Goal: Contribute content: Contribute content

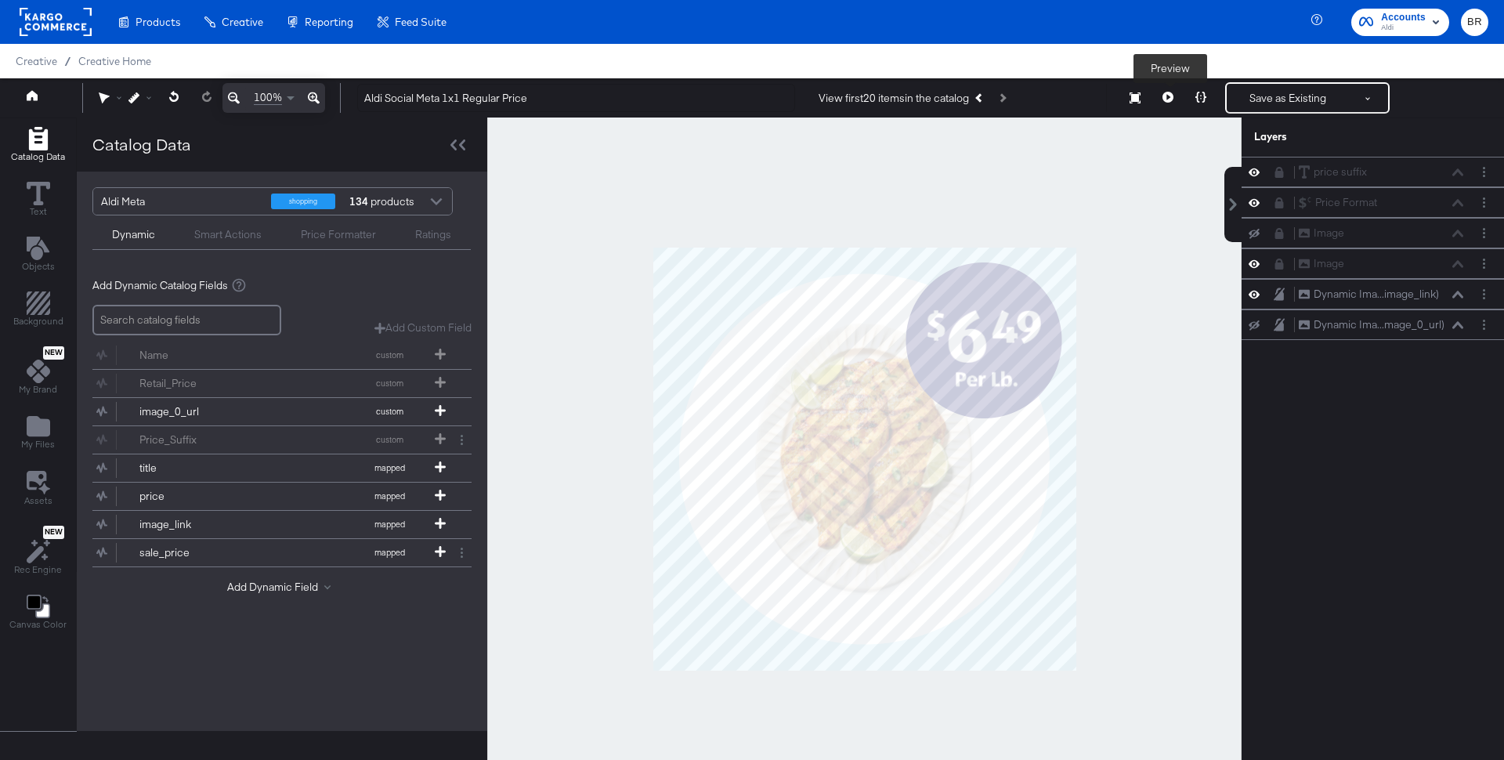
click at [1162, 92] on button at bounding box center [1167, 97] width 33 height 31
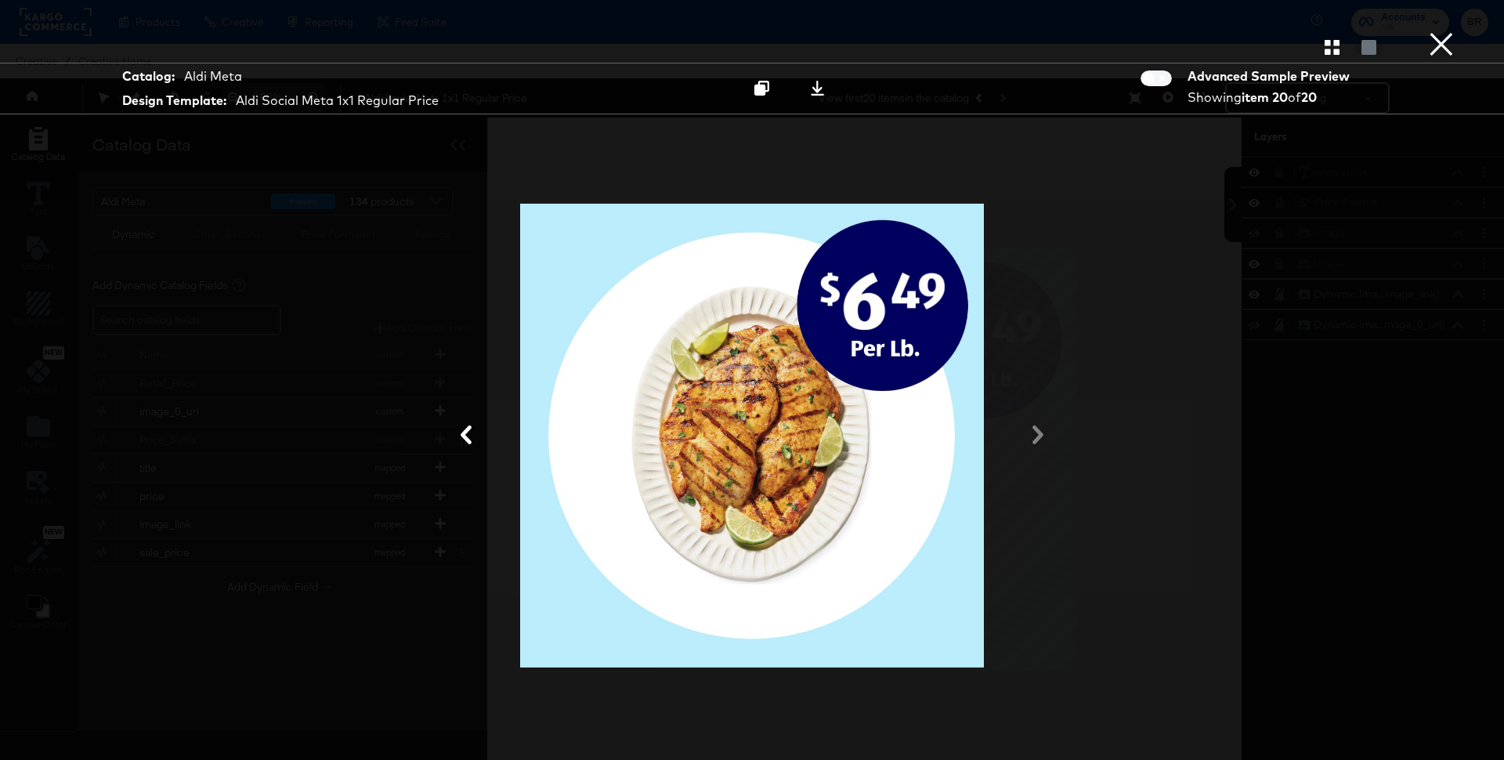
drag, startPoint x: 757, startPoint y: 88, endPoint x: 1339, endPoint y: 138, distance: 584.7
click at [1339, 143] on div "Catalog: Aldi Meta Design Template: Aldi Social Meta 1x1 Regular Price Copy to …" at bounding box center [752, 379] width 1504 height 697
click at [1328, 53] on icon "button" at bounding box center [1331, 47] width 15 height 15
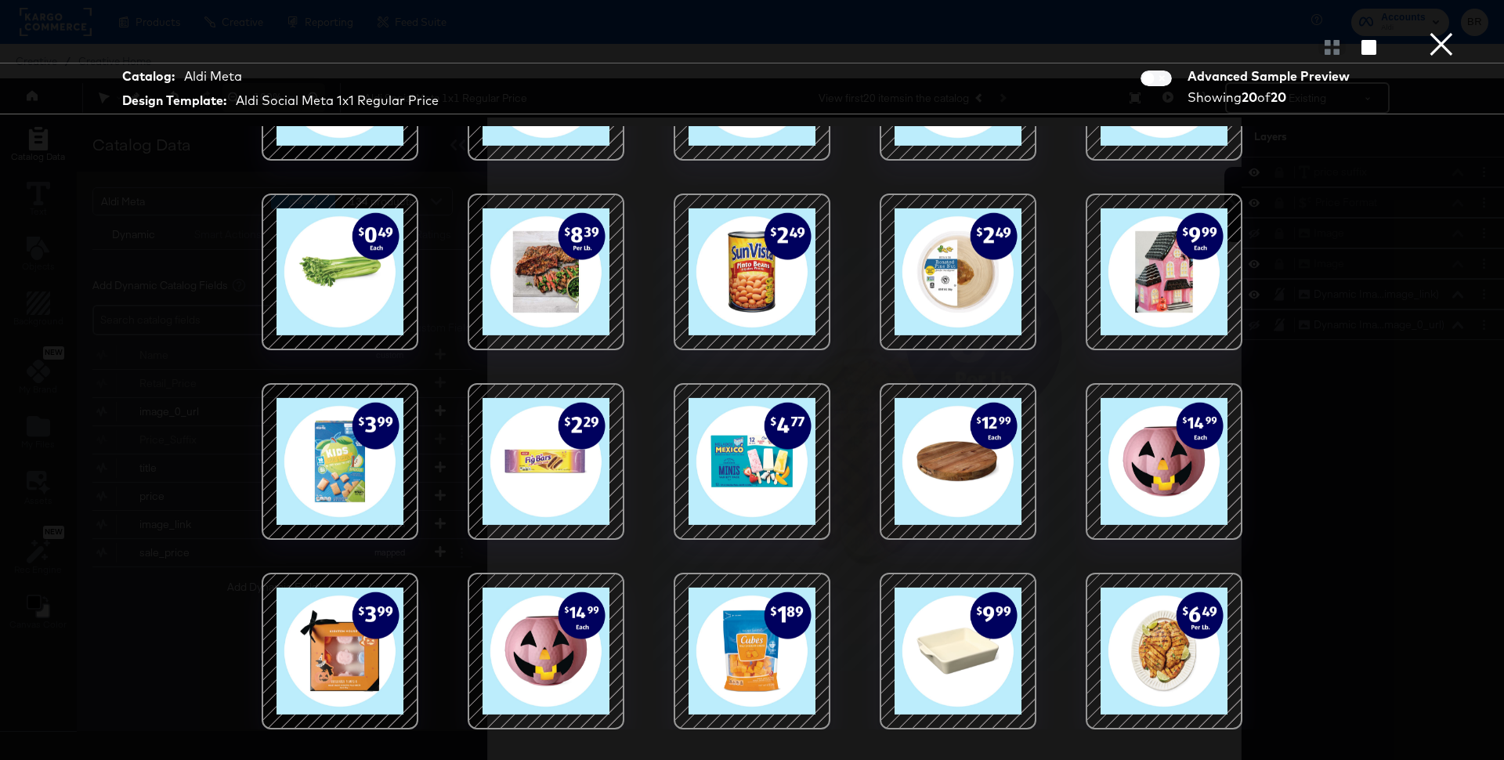
scroll to position [39, 0]
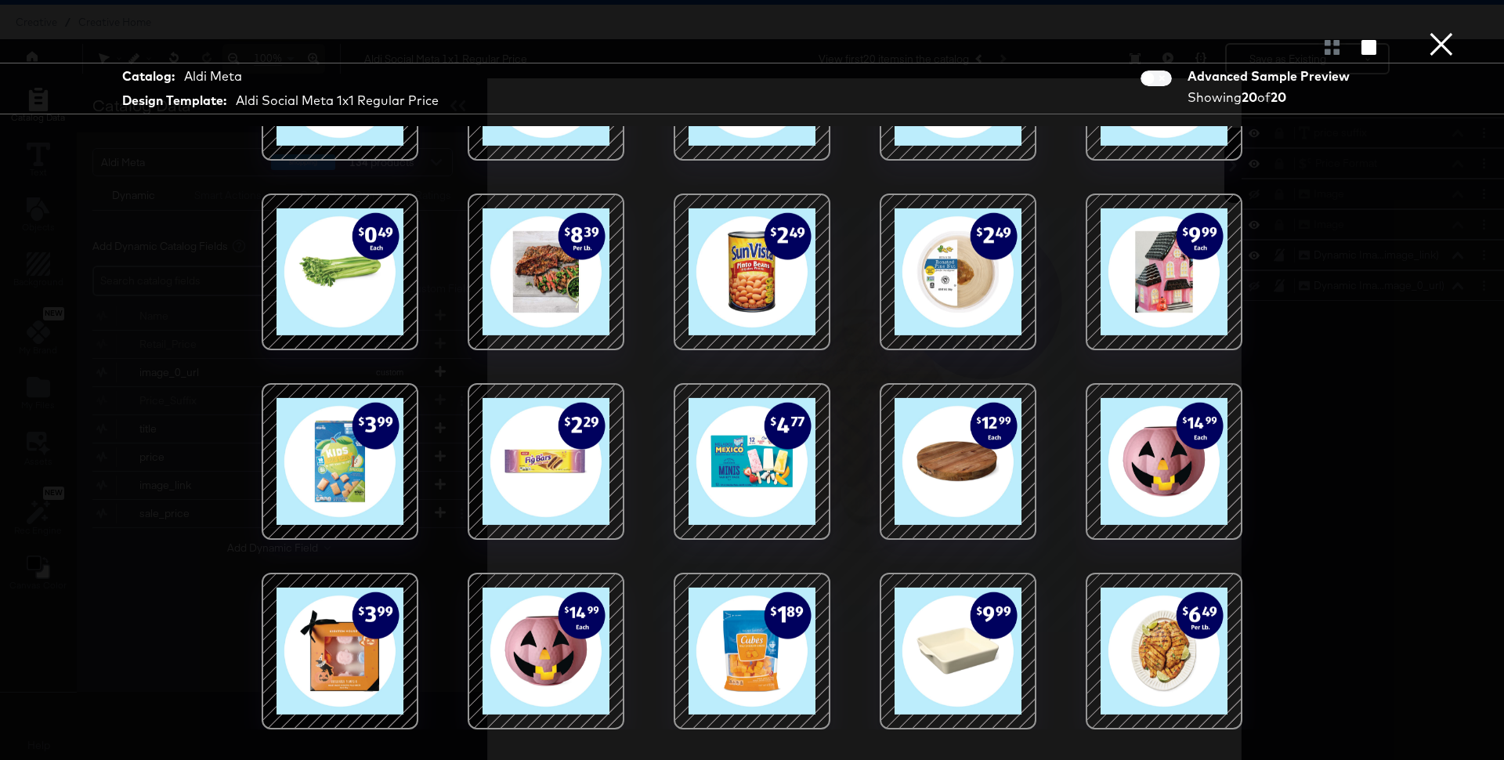
click at [354, 645] on div at bounding box center [339, 650] width 133 height 133
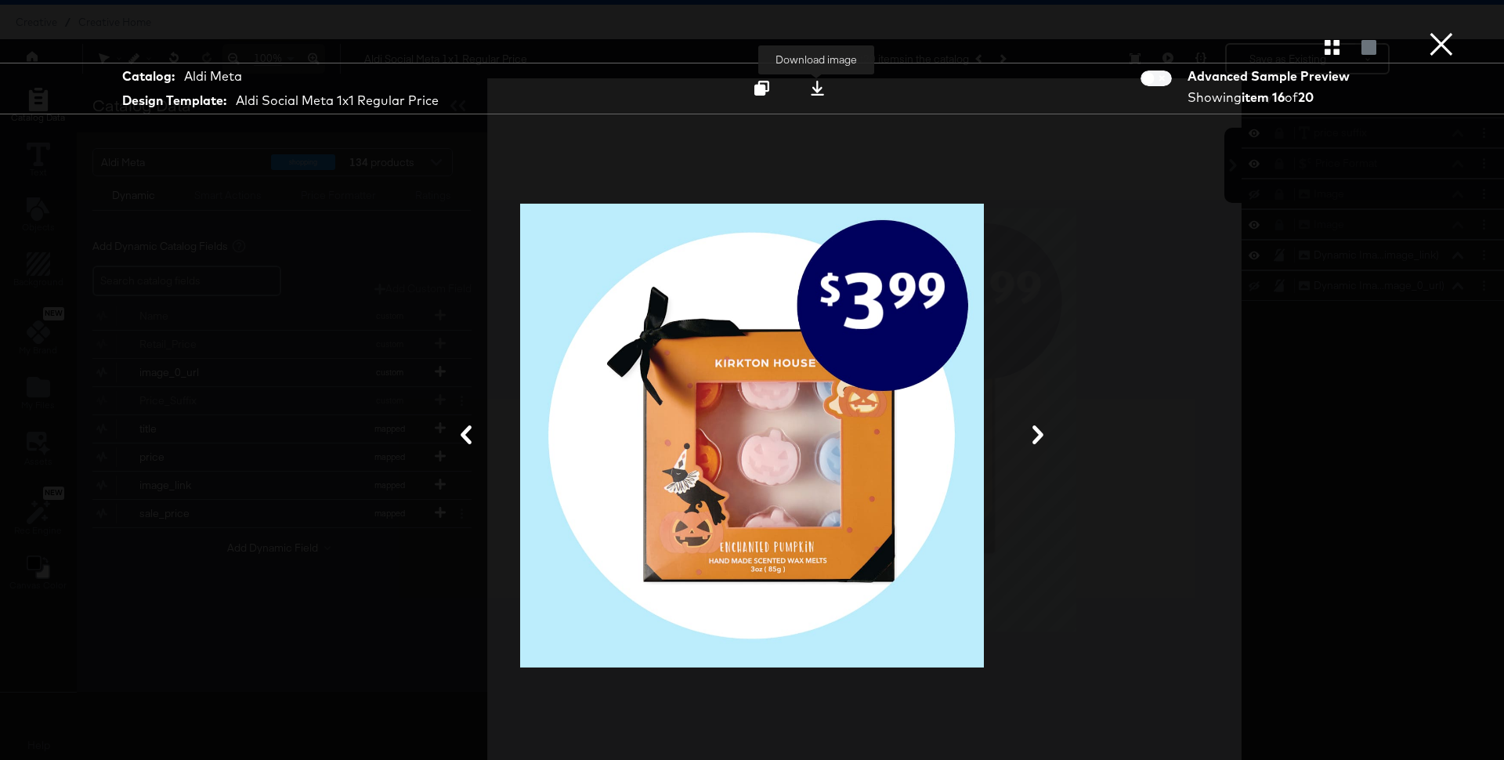
click at [818, 89] on icon at bounding box center [817, 88] width 13 height 15
click at [1445, 31] on button "×" at bounding box center [1440, 15] width 31 height 31
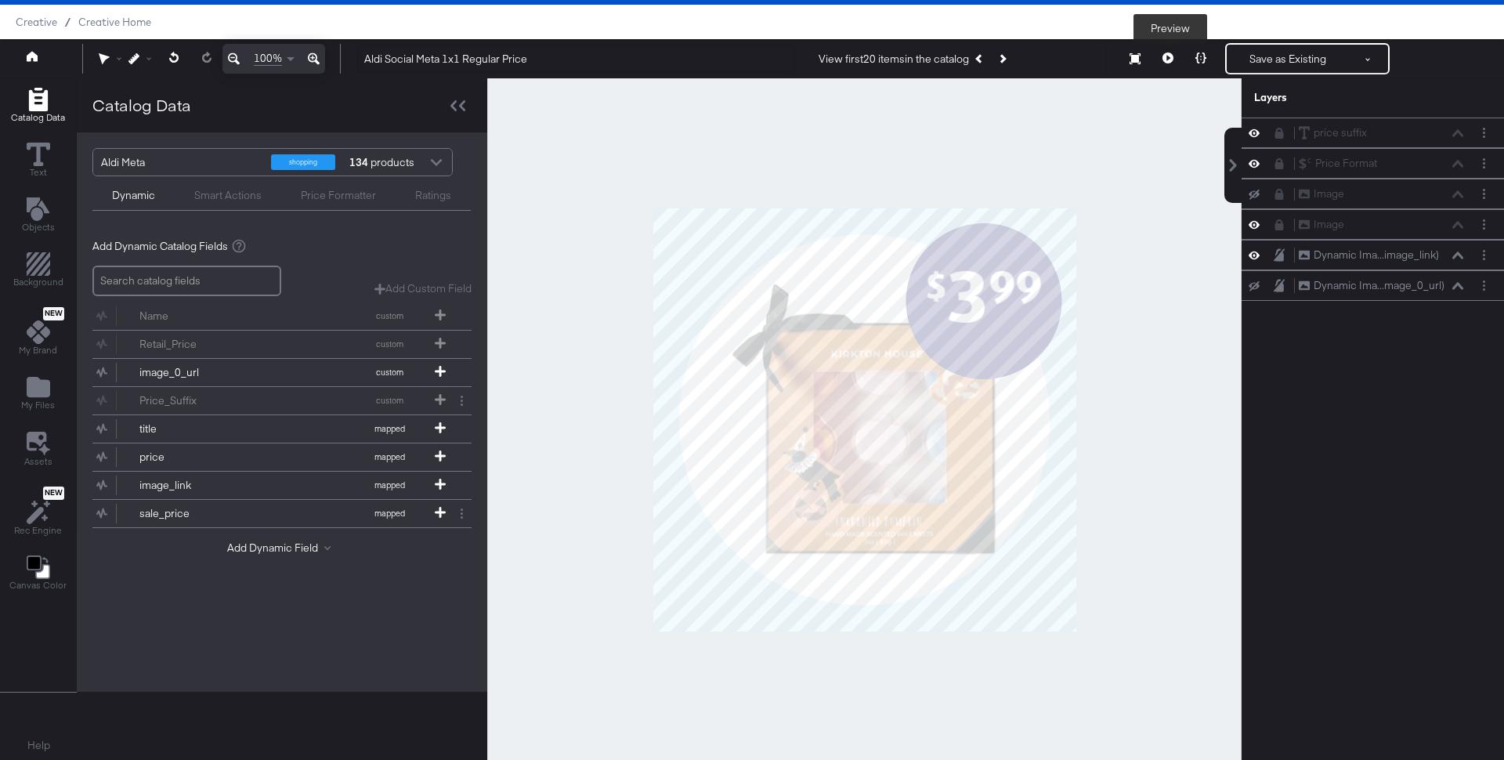
click at [1170, 54] on icon at bounding box center [1167, 57] width 11 height 11
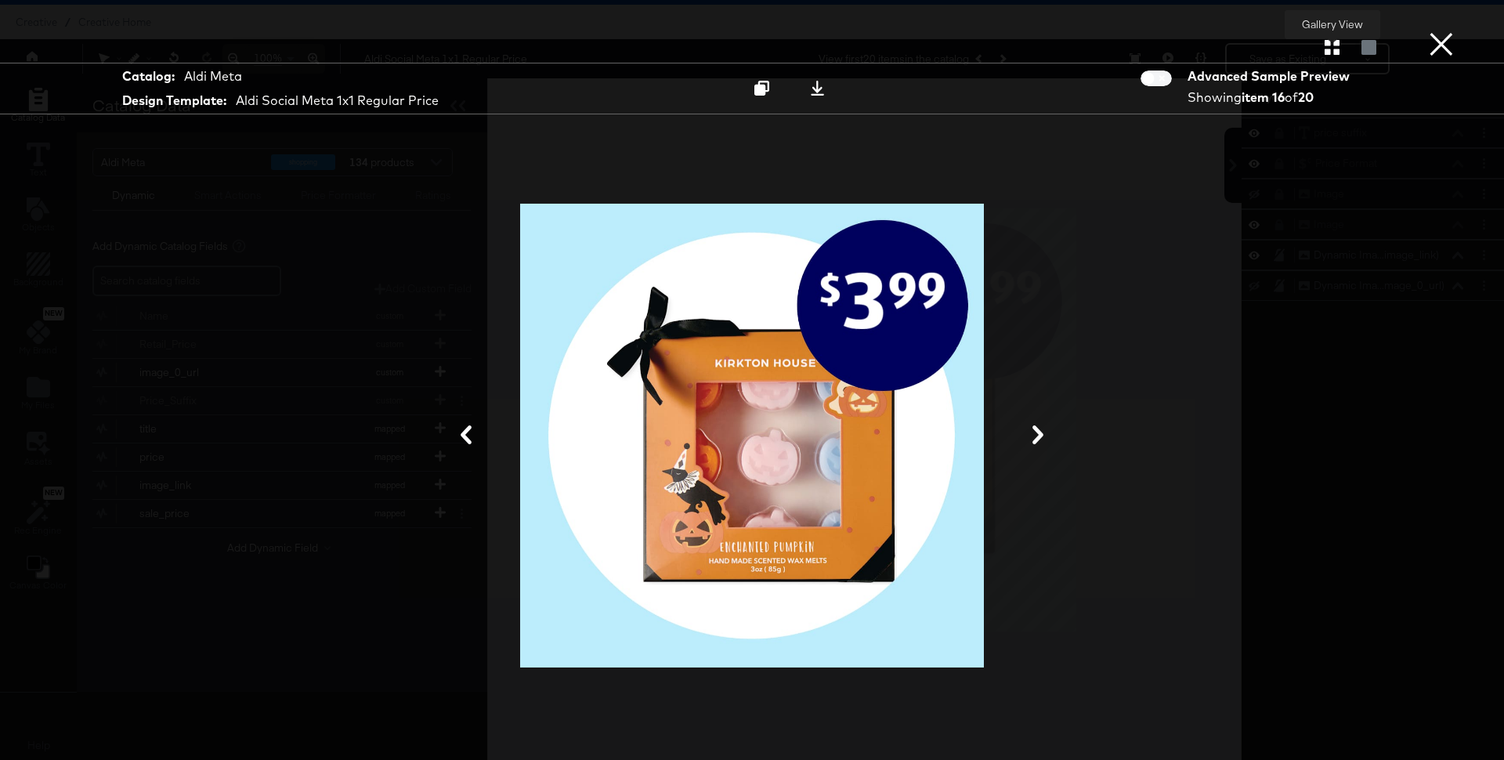
click at [1327, 47] on icon "button" at bounding box center [1331, 47] width 15 height 15
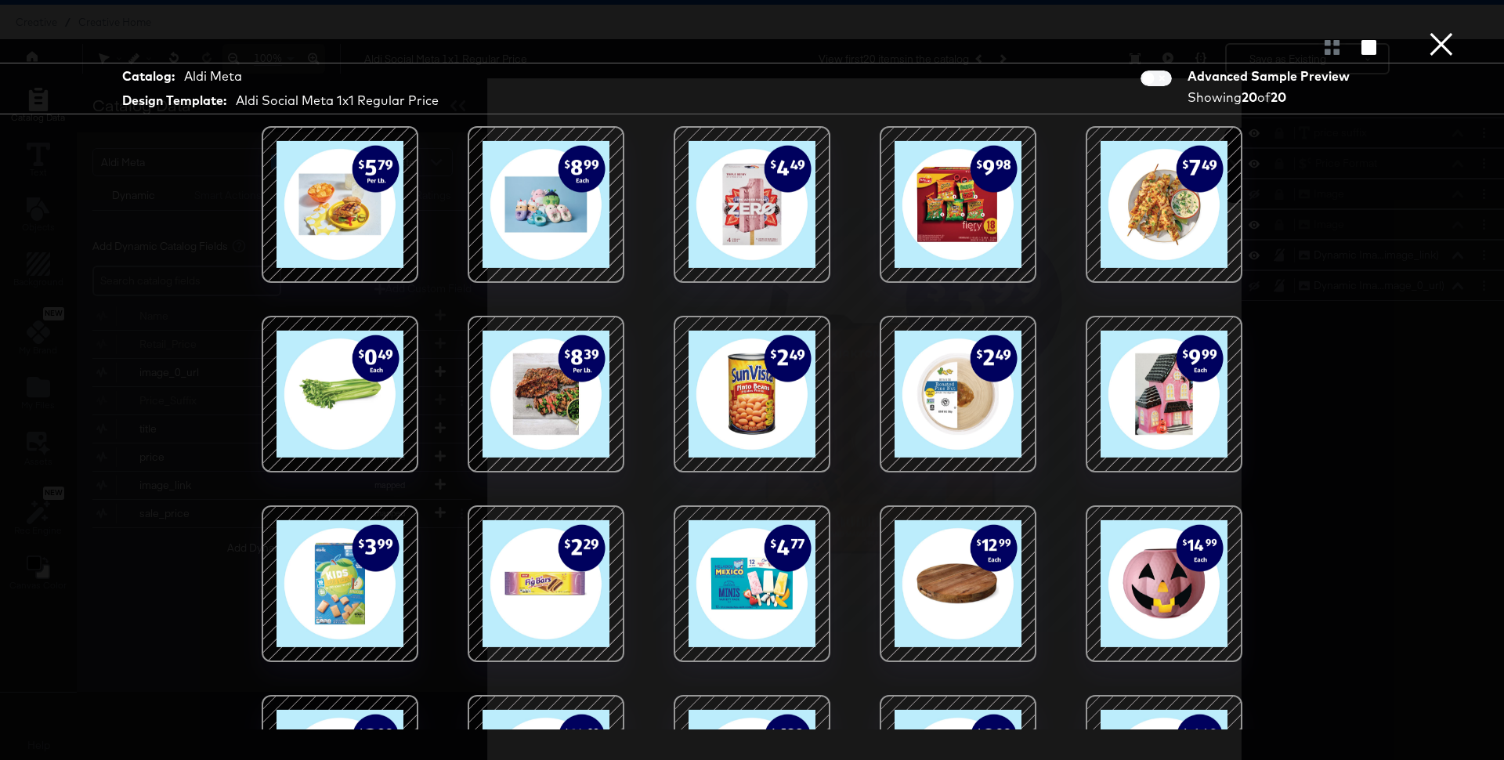
click at [367, 400] on div at bounding box center [339, 393] width 133 height 133
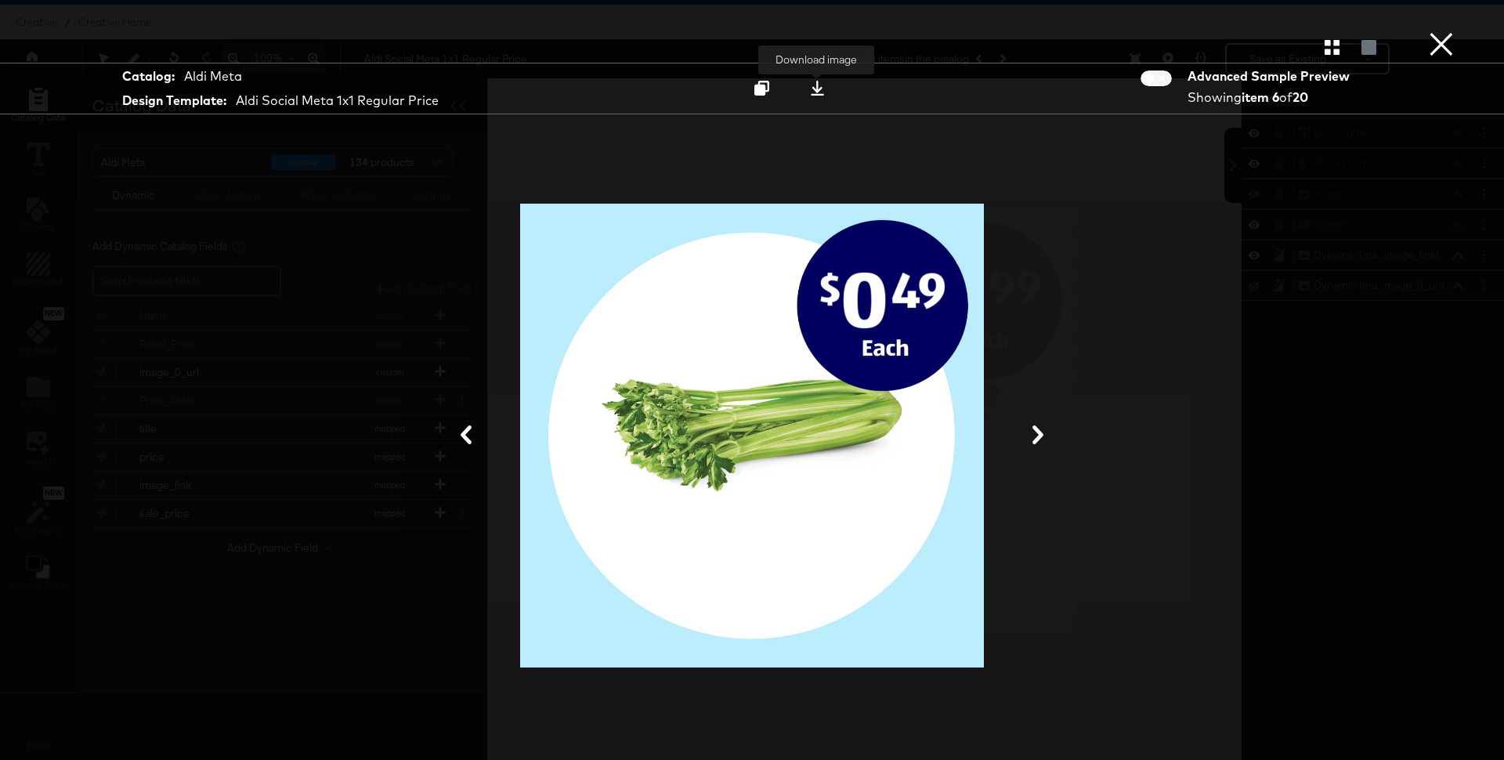
click at [819, 85] on icon at bounding box center [817, 88] width 15 height 15
click at [1448, 31] on button "×" at bounding box center [1440, 15] width 31 height 31
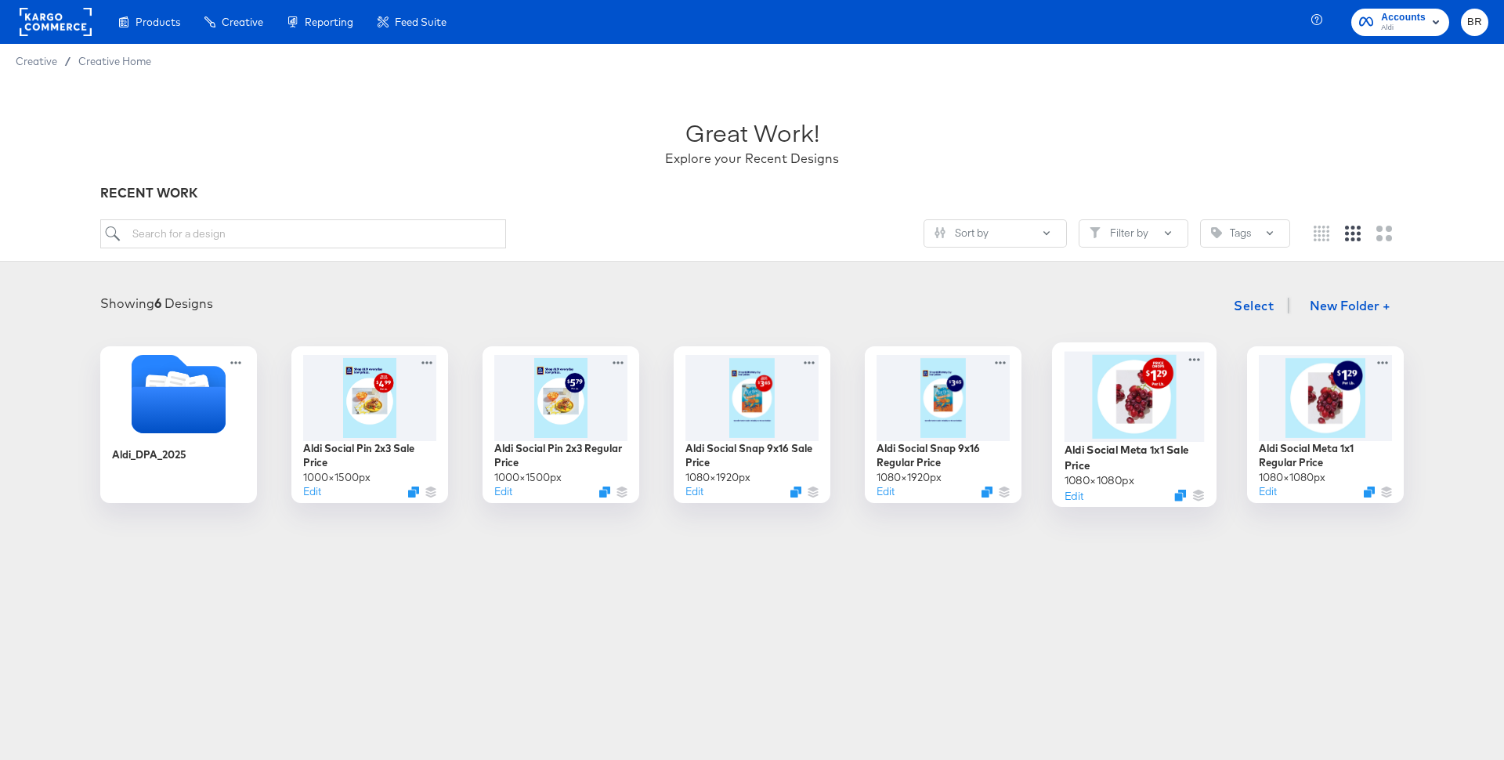
click at [1125, 421] on div at bounding box center [1134, 396] width 140 height 90
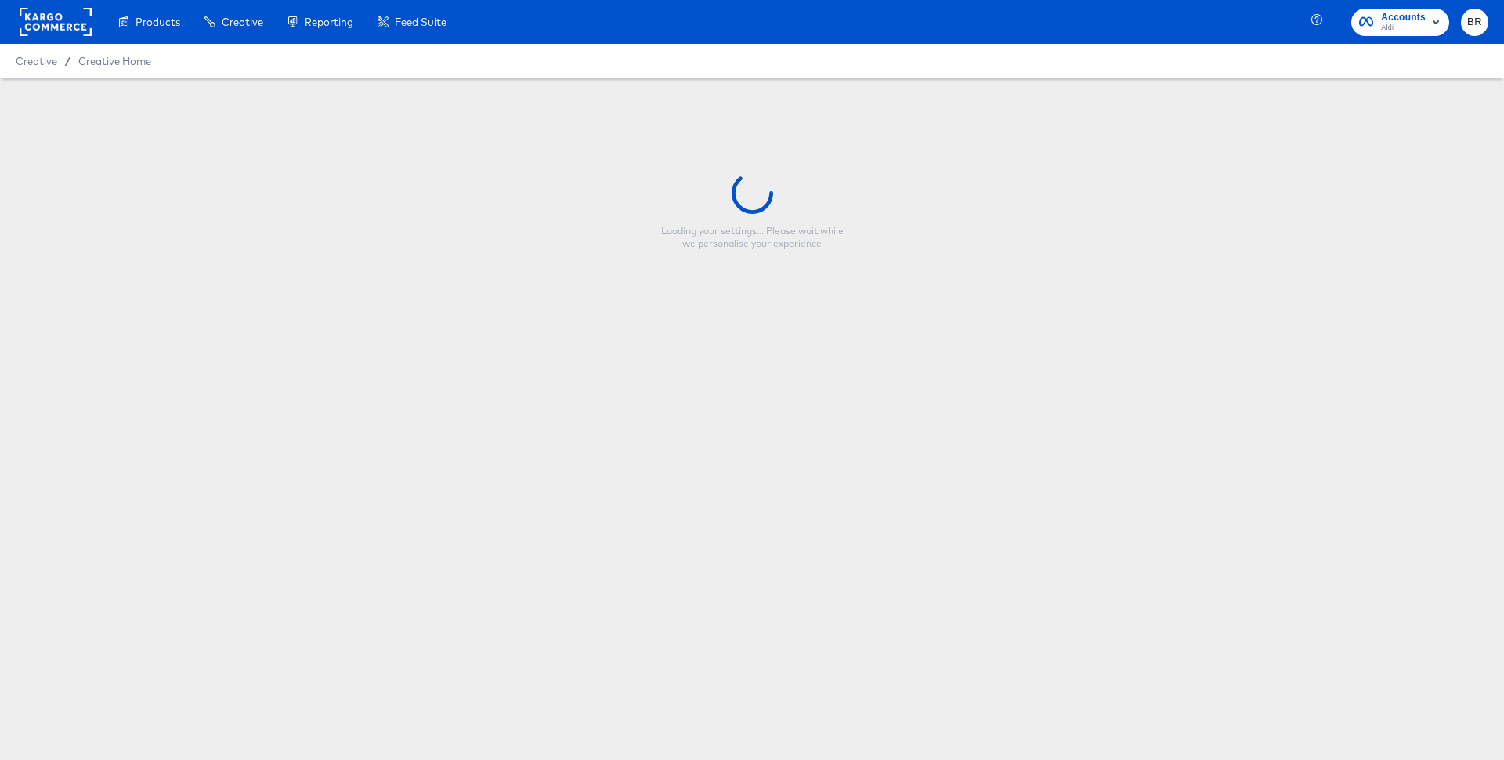
type input "Aldi Social Meta 1x1 Sale Price"
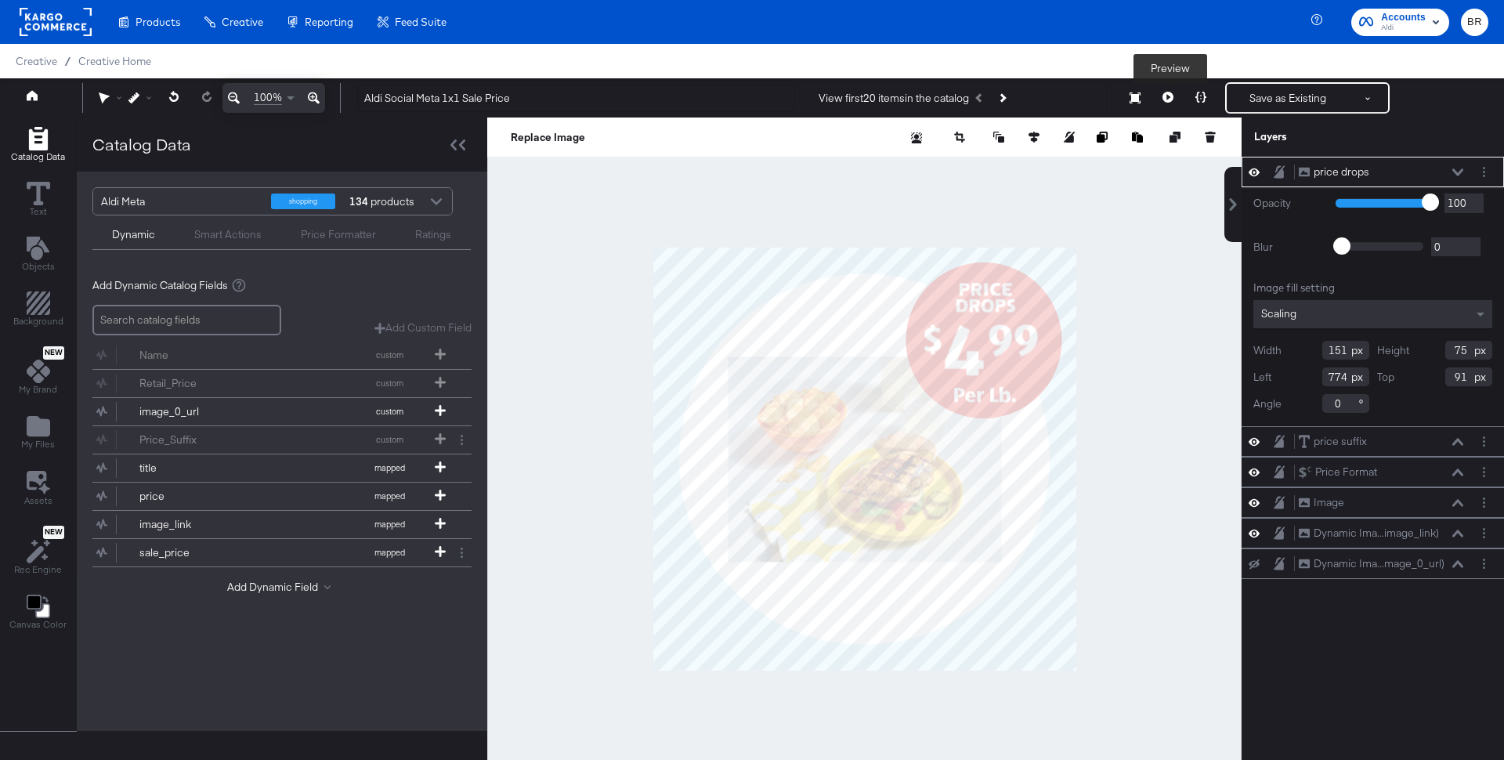
click at [1162, 97] on button at bounding box center [1167, 97] width 33 height 31
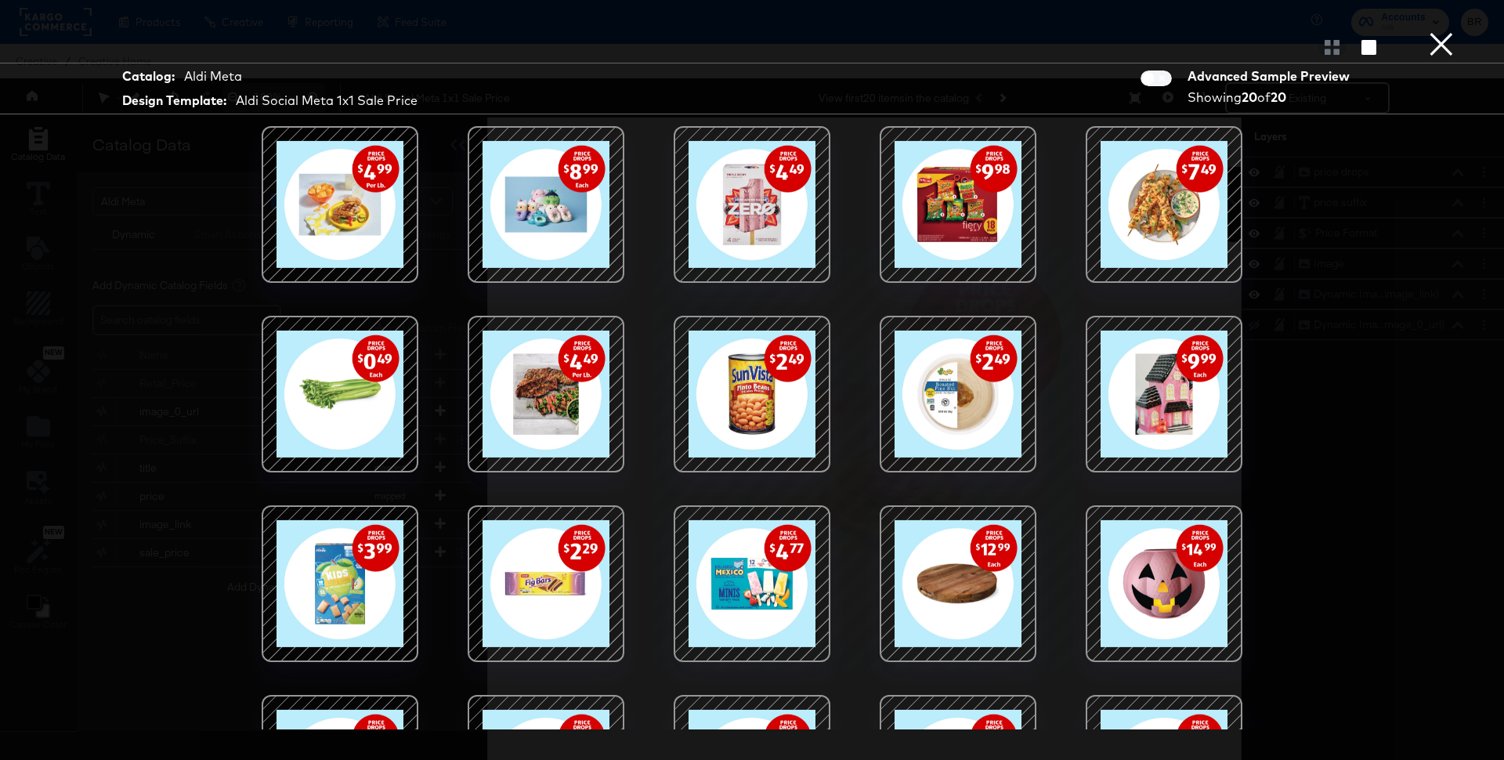
scroll to position [122, 0]
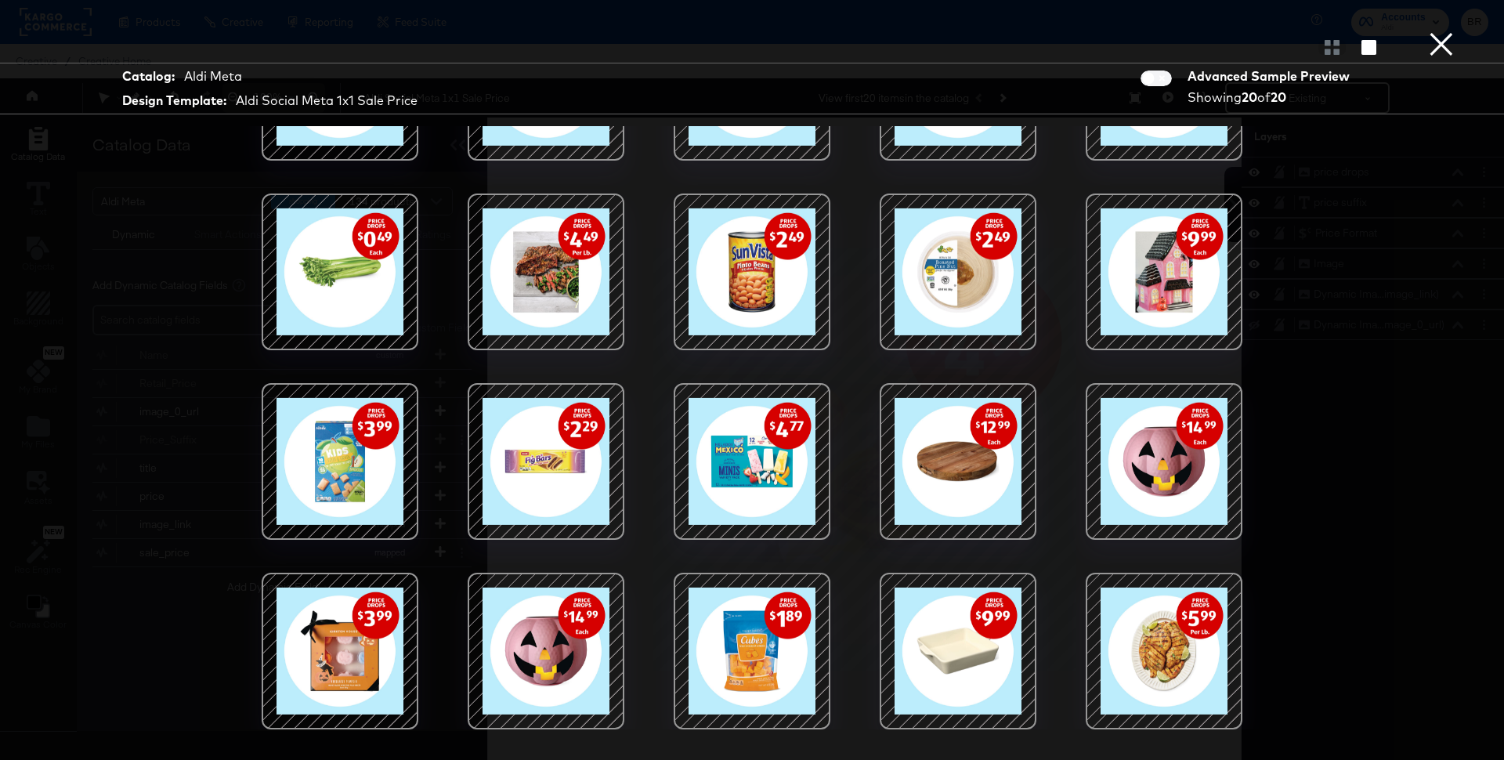
click at [564, 485] on div at bounding box center [545, 461] width 133 height 133
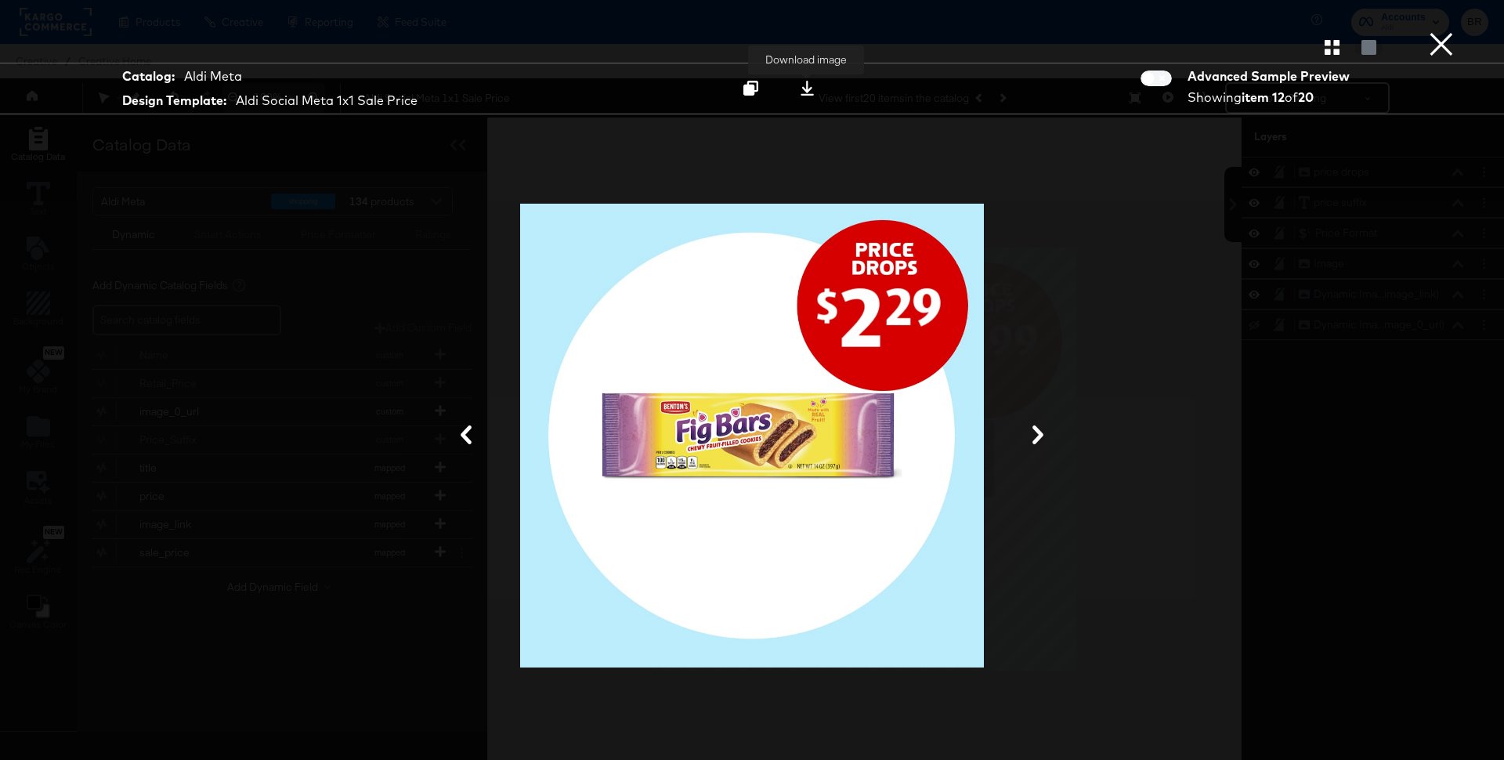
click at [804, 83] on icon at bounding box center [807, 88] width 15 height 15
click at [1442, 31] on button "×" at bounding box center [1440, 15] width 31 height 31
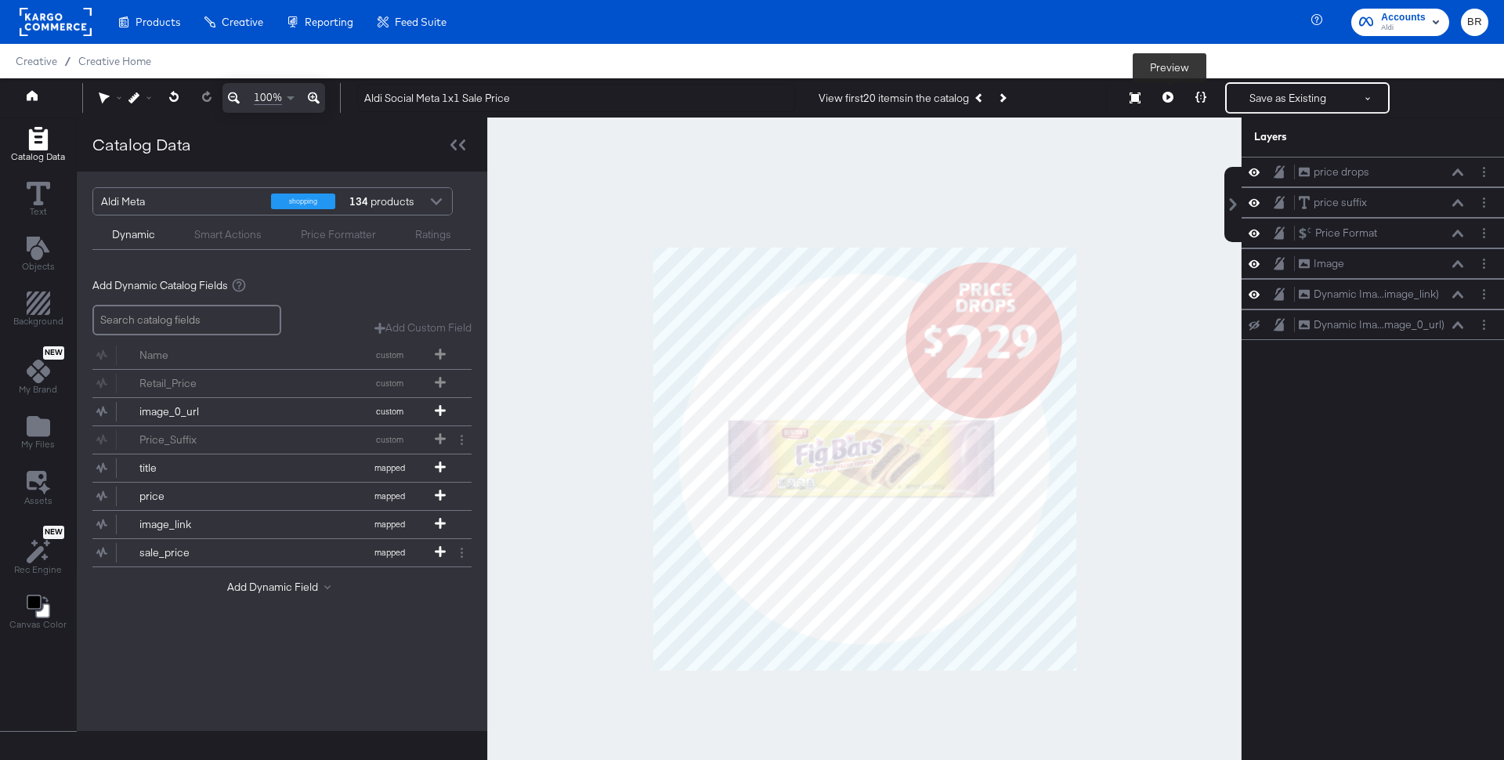
click at [1156, 98] on button at bounding box center [1167, 97] width 33 height 31
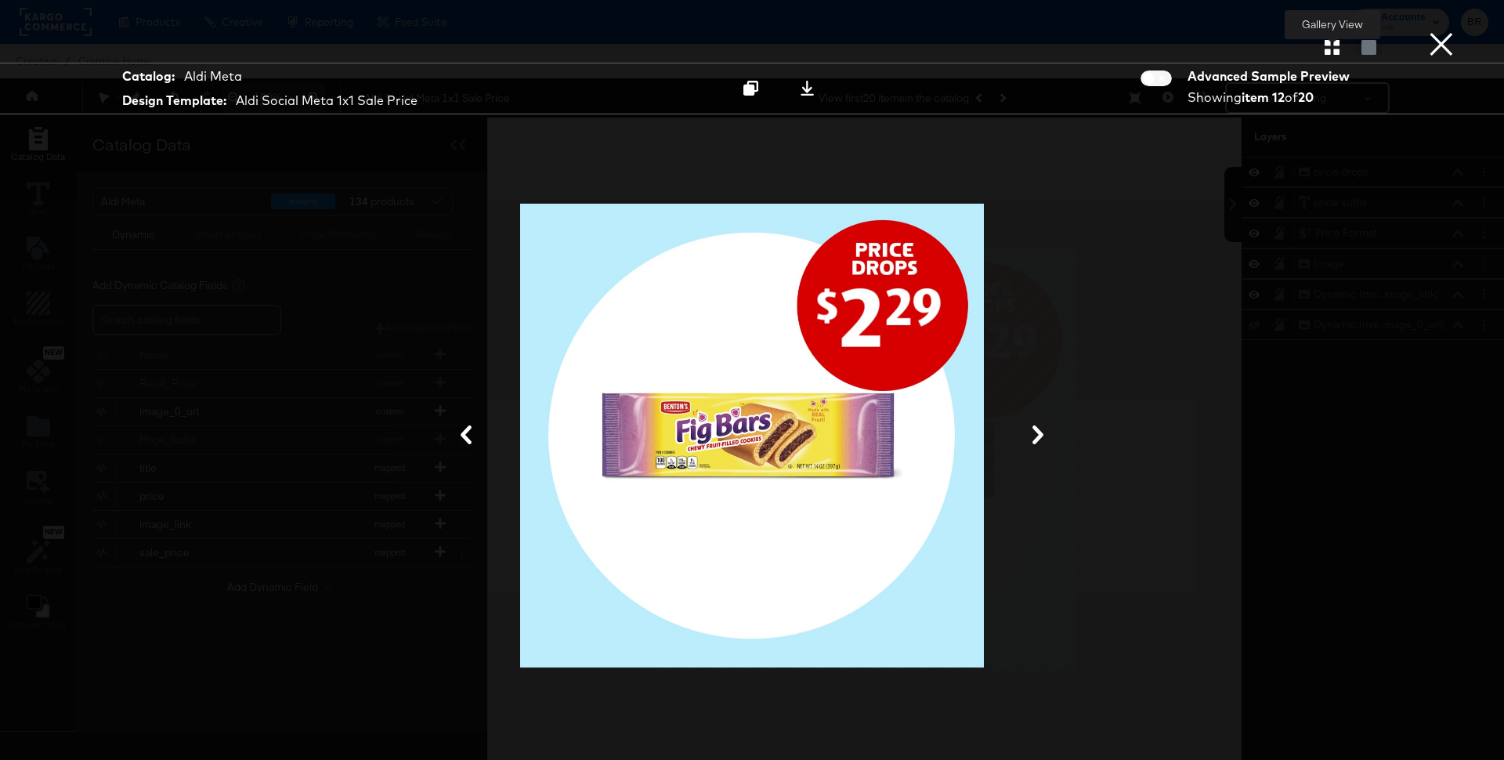
click at [1342, 50] on button "button" at bounding box center [1331, 47] width 27 height 15
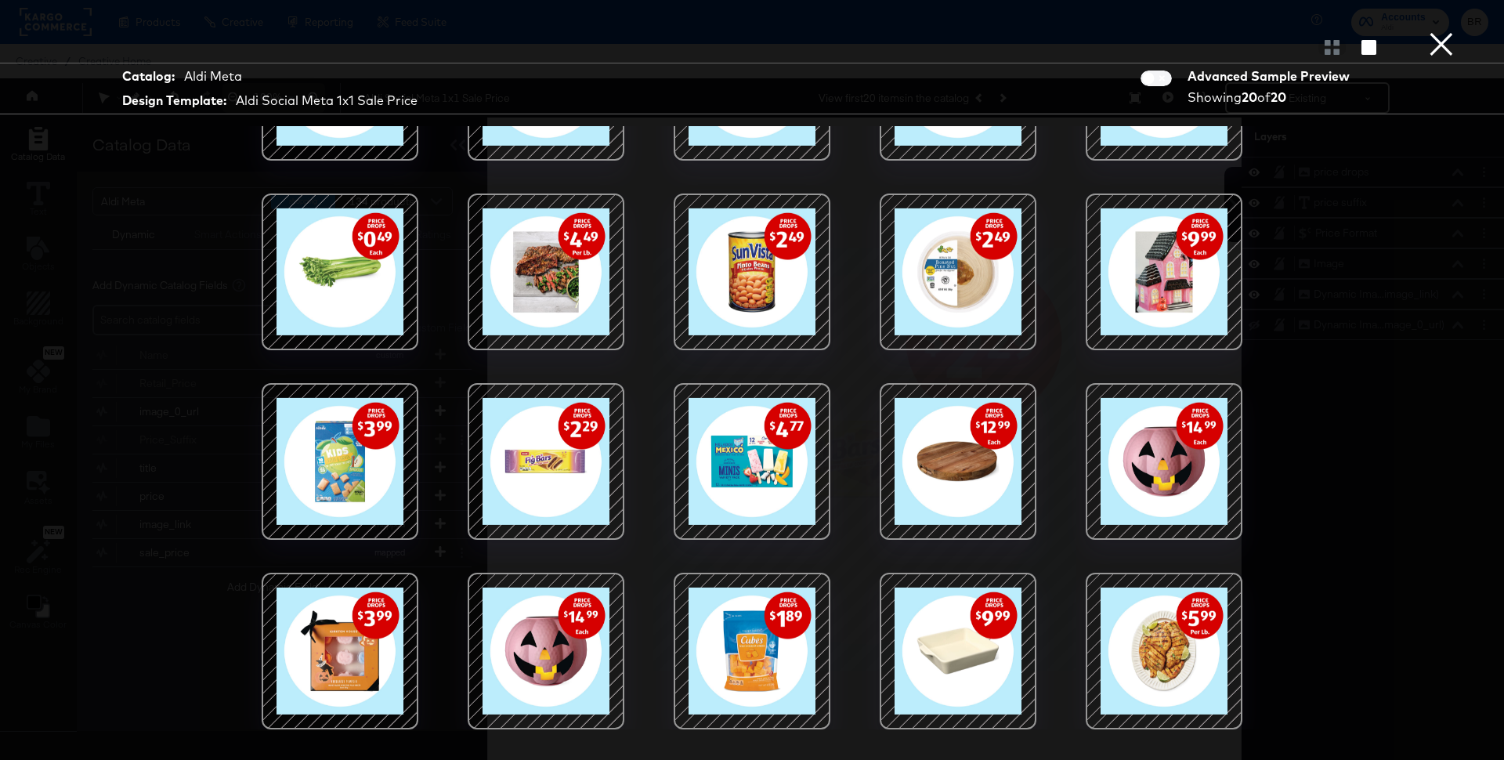
click at [789, 489] on div at bounding box center [751, 461] width 133 height 133
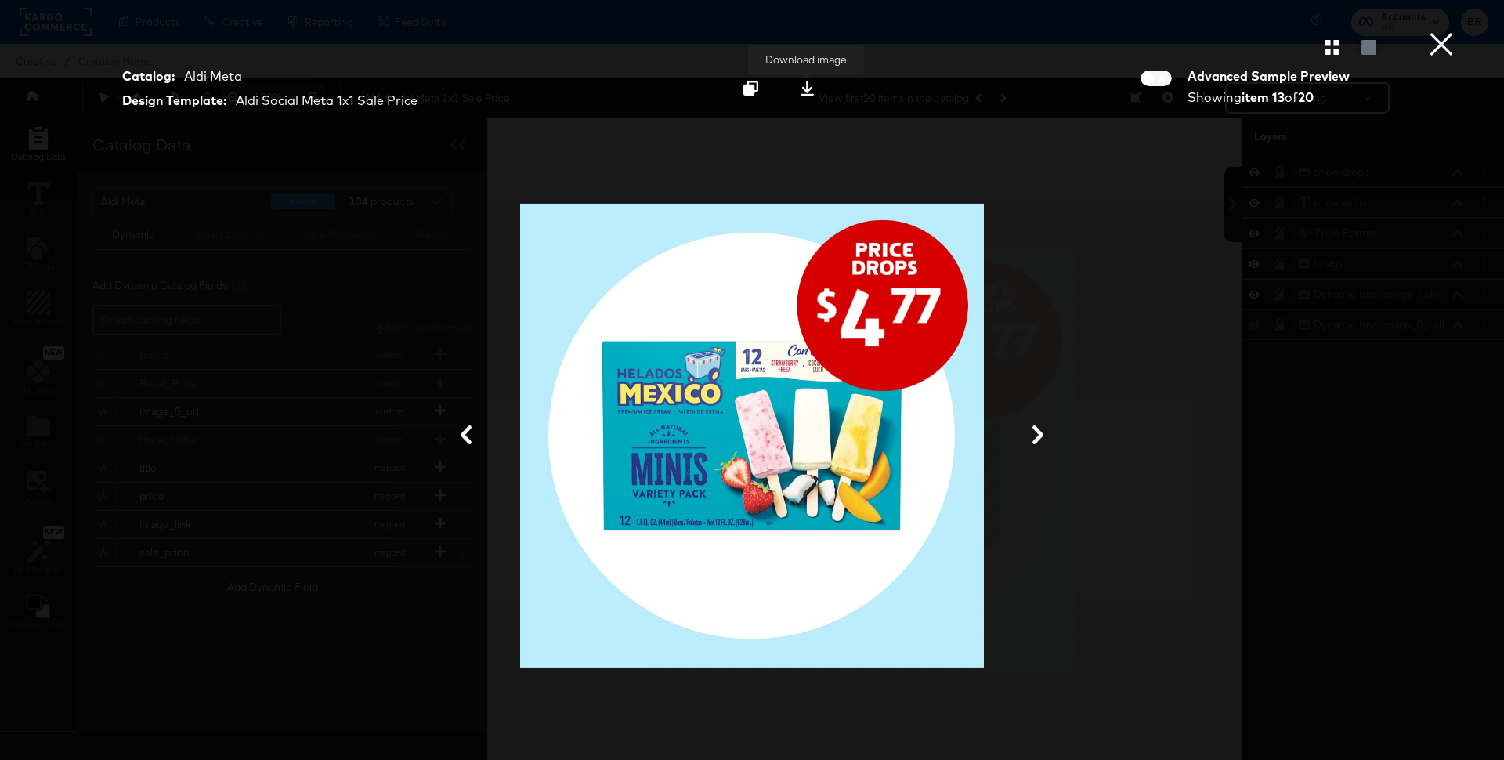
click at [804, 96] on div at bounding box center [806, 88] width 21 height 16
click at [1453, 31] on button "×" at bounding box center [1440, 15] width 31 height 31
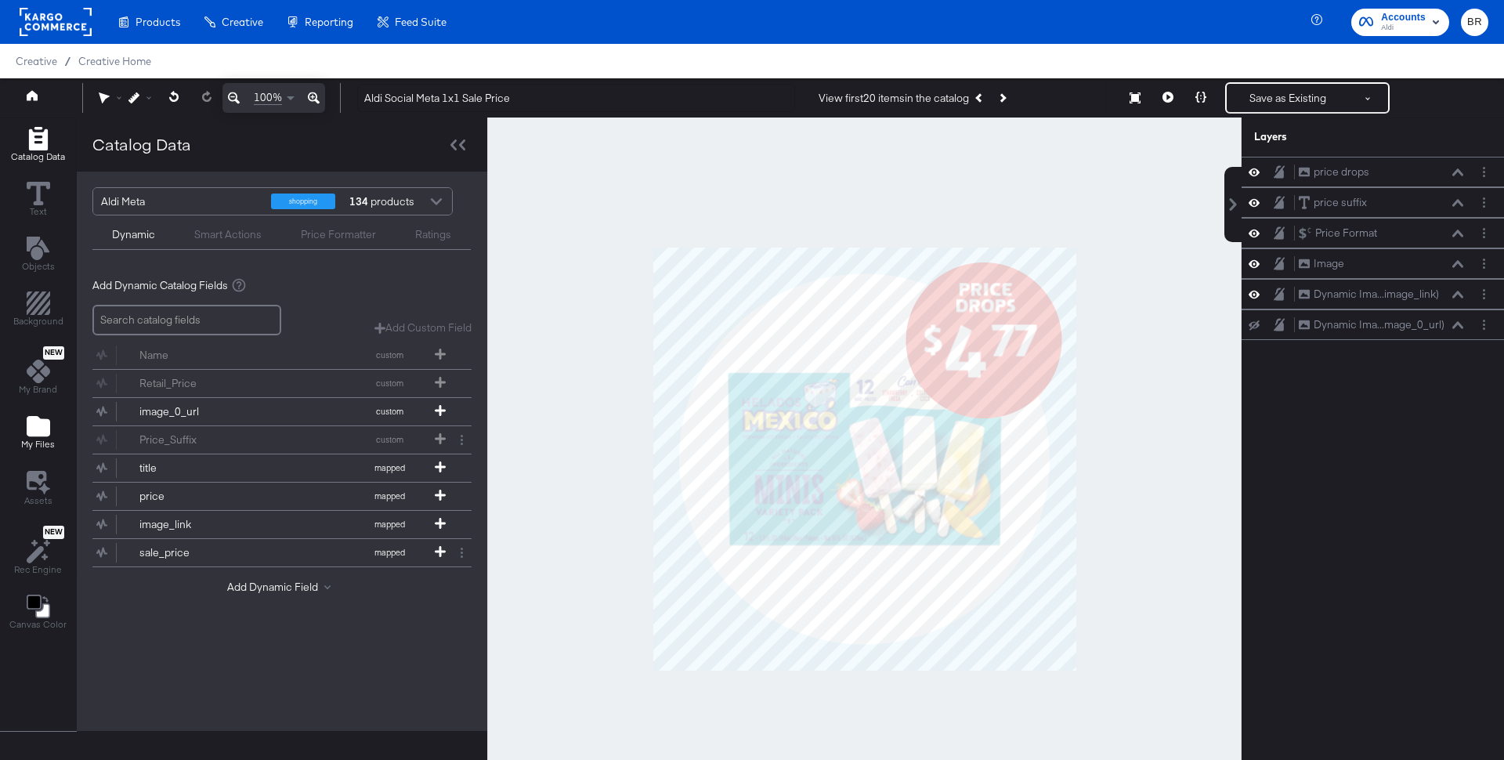
click at [34, 416] on icon "Add Files" at bounding box center [38, 426] width 23 height 20
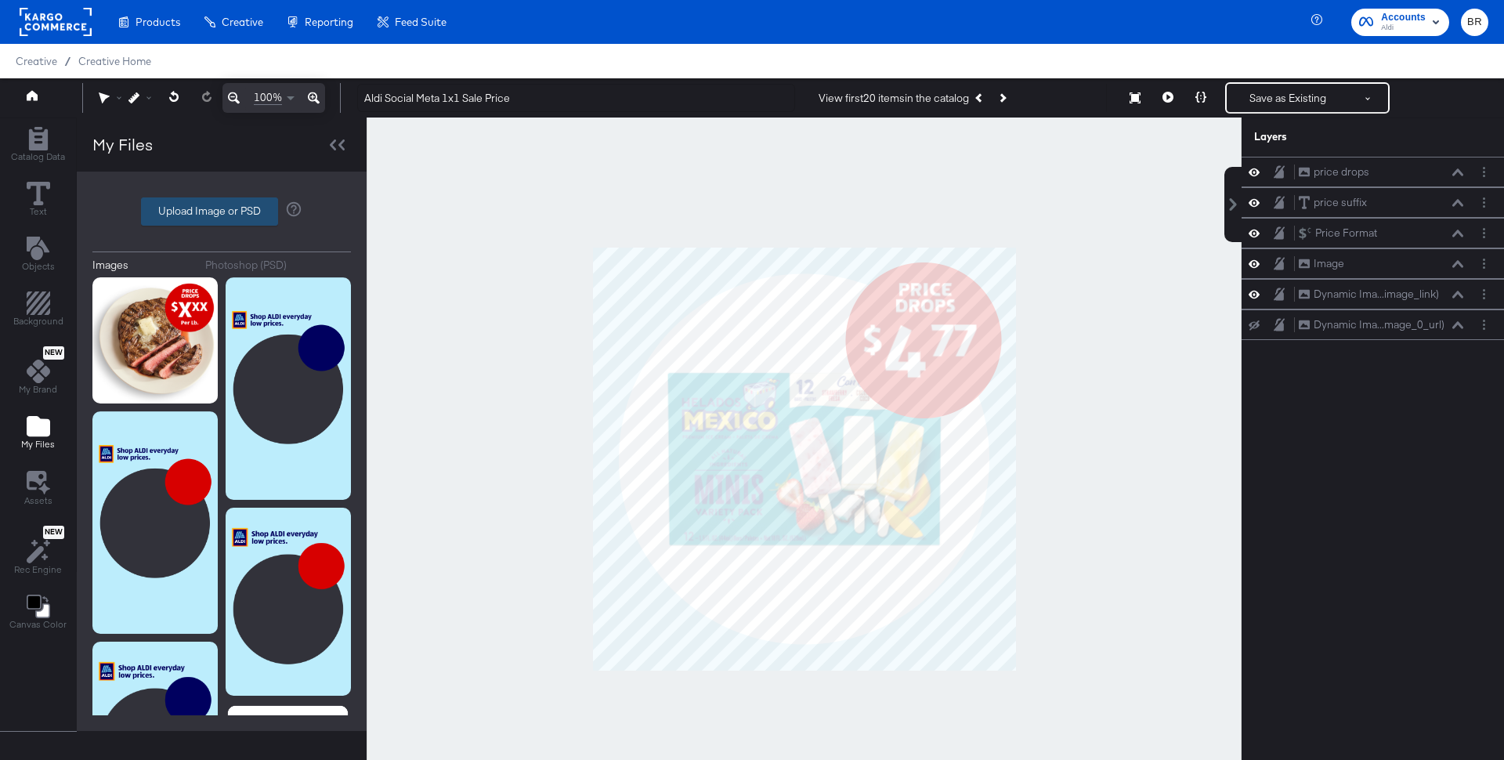
click at [196, 204] on label "Upload Image or PSD" at bounding box center [209, 211] width 135 height 27
click at [222, 211] on input "Upload Image or PSD" at bounding box center [222, 211] width 0 height 0
type input "C:\fakepath\V2aldi.png"
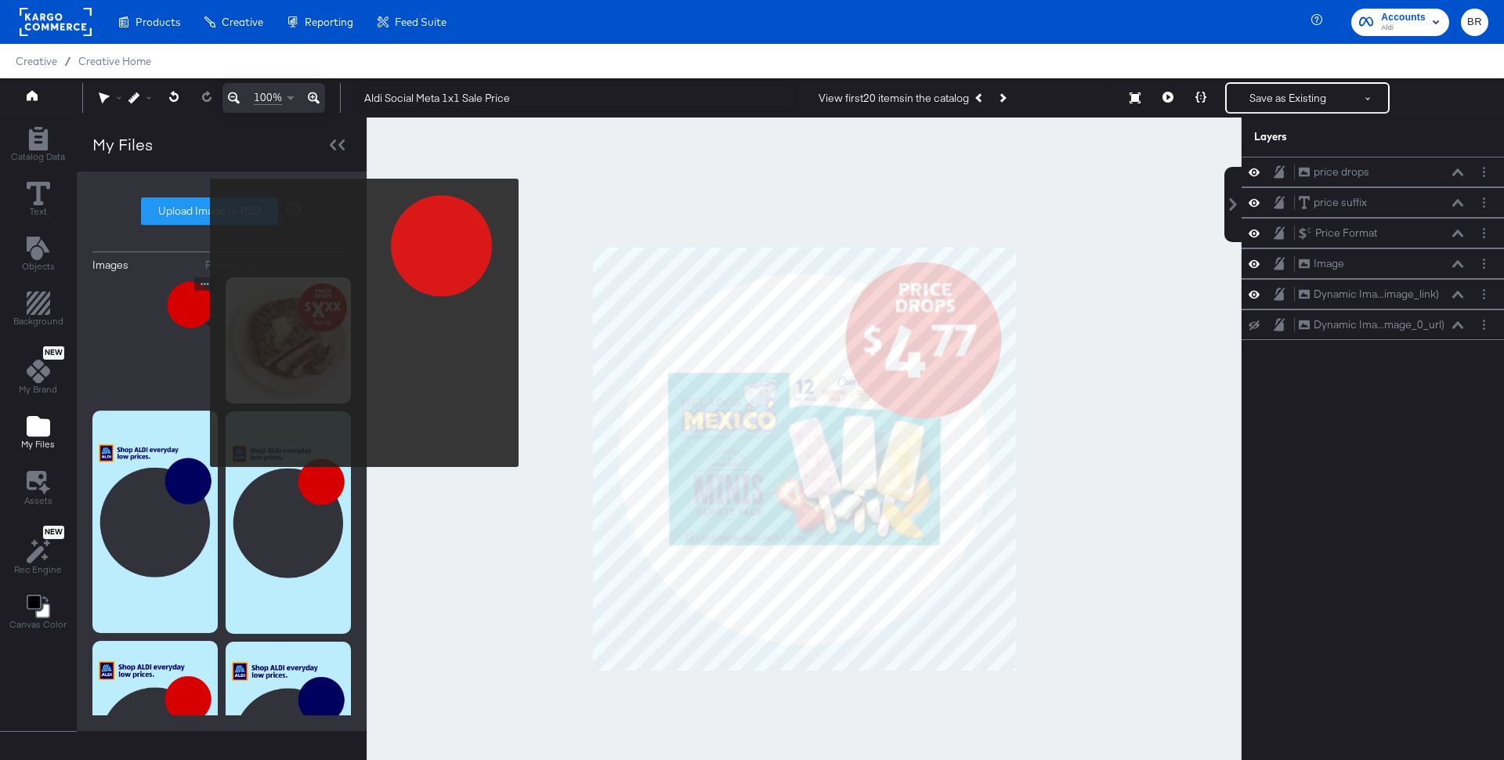
click at [200, 323] on img at bounding box center [154, 339] width 125 height 125
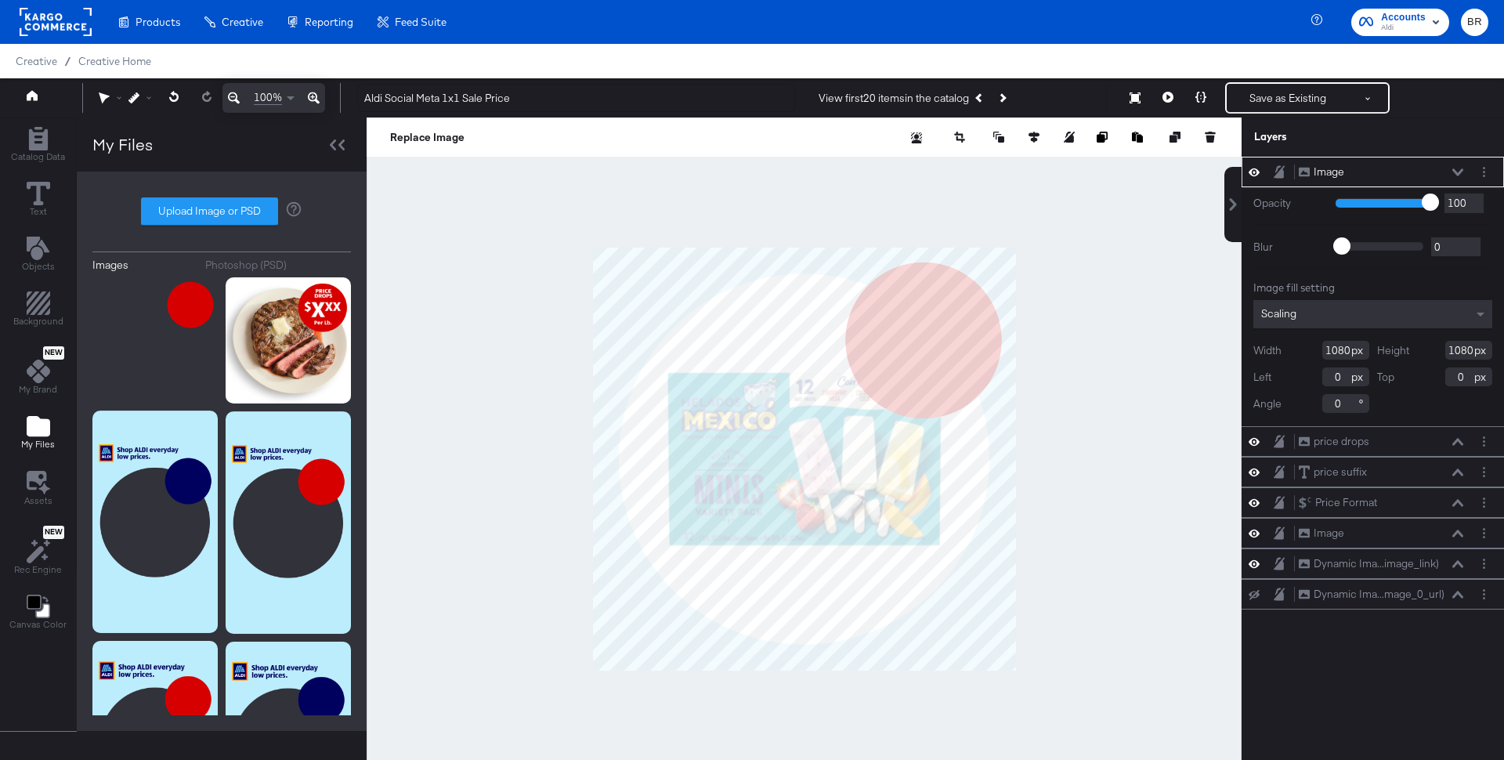
click at [1468, 165] on div "Image Image" at bounding box center [1385, 172] width 175 height 16
click at [1458, 169] on icon at bounding box center [1457, 172] width 11 height 8
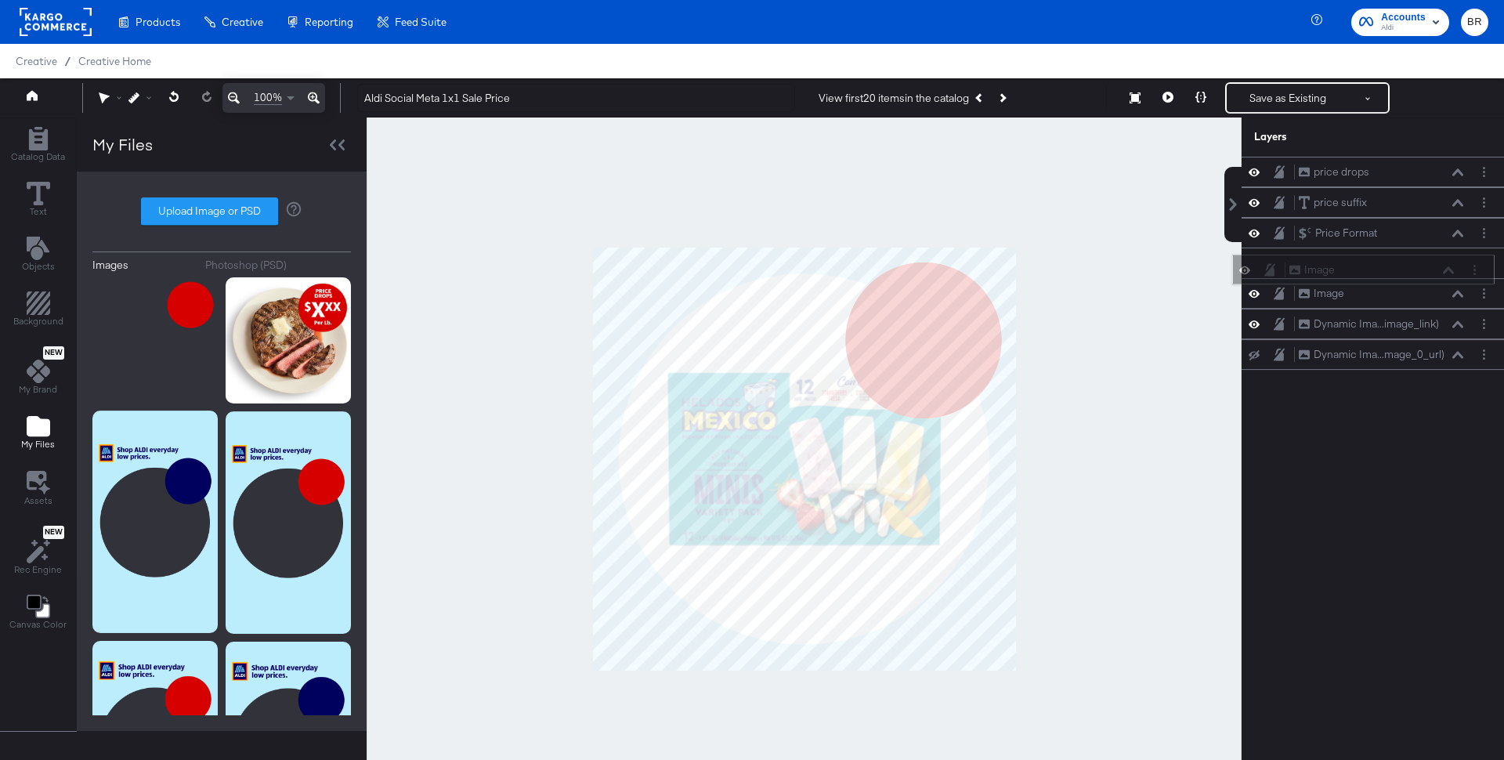
drag, startPoint x: 1424, startPoint y: 164, endPoint x: 1414, endPoint y: 269, distance: 105.4
click at [1414, 269] on div "Image Image" at bounding box center [1371, 270] width 166 height 16
click at [1251, 287] on icon at bounding box center [1253, 293] width 11 height 13
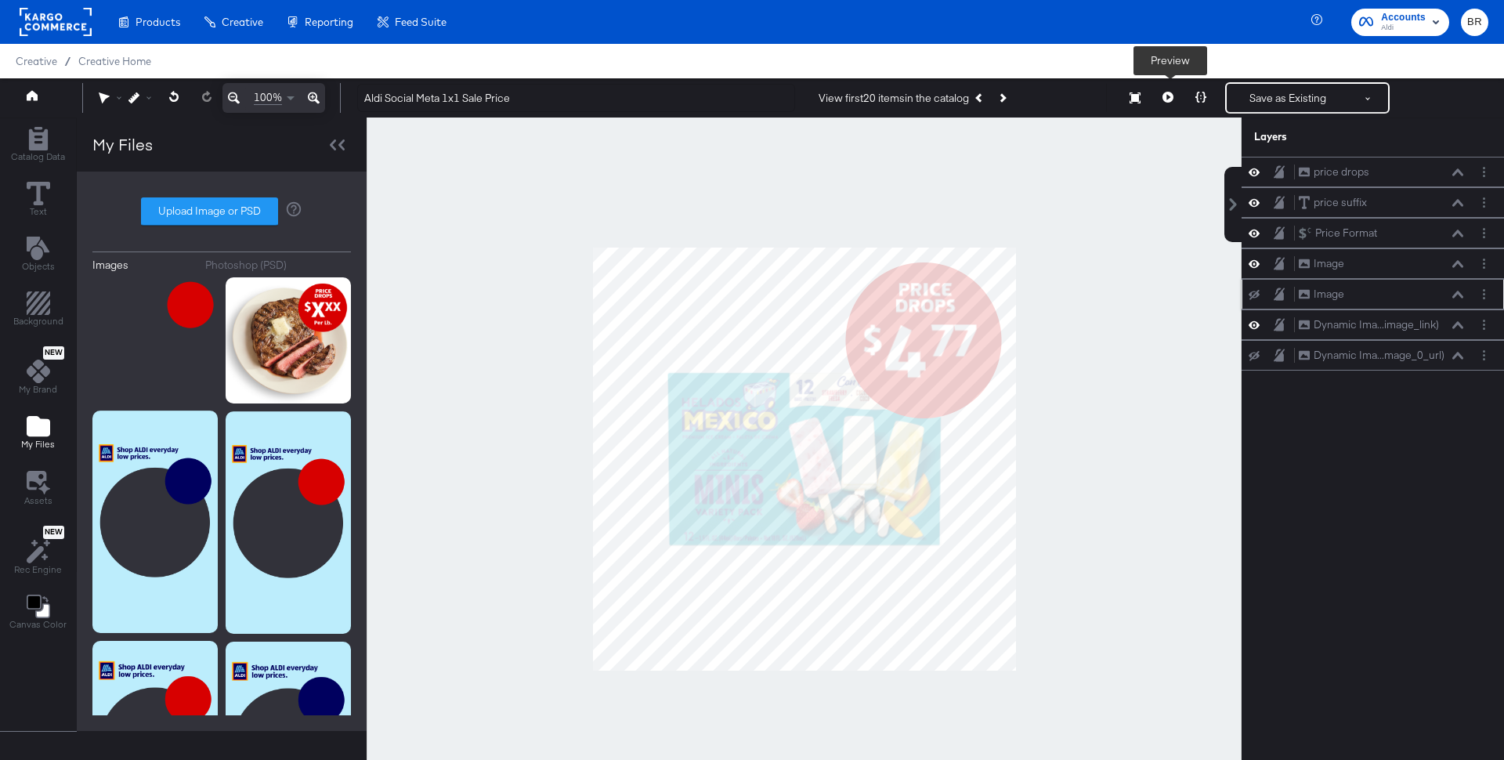
click at [1168, 99] on icon at bounding box center [1167, 97] width 11 height 11
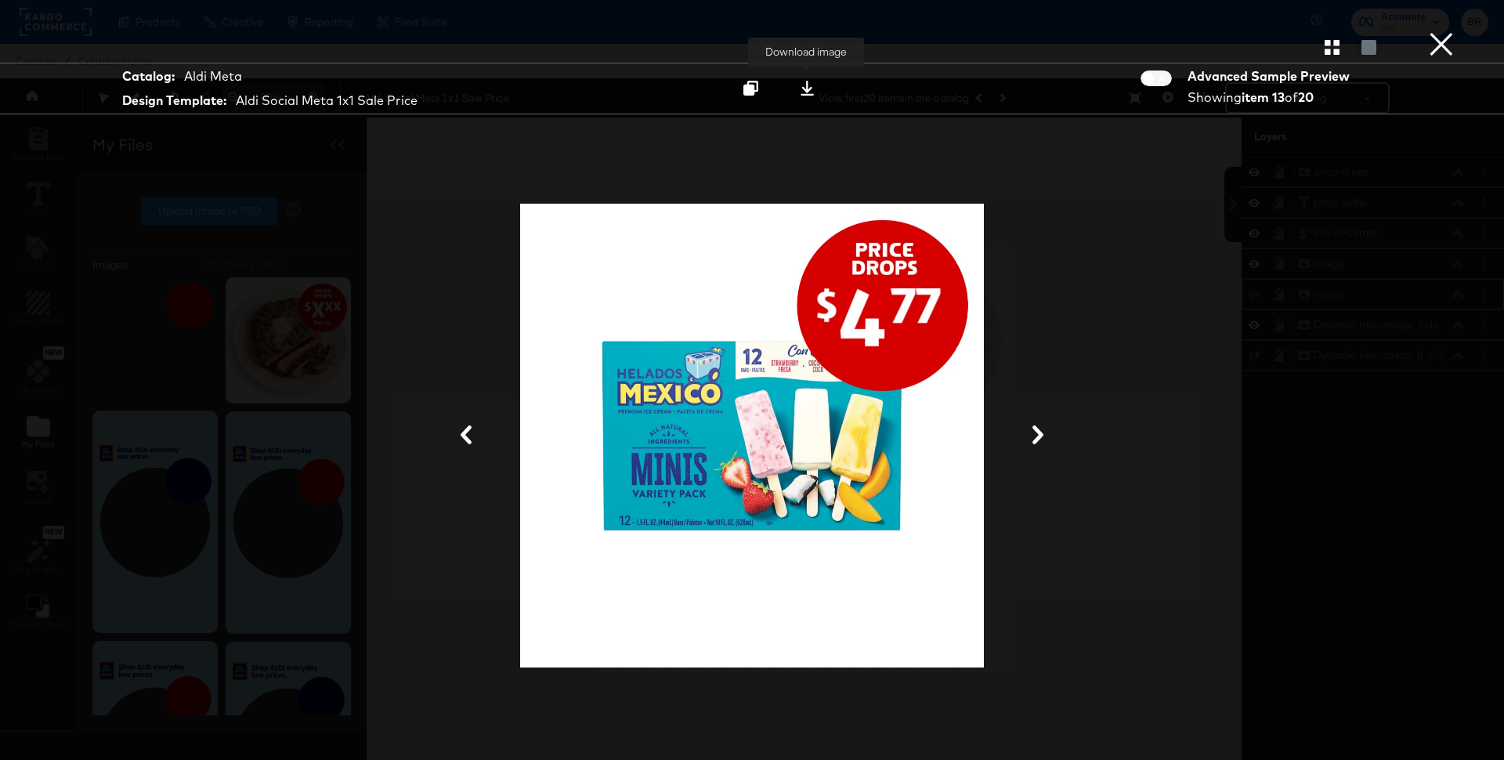
click at [820, 85] on button at bounding box center [806, 88] width 49 height 28
click at [1009, 69] on div "Catalog: Aldi Meta Design Template: Aldi Social Meta 1x1 Sale Price Download im…" at bounding box center [752, 89] width 1504 height 52
click at [1332, 60] on div "Gallery View" at bounding box center [752, 46] width 1504 height 31
click at [1332, 52] on icon "button" at bounding box center [1331, 47] width 15 height 15
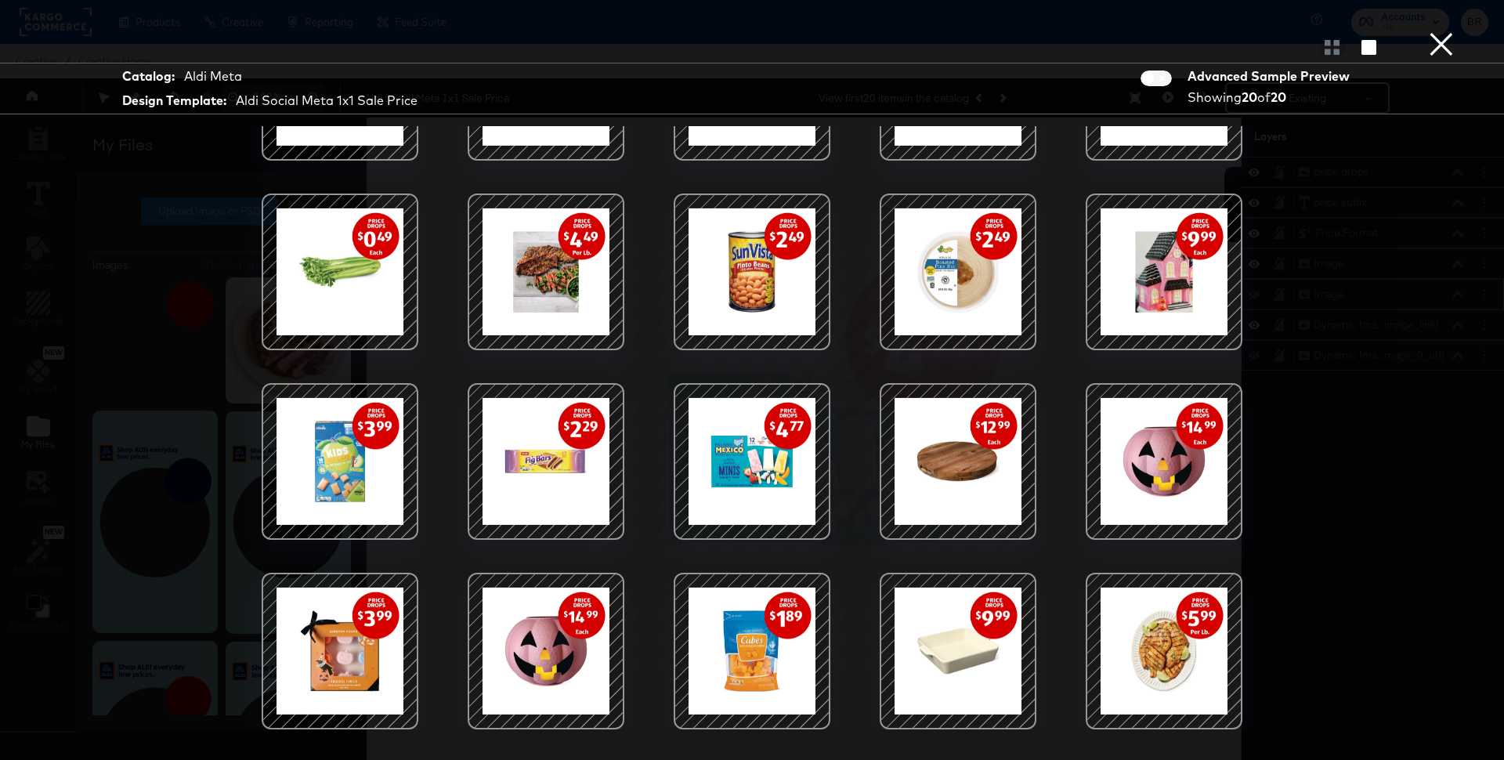
click at [1162, 654] on div at bounding box center [1163, 650] width 133 height 133
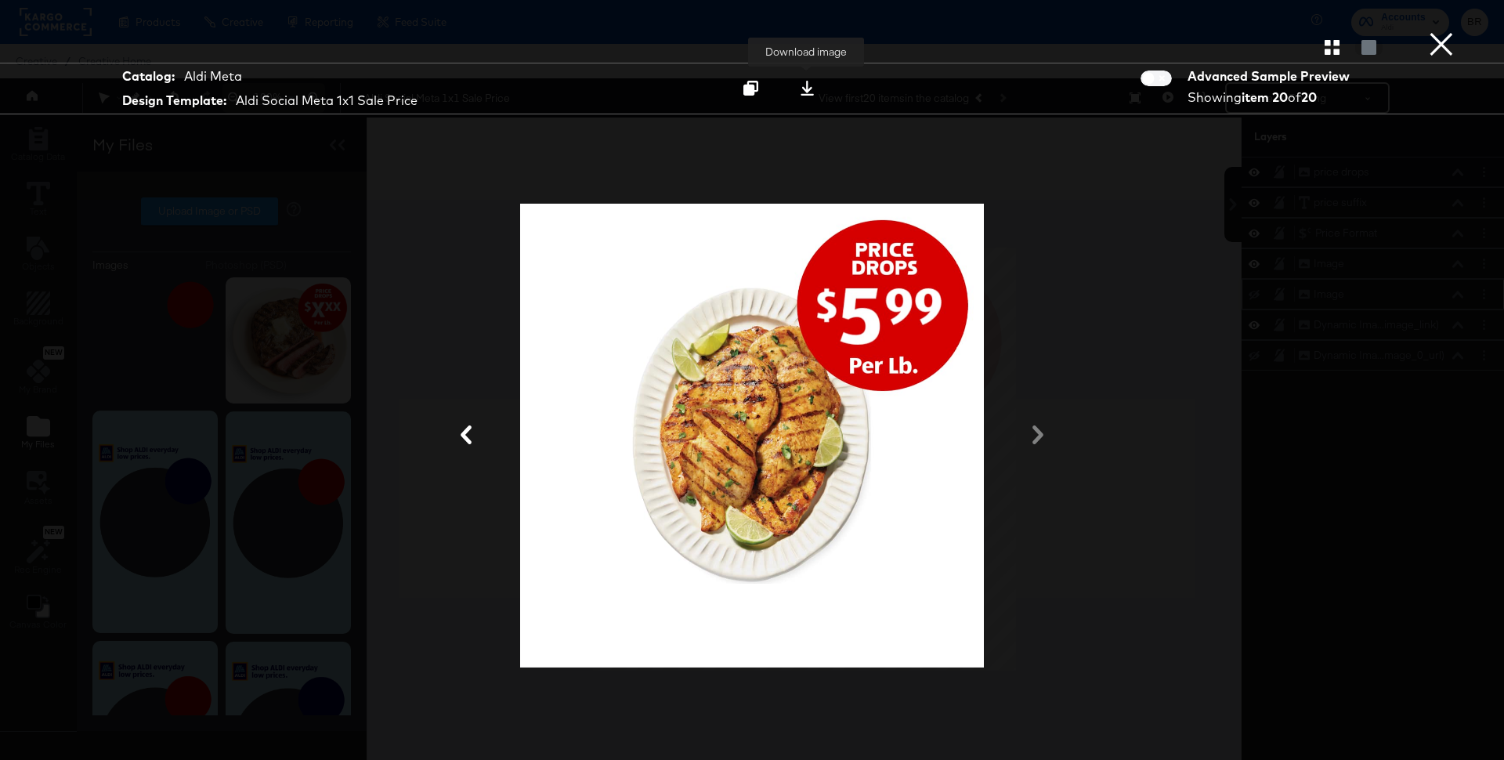
click at [808, 88] on icon at bounding box center [807, 88] width 15 height 15
click at [1329, 47] on icon "button" at bounding box center [1331, 47] width 15 height 15
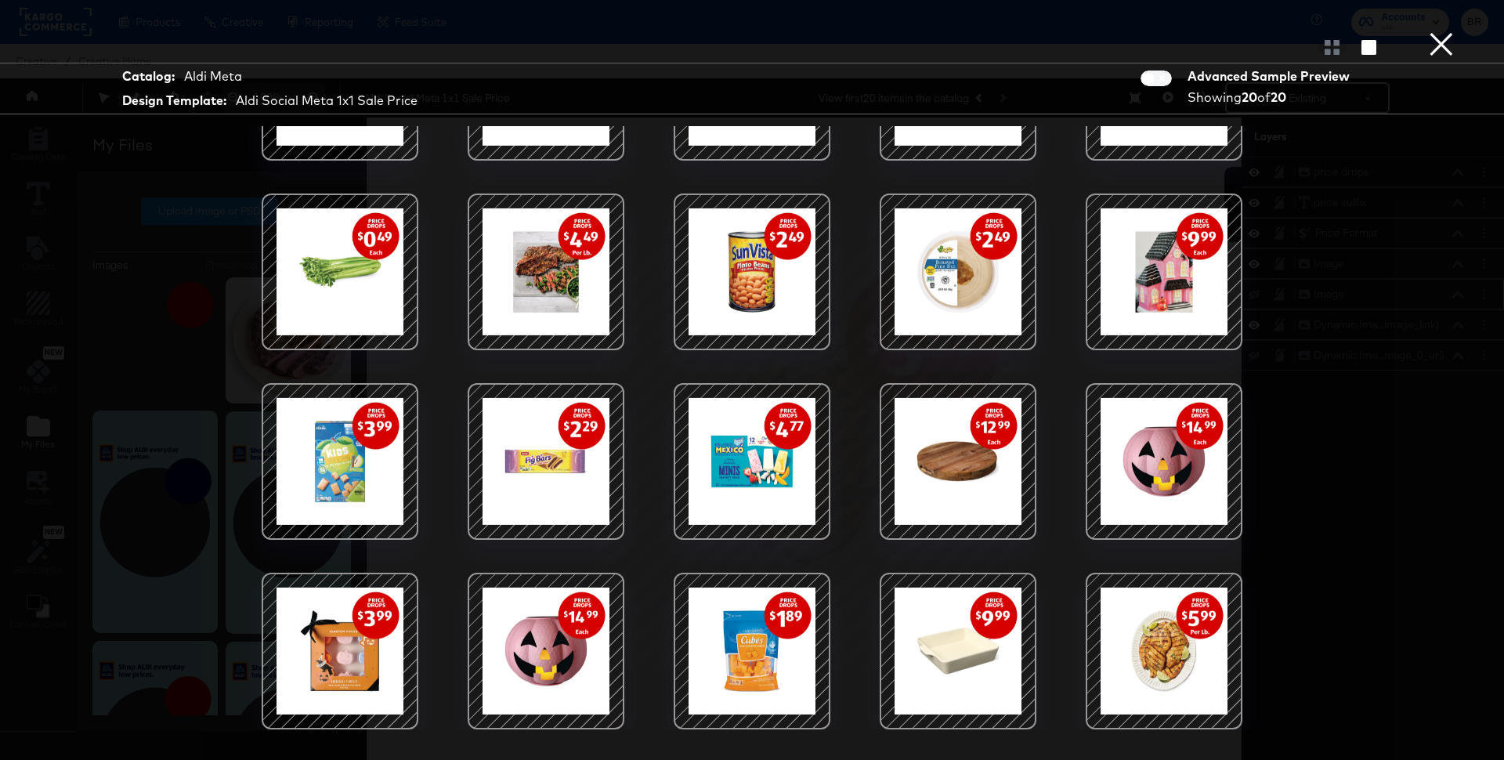
click at [768, 650] on div at bounding box center [751, 650] width 133 height 133
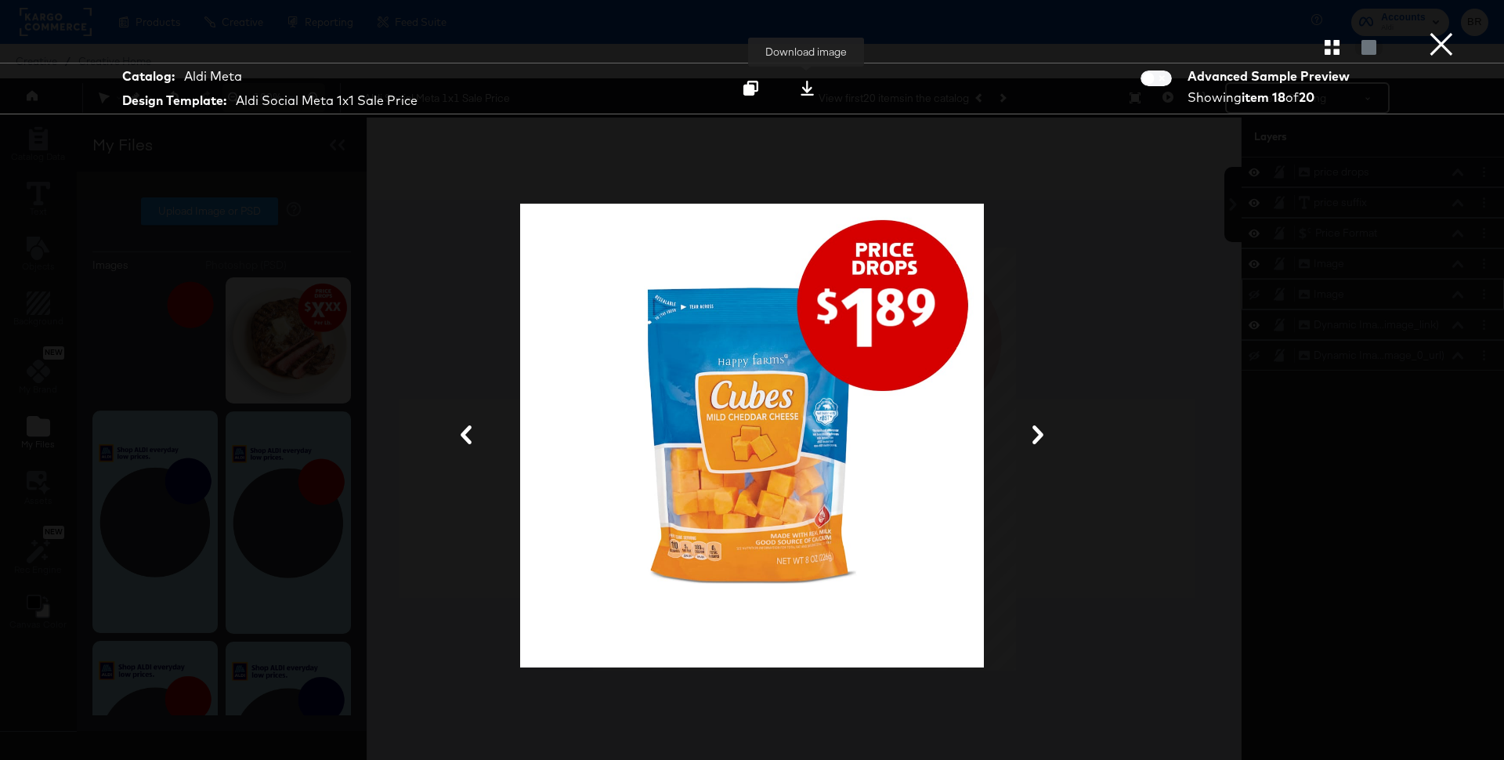
click at [809, 85] on icon at bounding box center [807, 88] width 15 height 15
click at [985, 49] on div "Gallery View" at bounding box center [752, 46] width 1504 height 31
click at [1336, 43] on icon "button" at bounding box center [1331, 47] width 15 height 15
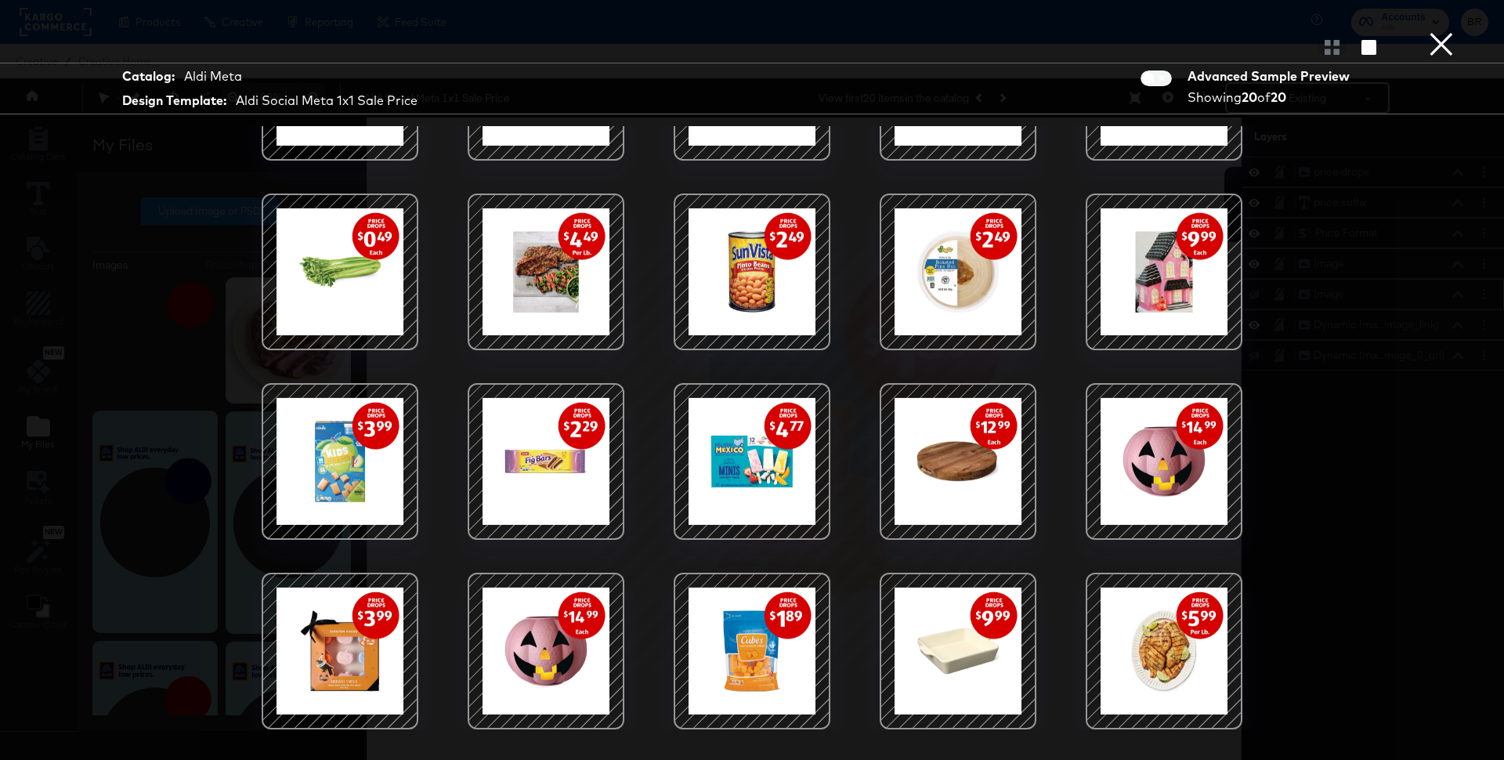
click at [576, 445] on div at bounding box center [545, 461] width 133 height 133
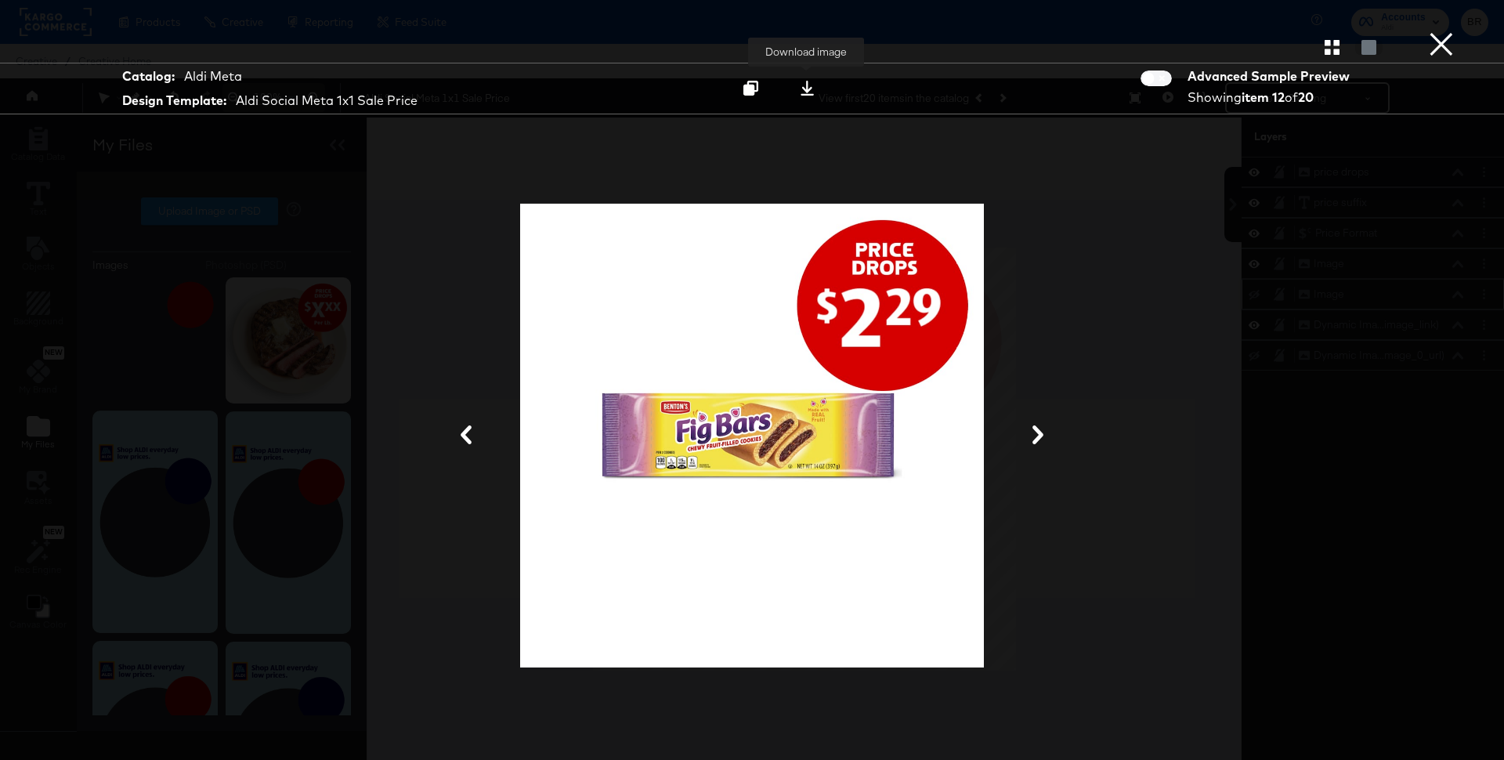
click at [807, 92] on icon at bounding box center [806, 88] width 13 height 15
click at [1327, 41] on icon "button" at bounding box center [1331, 47] width 15 height 15
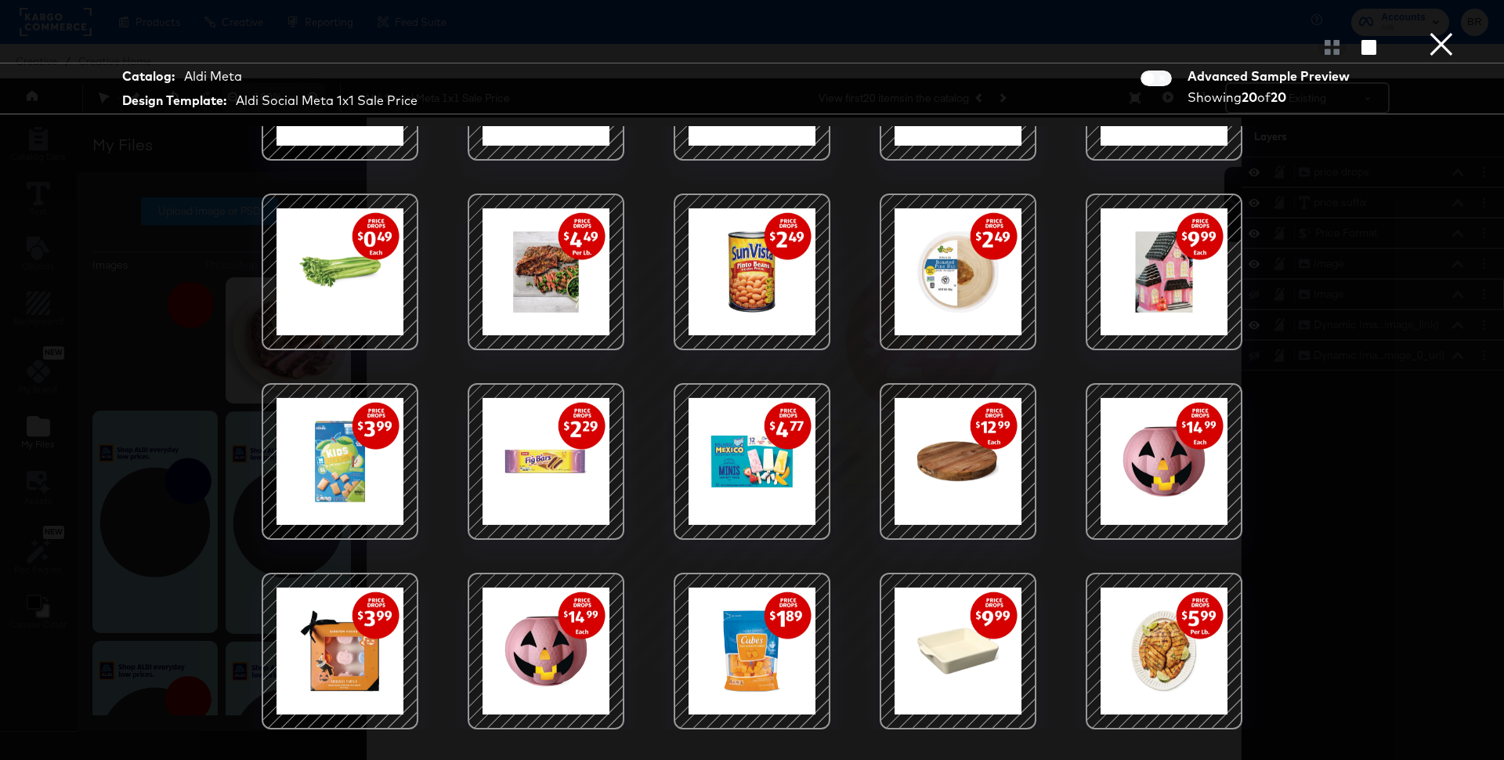
scroll to position [0, 0]
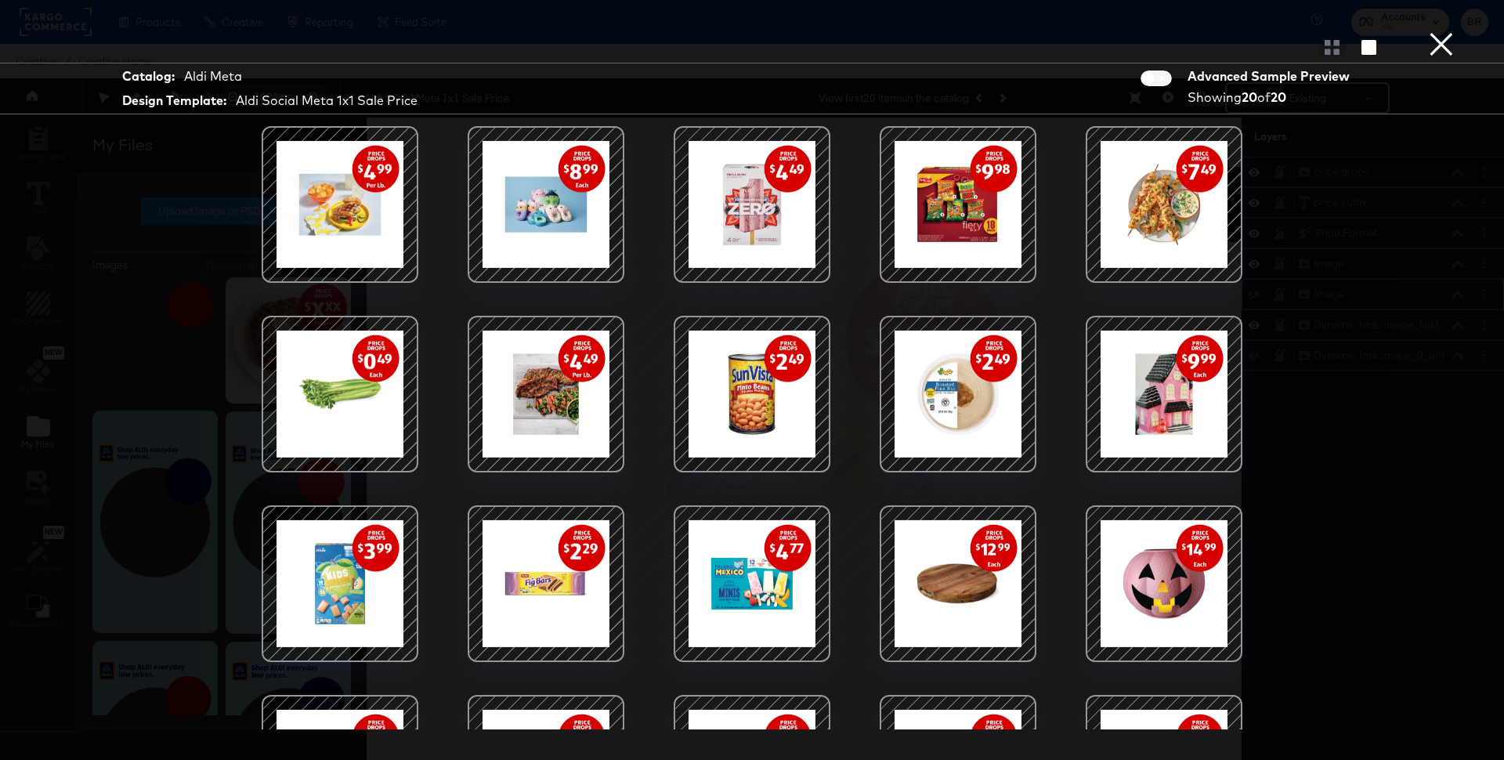
click at [986, 206] on div at bounding box center [957, 204] width 133 height 133
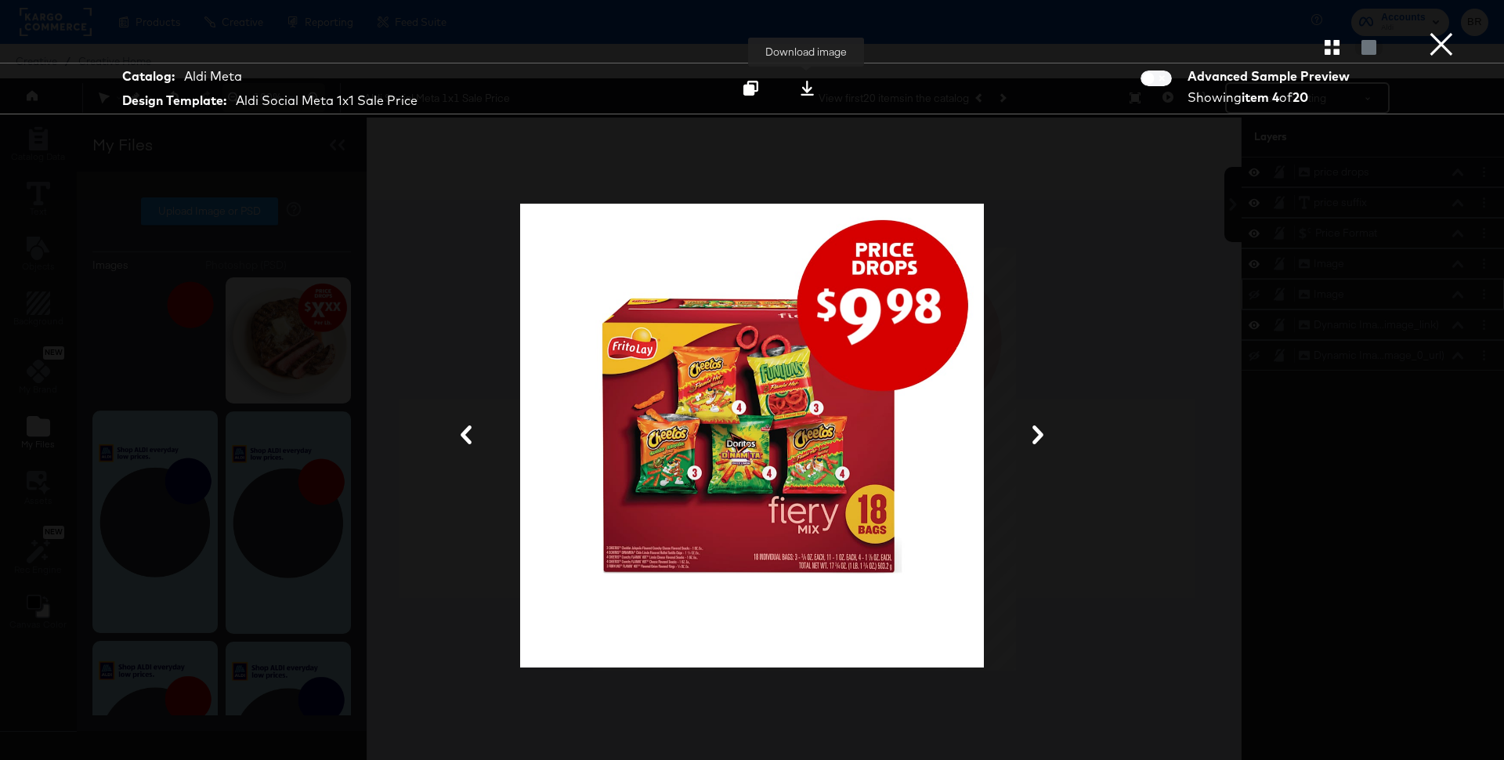
click at [805, 83] on icon at bounding box center [807, 88] width 15 height 15
click at [1325, 41] on icon "button" at bounding box center [1331, 47] width 15 height 15
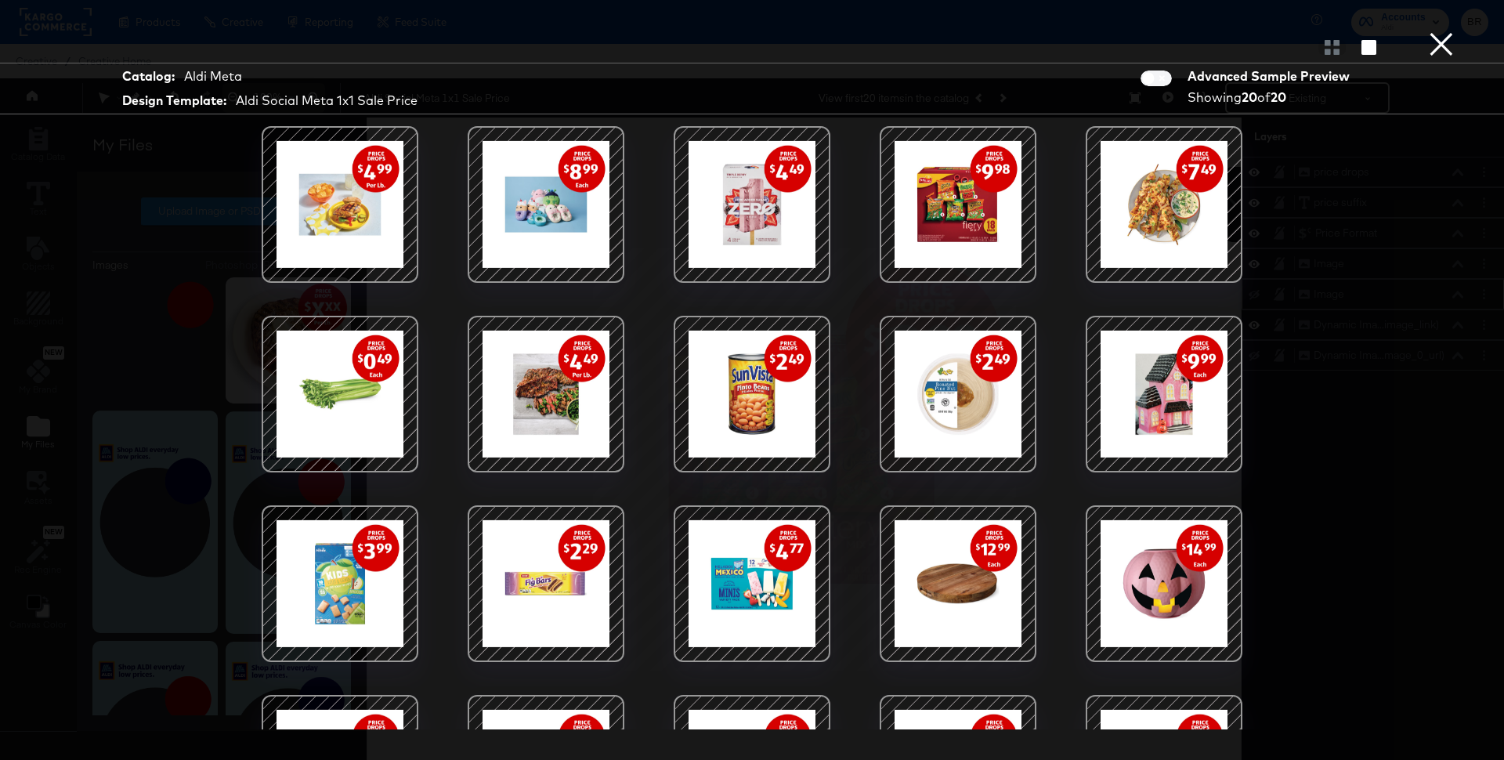
click at [751, 381] on div at bounding box center [751, 393] width 133 height 133
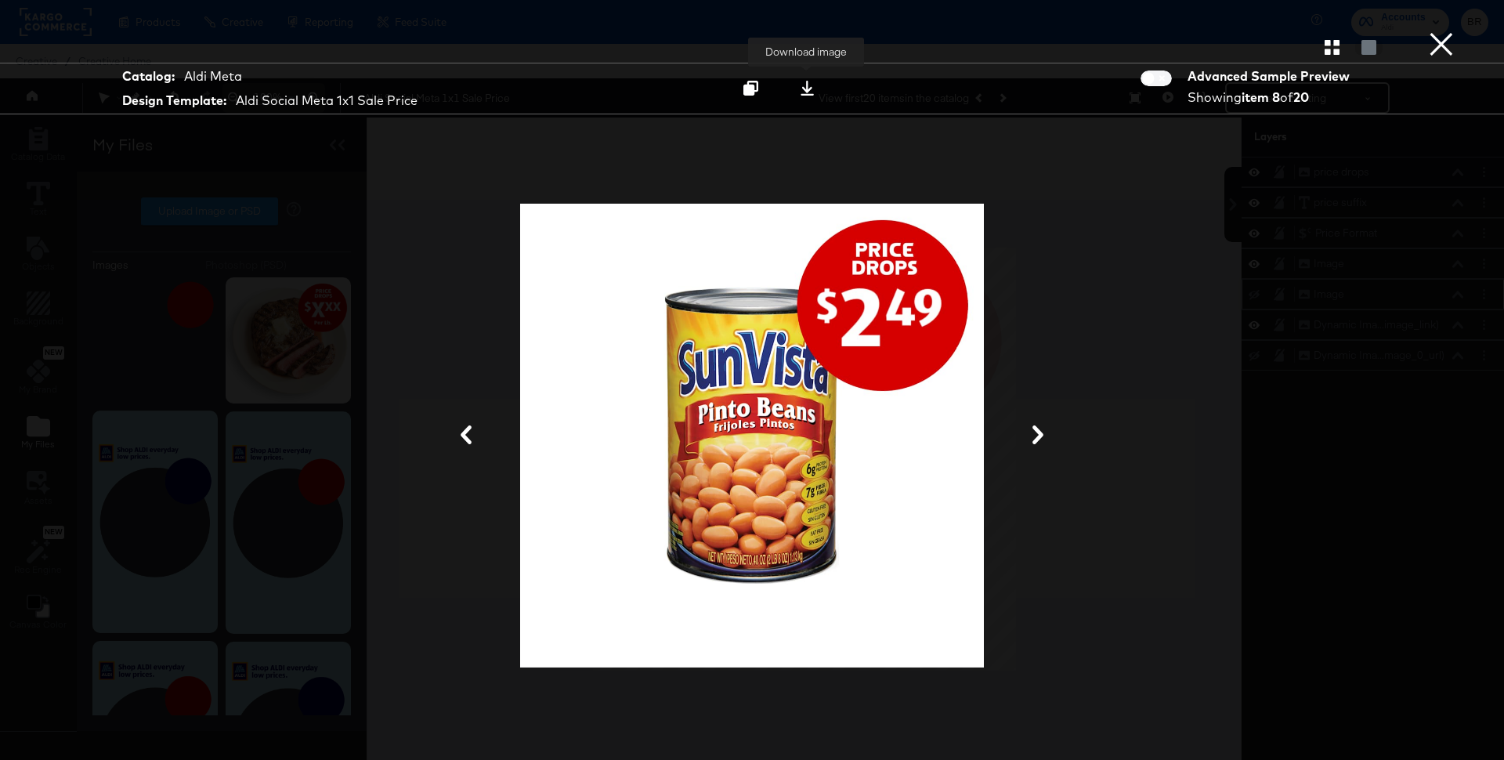
click at [808, 85] on icon at bounding box center [807, 88] width 15 height 15
click at [1442, 31] on button "×" at bounding box center [1440, 15] width 31 height 31
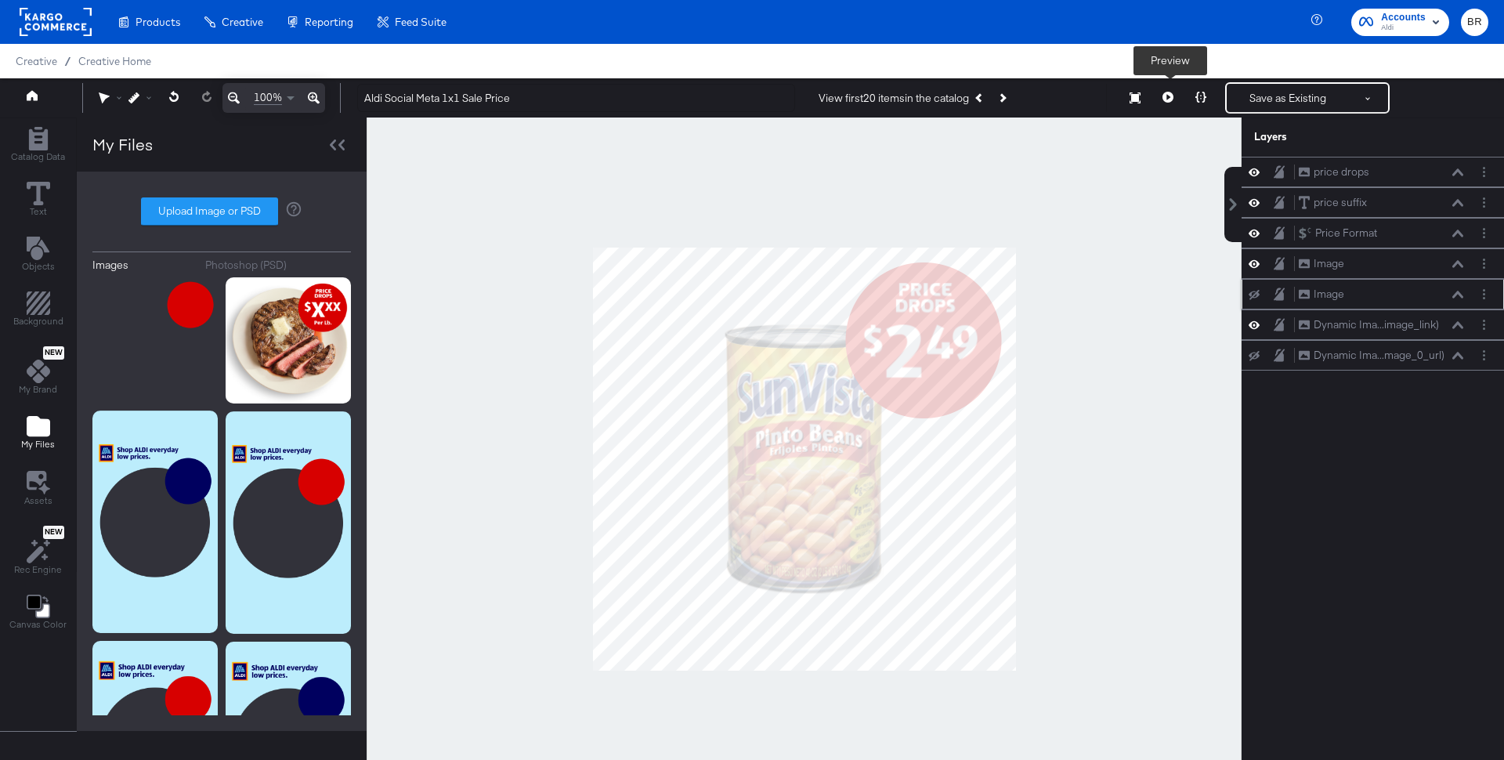
click at [1168, 96] on icon at bounding box center [1167, 97] width 11 height 11
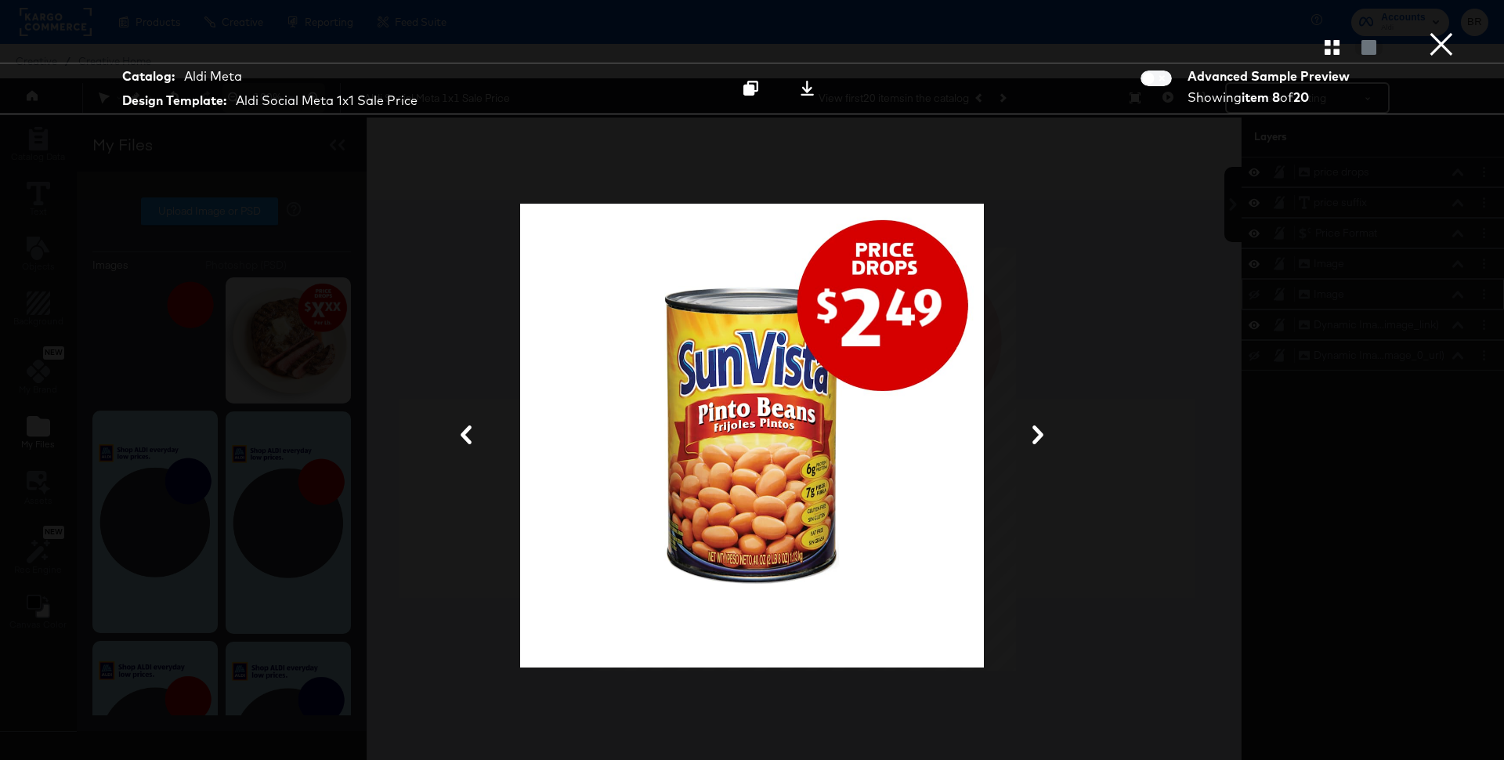
click at [1331, 56] on div at bounding box center [752, 46] width 1504 height 31
click at [1331, 52] on icon "button" at bounding box center [1331, 47] width 15 height 15
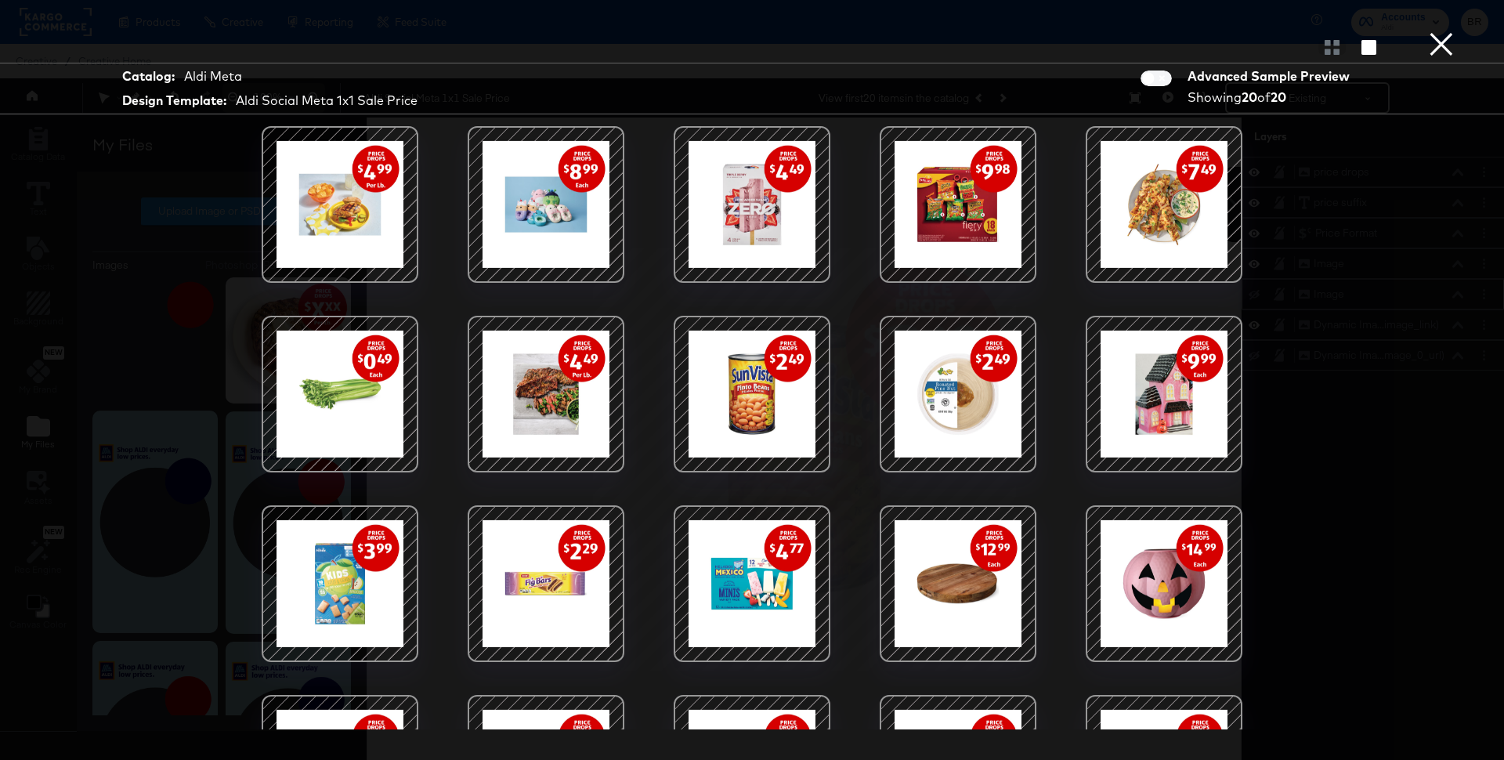
click at [1125, 195] on div at bounding box center [1163, 204] width 133 height 133
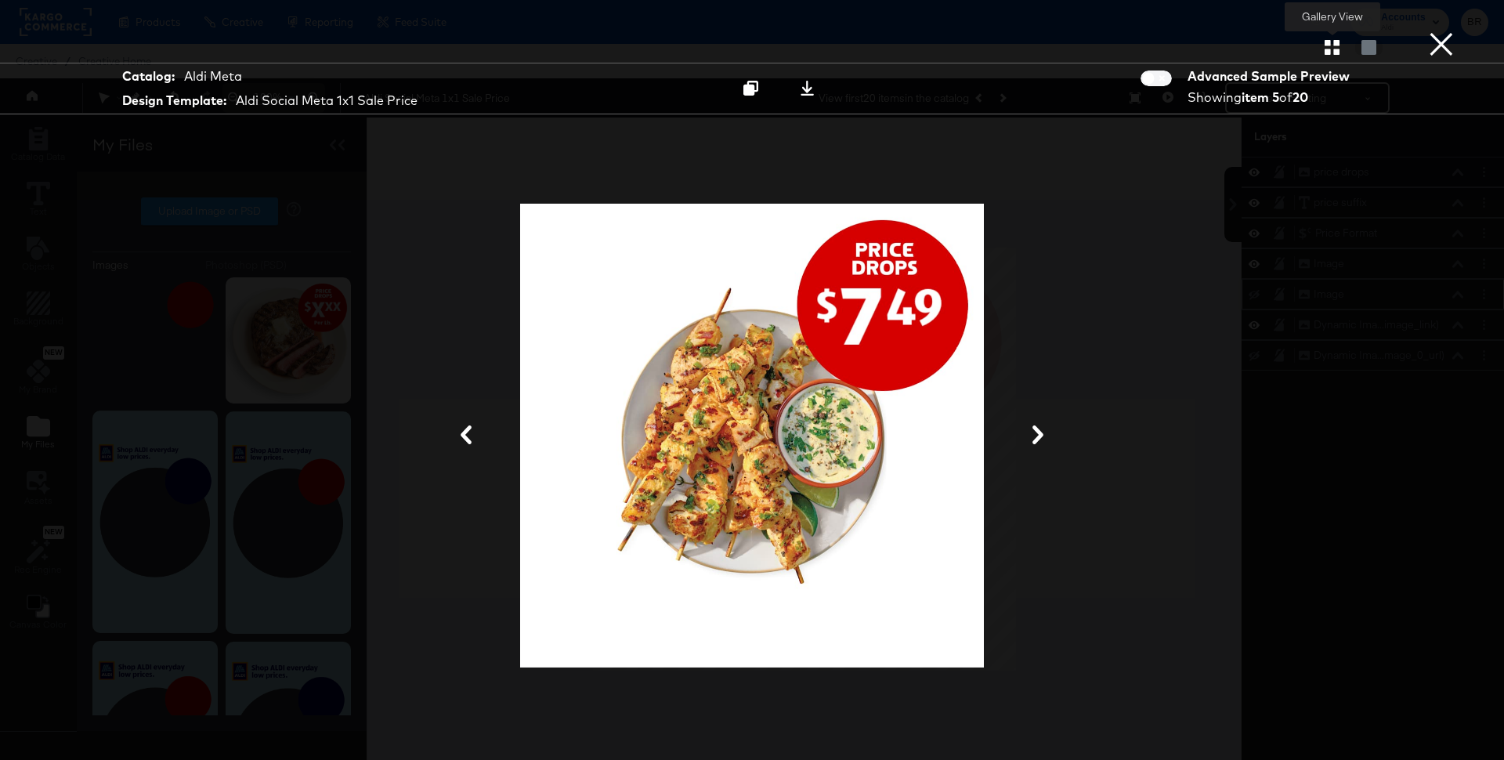
click at [1332, 39] on div at bounding box center [1331, 47] width 27 height 16
click at [1330, 49] on icon "button" at bounding box center [1331, 47] width 15 height 15
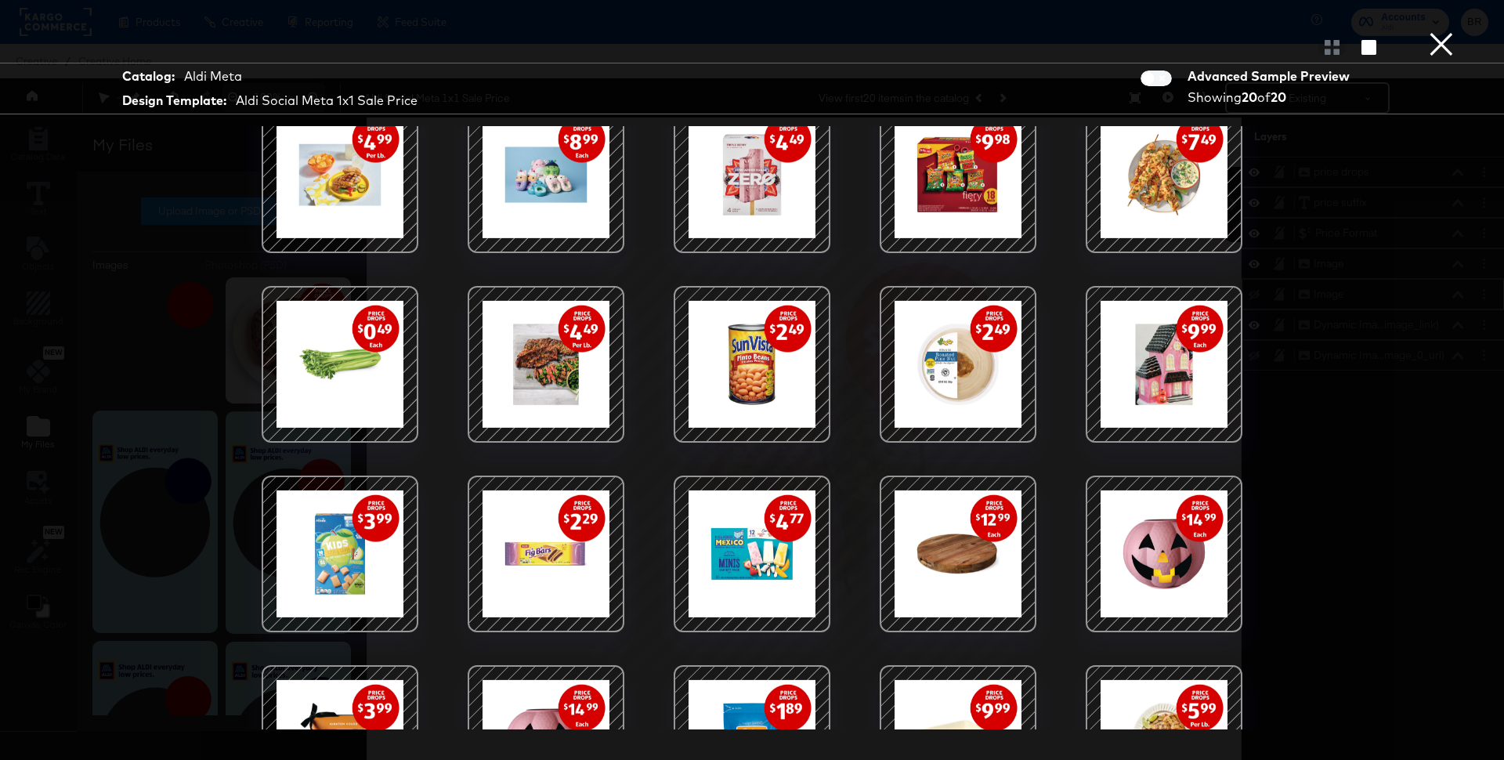
scroll to position [67, 0]
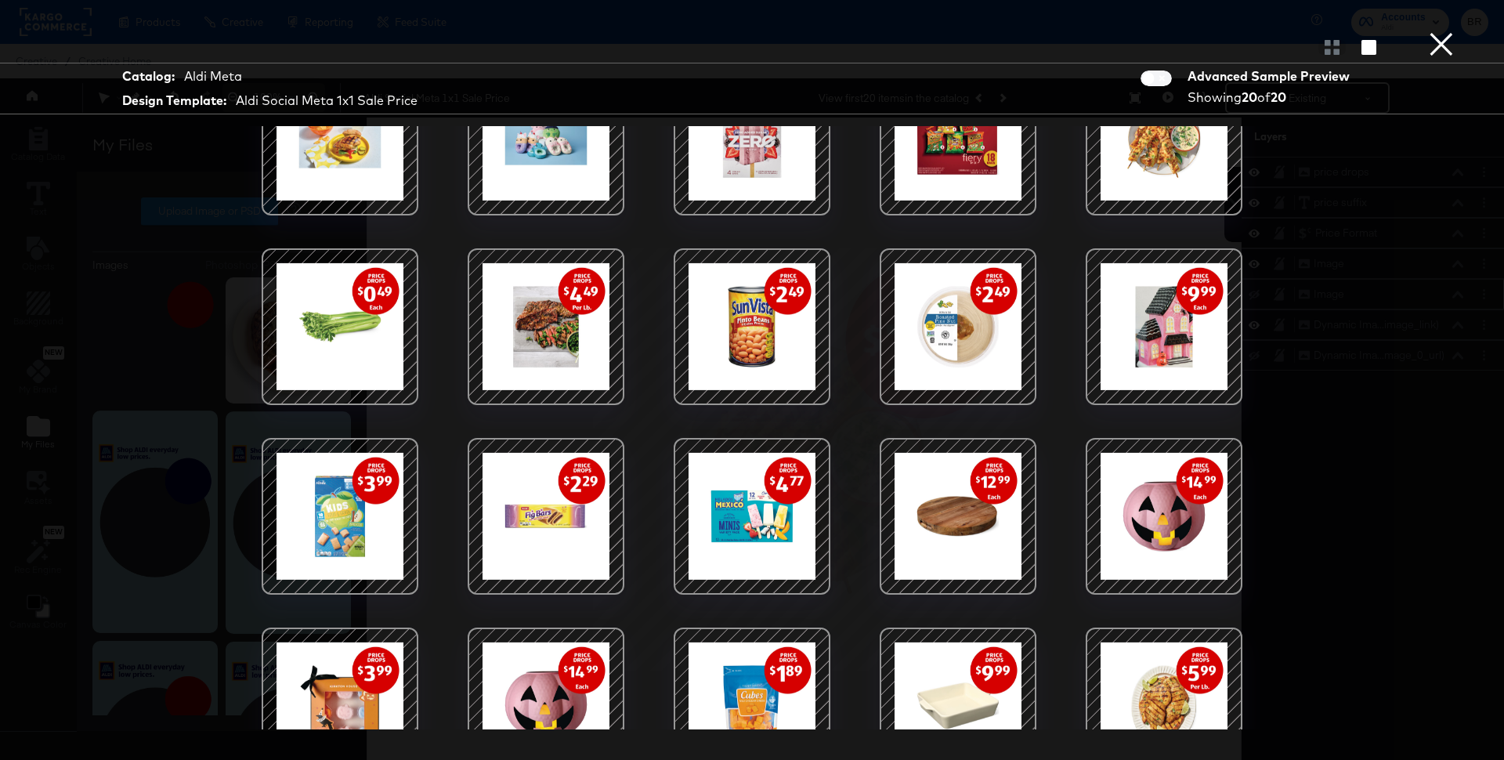
click at [1161, 685] on div at bounding box center [1163, 705] width 133 height 133
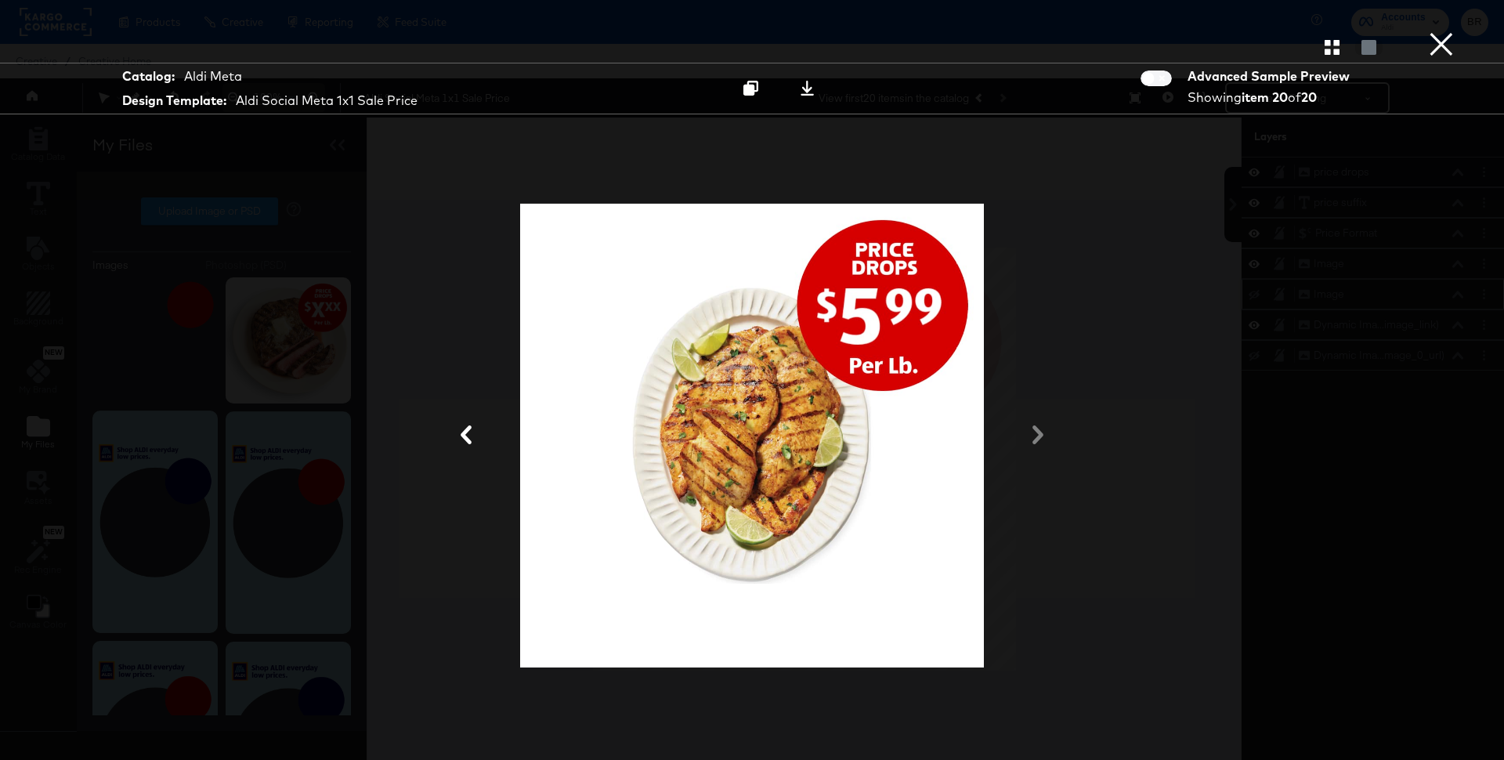
click at [1437, 31] on button "×" at bounding box center [1440, 15] width 31 height 31
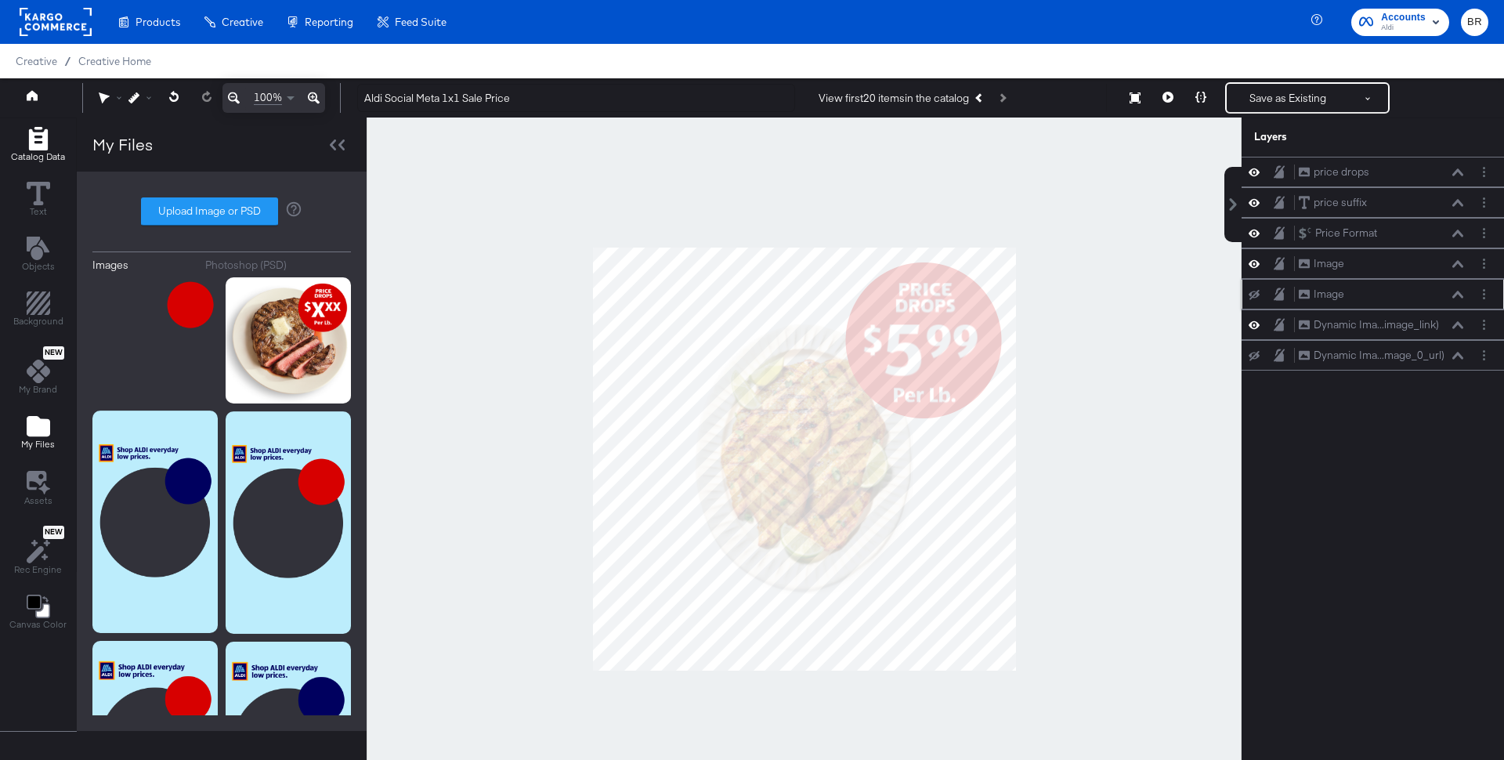
click at [42, 146] on icon "Add Rectangle" at bounding box center [37, 138] width 19 height 23
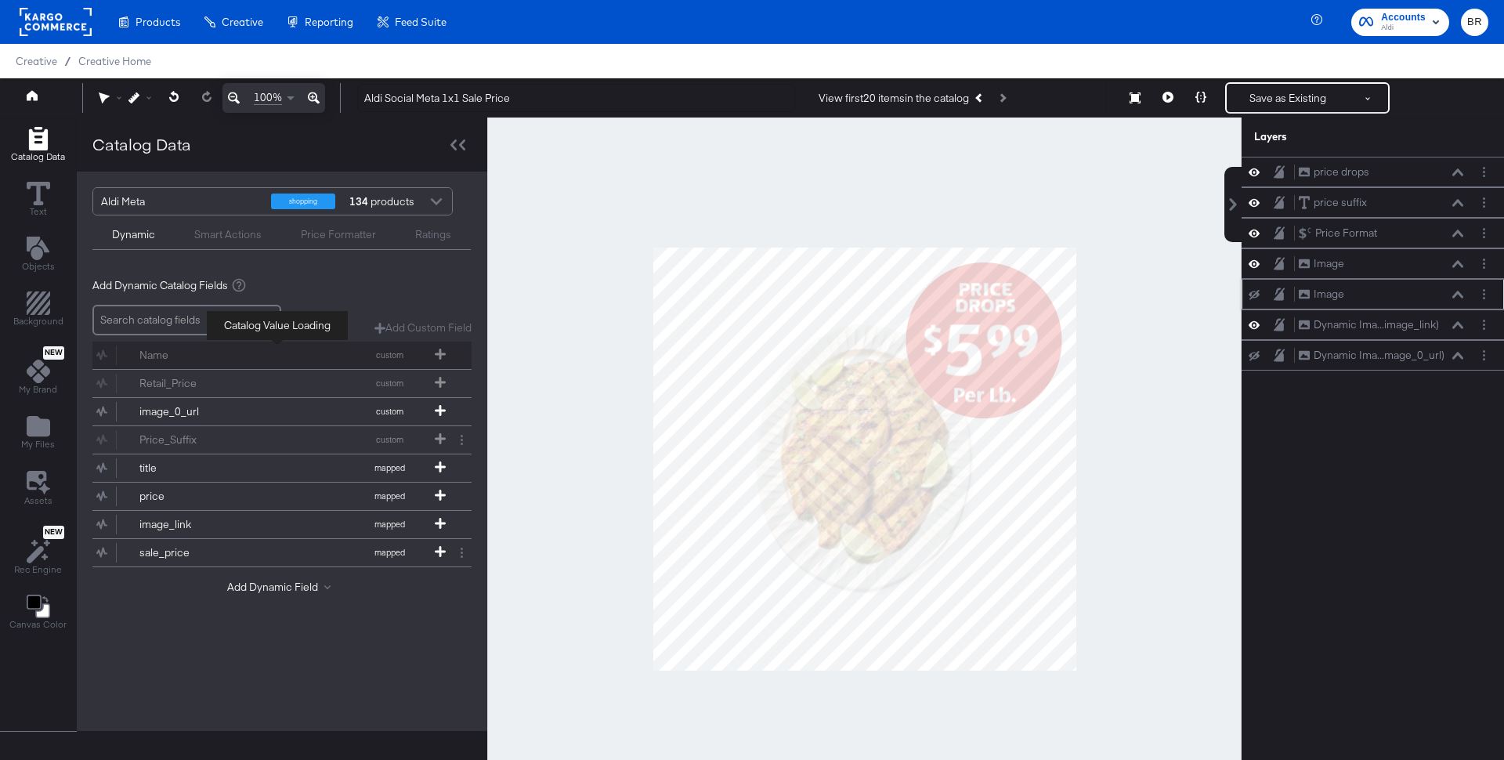
click at [146, 359] on div "Name custom" at bounding box center [281, 354] width 379 height 27
click at [238, 464] on div "title" at bounding box center [196, 467] width 114 height 15
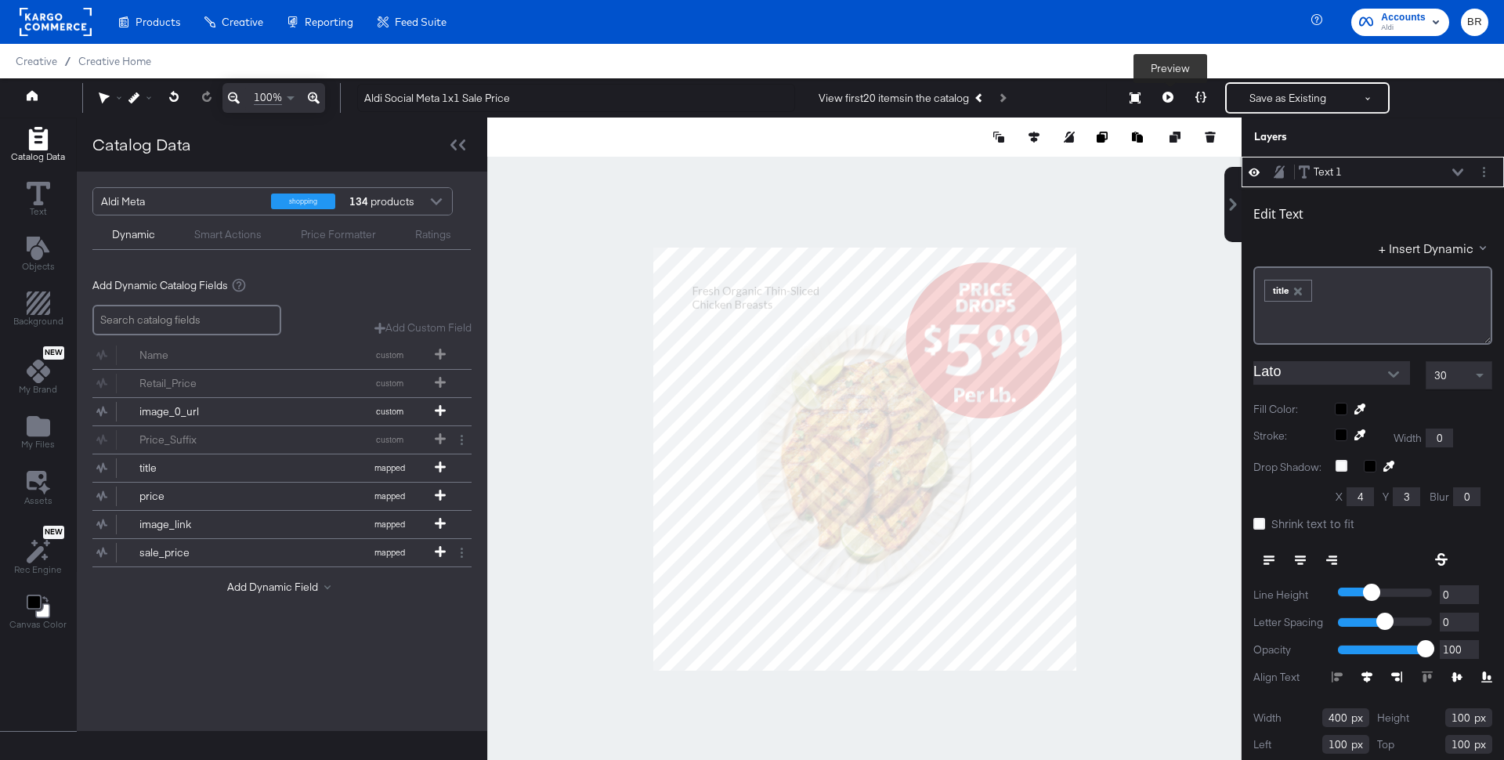
click at [1182, 96] on button at bounding box center [1167, 97] width 33 height 31
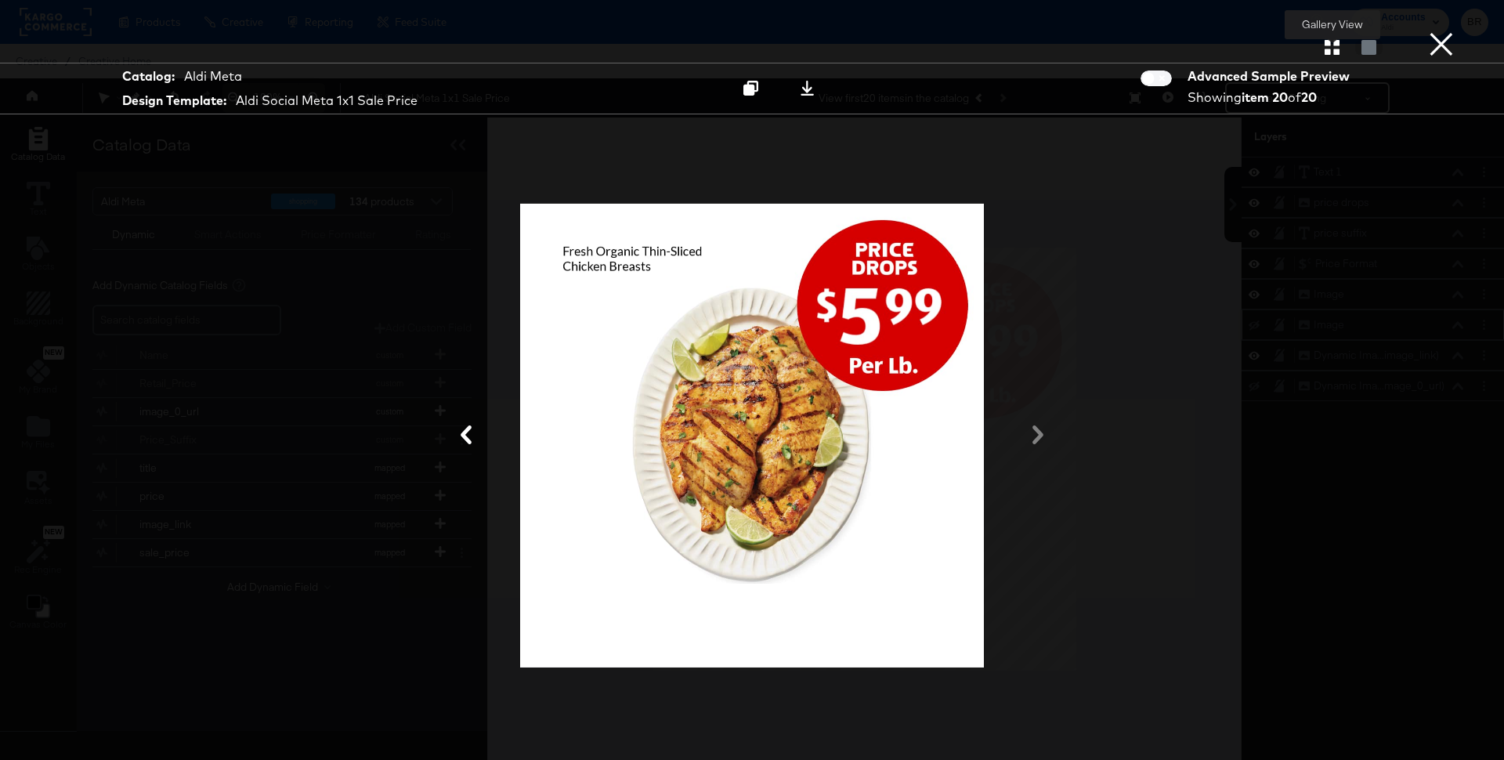
click at [1324, 55] on icon "button" at bounding box center [1331, 47] width 15 height 15
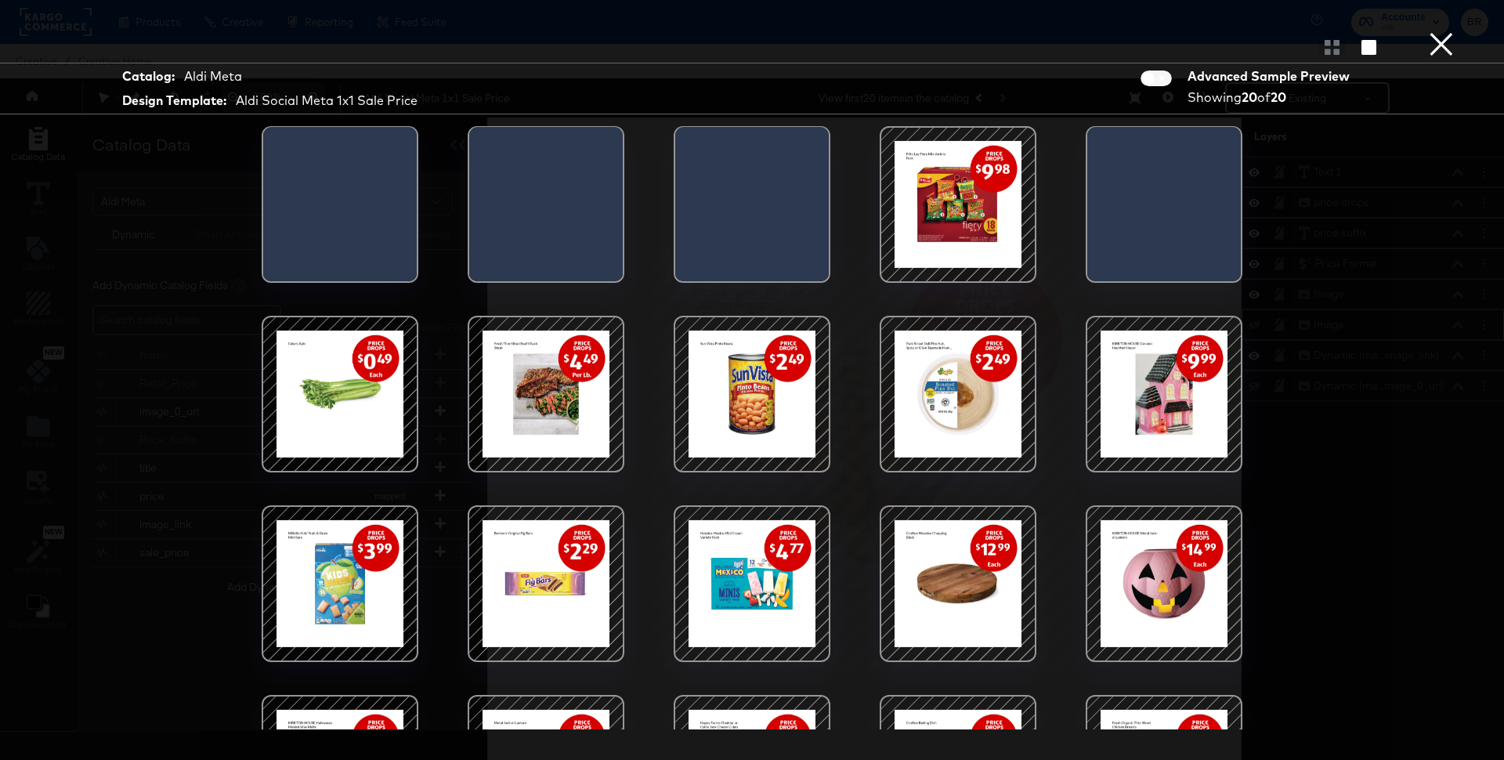
click at [385, 595] on div at bounding box center [339, 583] width 133 height 133
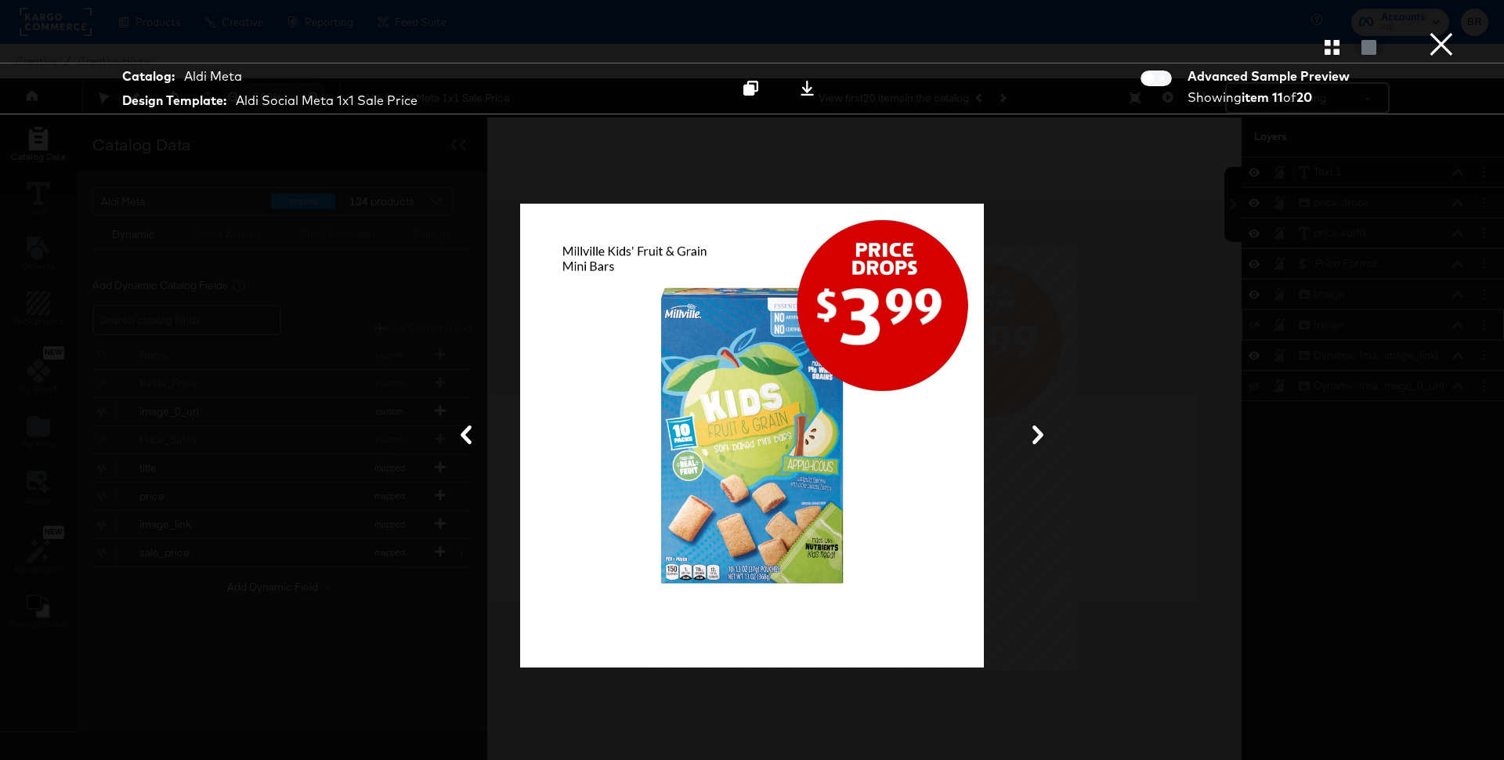
click at [1327, 54] on icon "button" at bounding box center [1331, 47] width 15 height 15
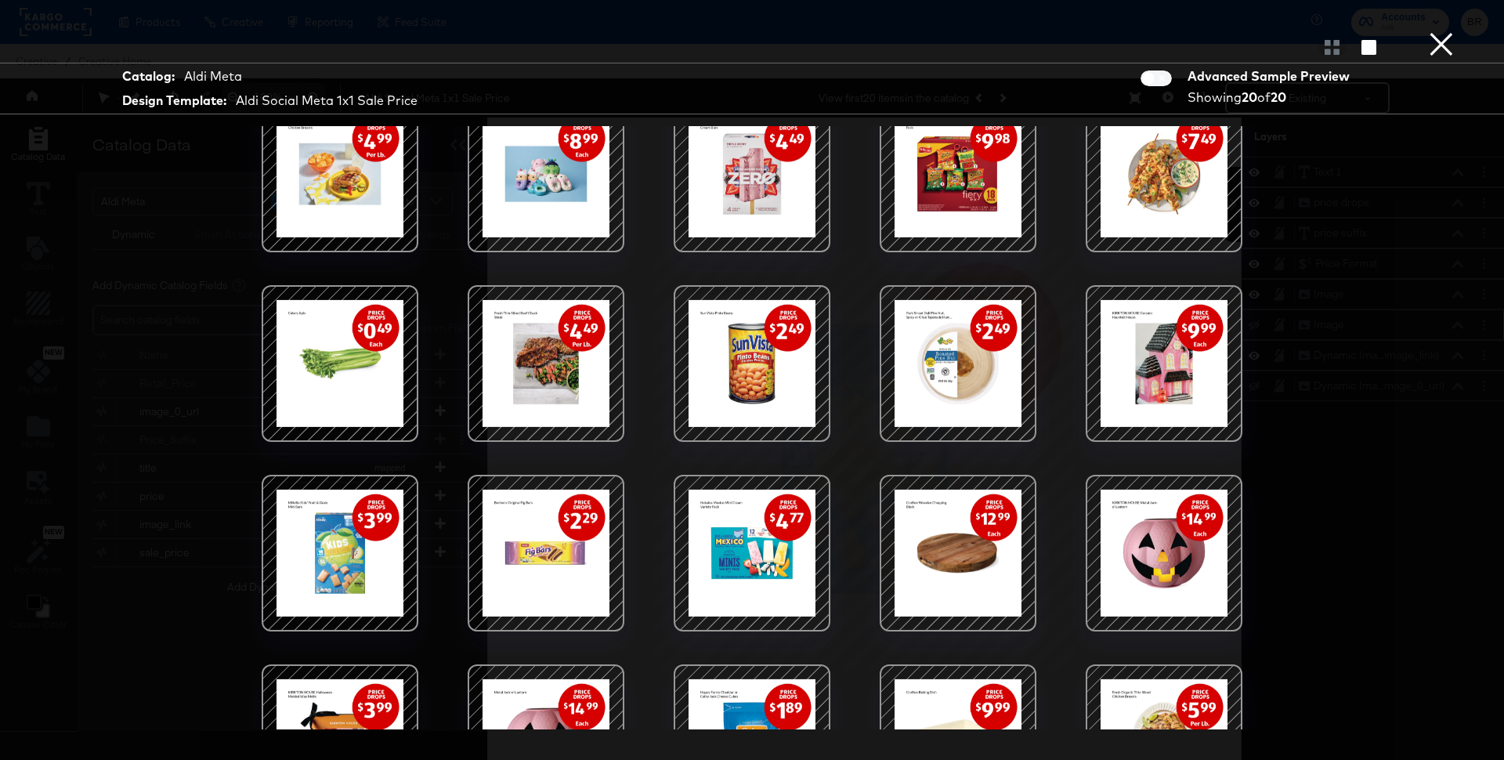
scroll to position [23, 0]
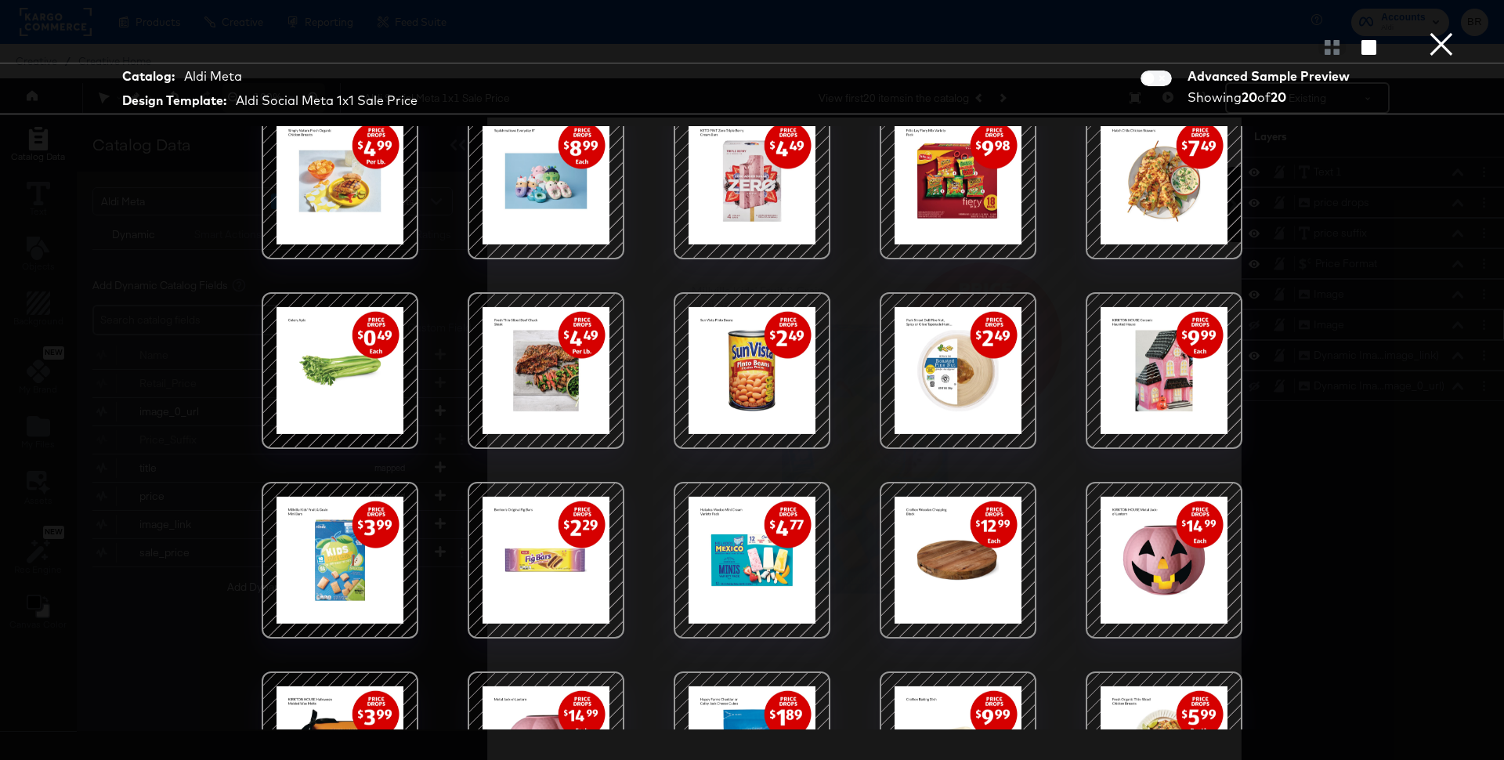
click at [341, 372] on div at bounding box center [339, 370] width 133 height 133
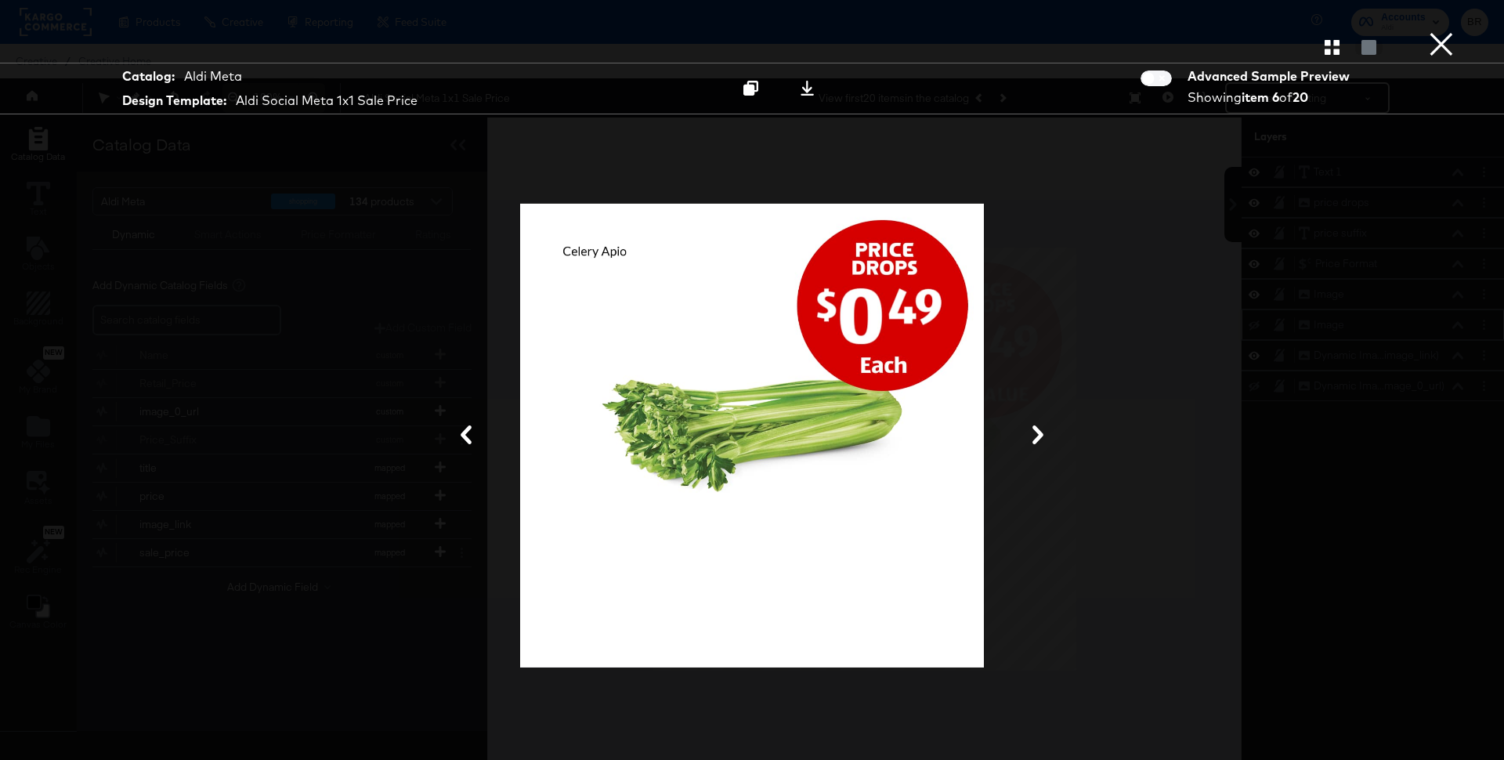
click at [1446, 31] on button "×" at bounding box center [1440, 15] width 31 height 31
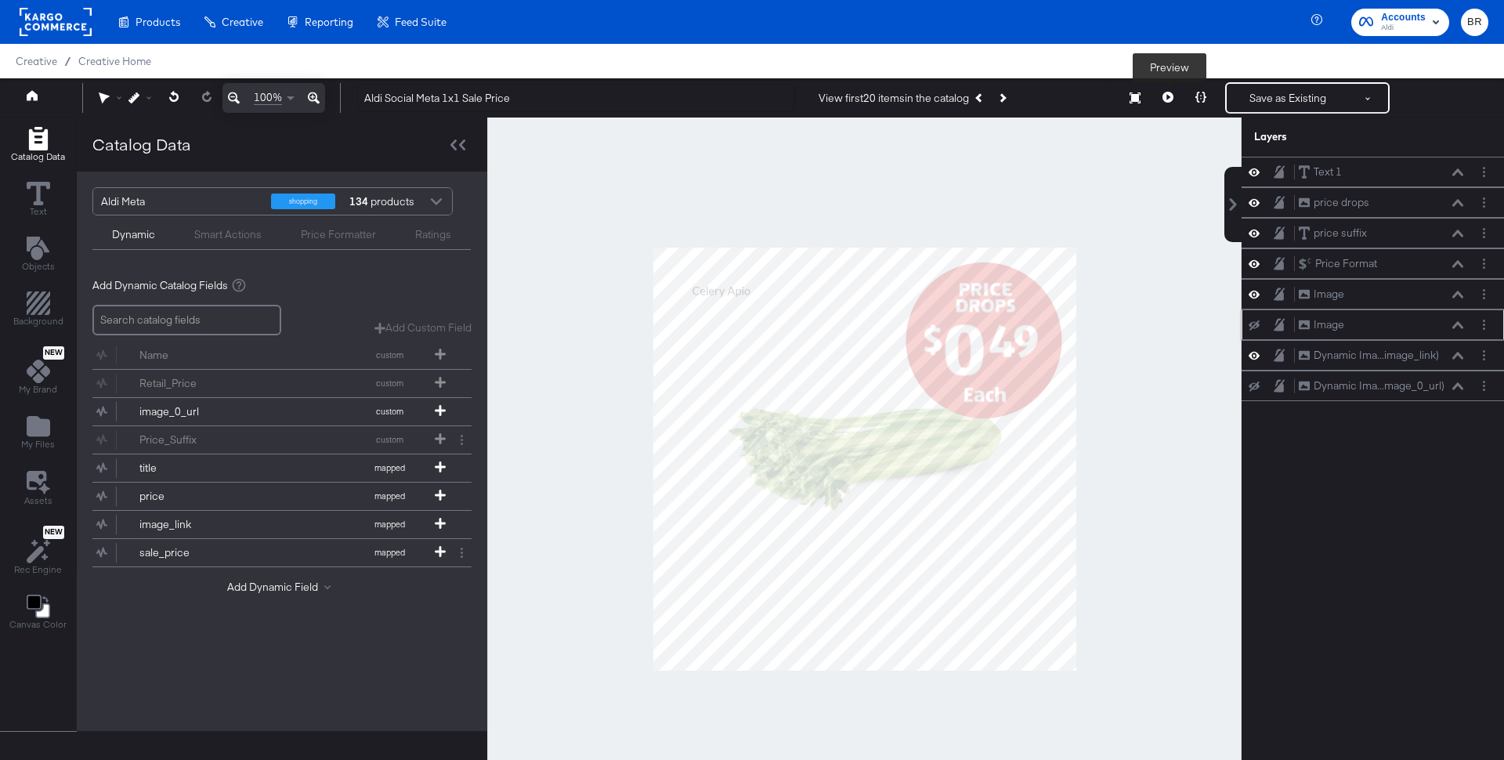
click at [1165, 99] on icon at bounding box center [1167, 97] width 11 height 11
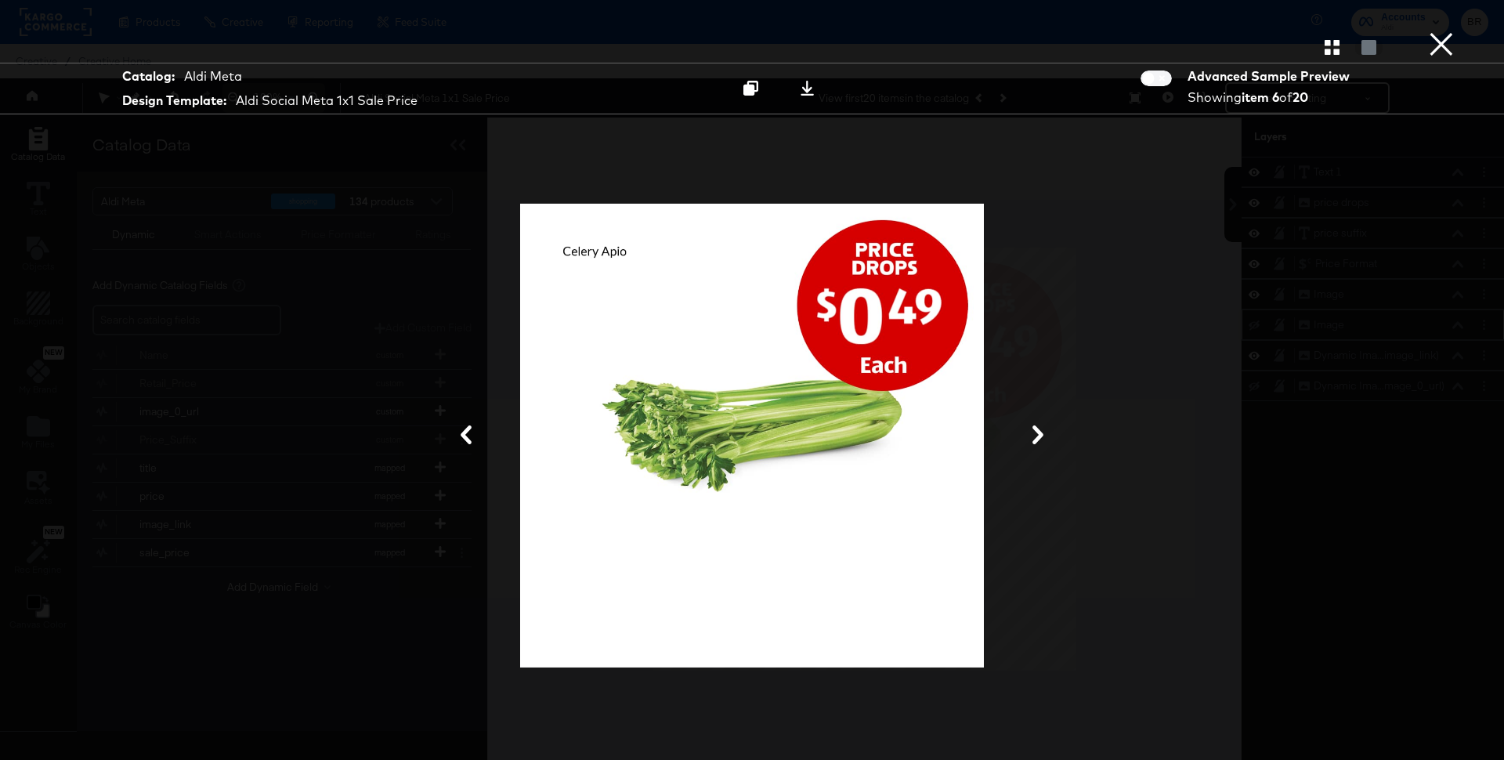
click at [1432, 31] on button "×" at bounding box center [1440, 15] width 31 height 31
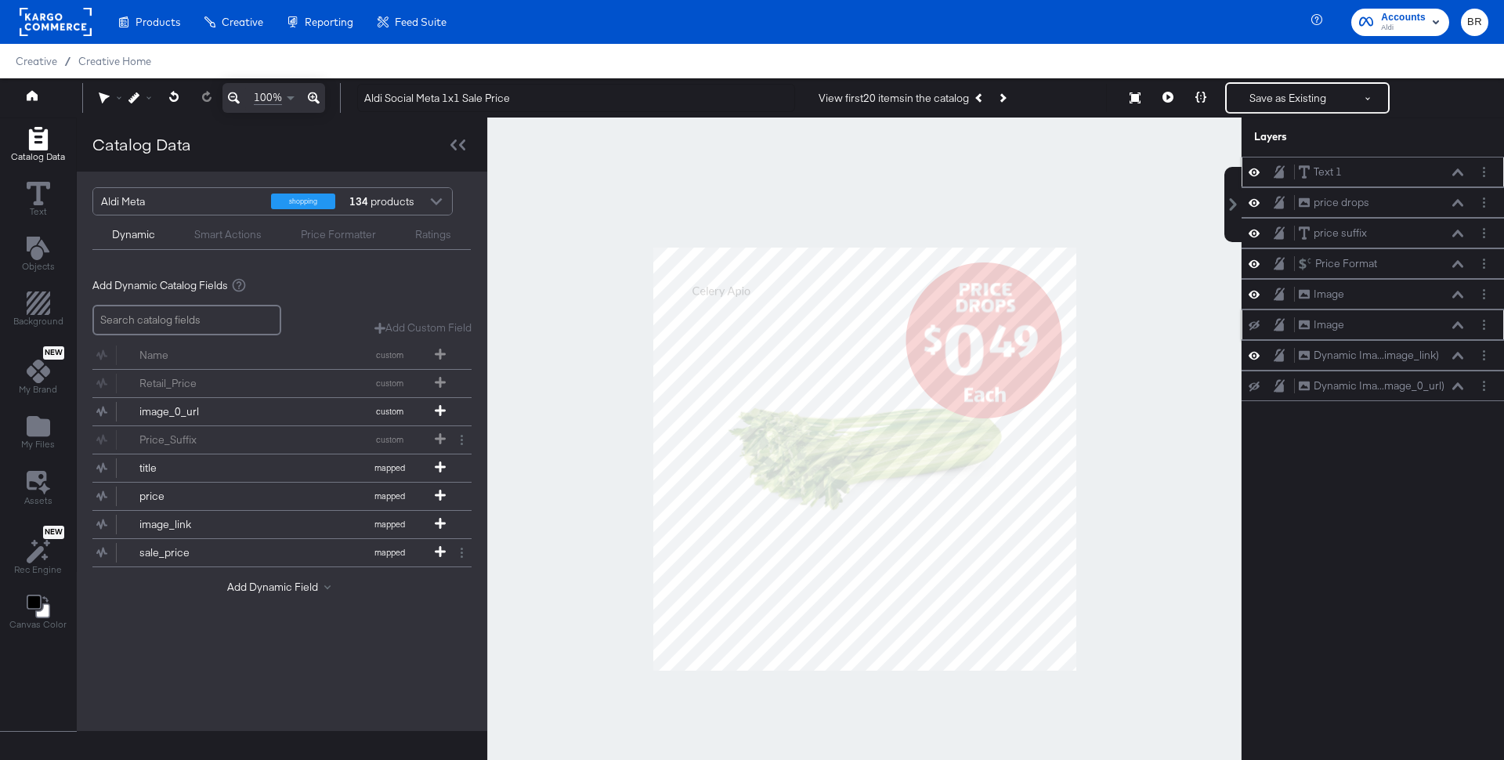
click at [1260, 171] on div at bounding box center [1259, 171] width 22 height 15
click at [1255, 175] on icon at bounding box center [1253, 171] width 11 height 13
click at [1168, 97] on icon at bounding box center [1167, 97] width 11 height 11
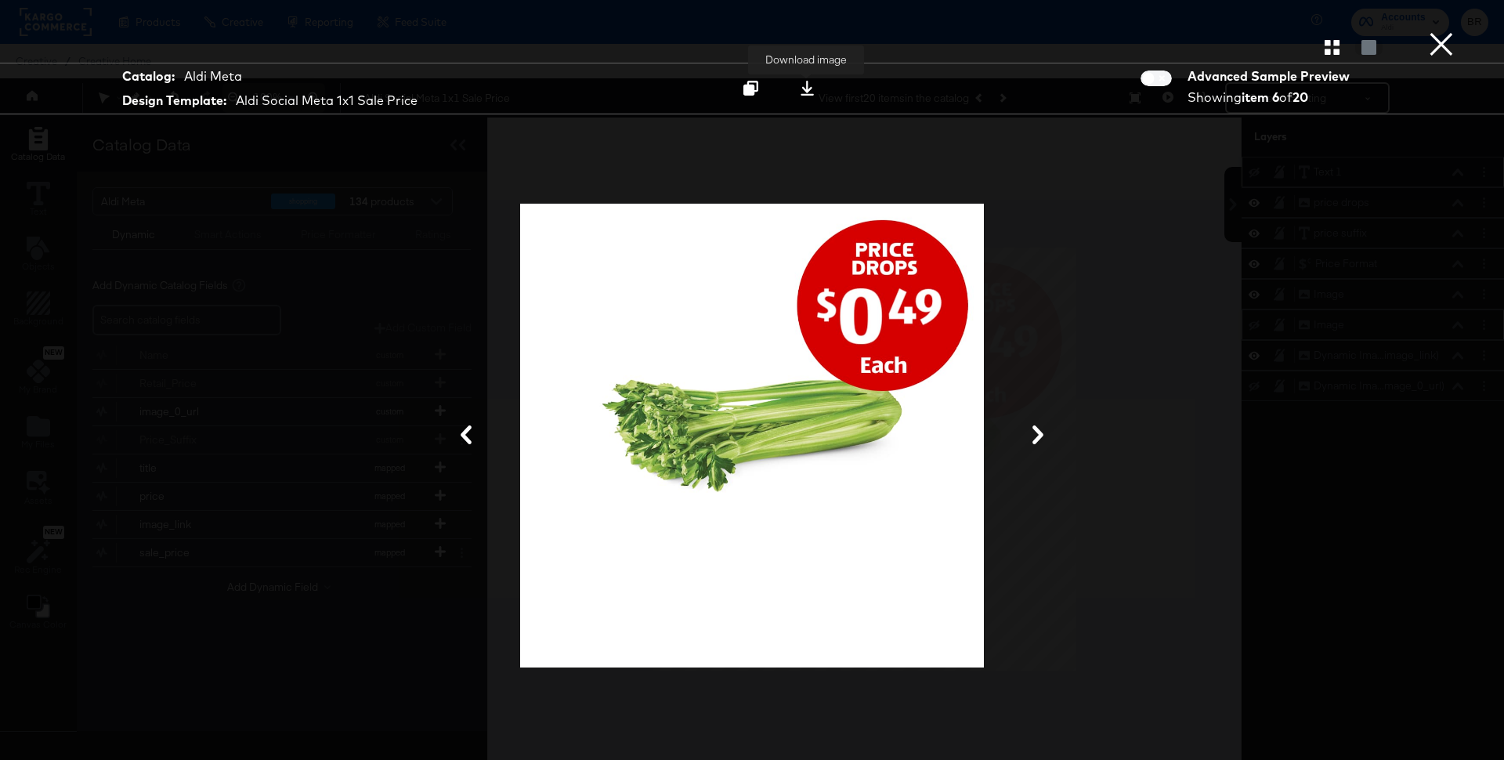
click at [815, 92] on div at bounding box center [806, 88] width 21 height 16
click at [1064, 98] on div "Catalog: Aldi Meta Design Template: Aldi Social Meta 1x1 Sale Price Download im…" at bounding box center [752, 89] width 1504 height 52
click at [1452, 31] on button "×" at bounding box center [1440, 15] width 31 height 31
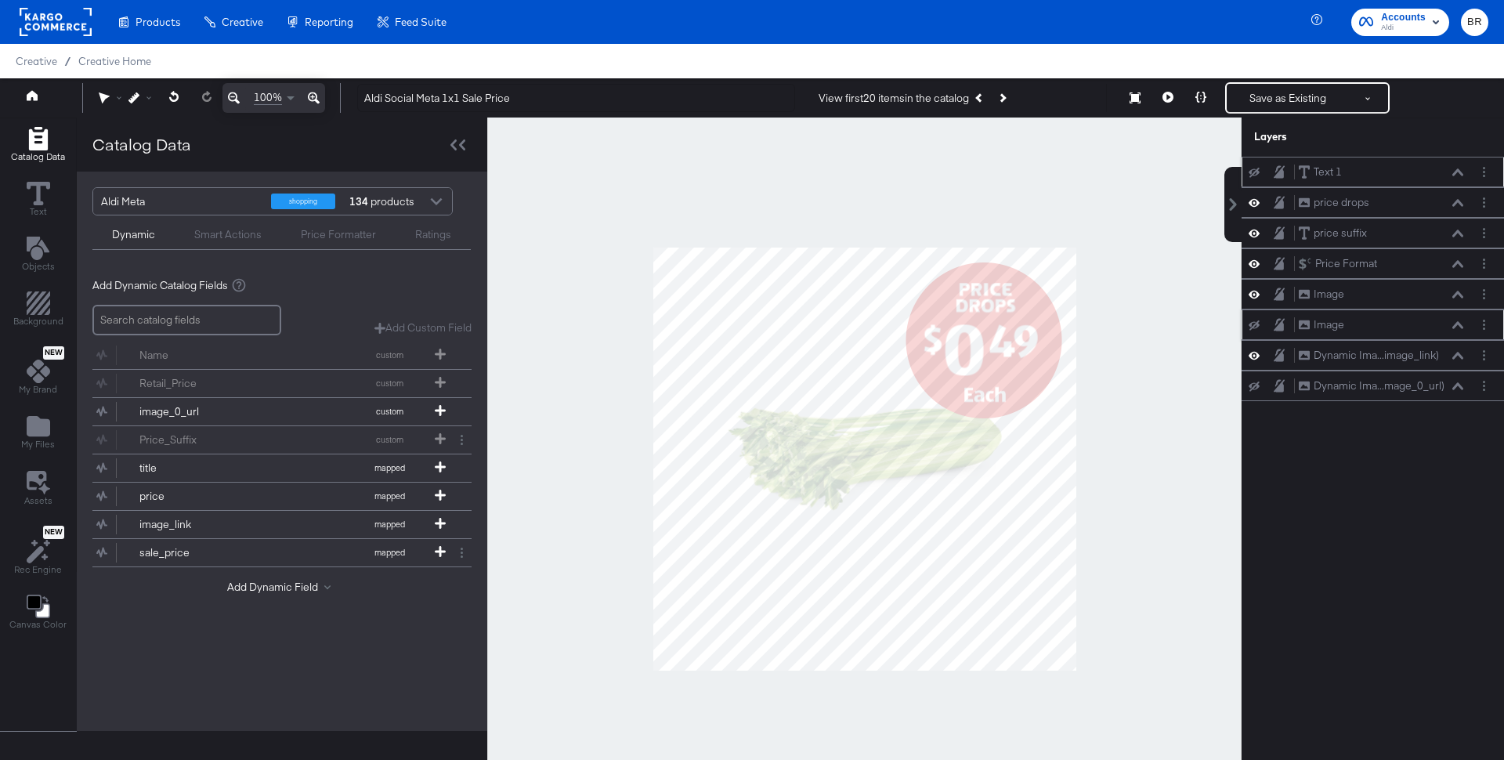
click at [1254, 169] on icon at bounding box center [1253, 173] width 11 height 10
click at [1169, 99] on icon at bounding box center [1167, 97] width 11 height 11
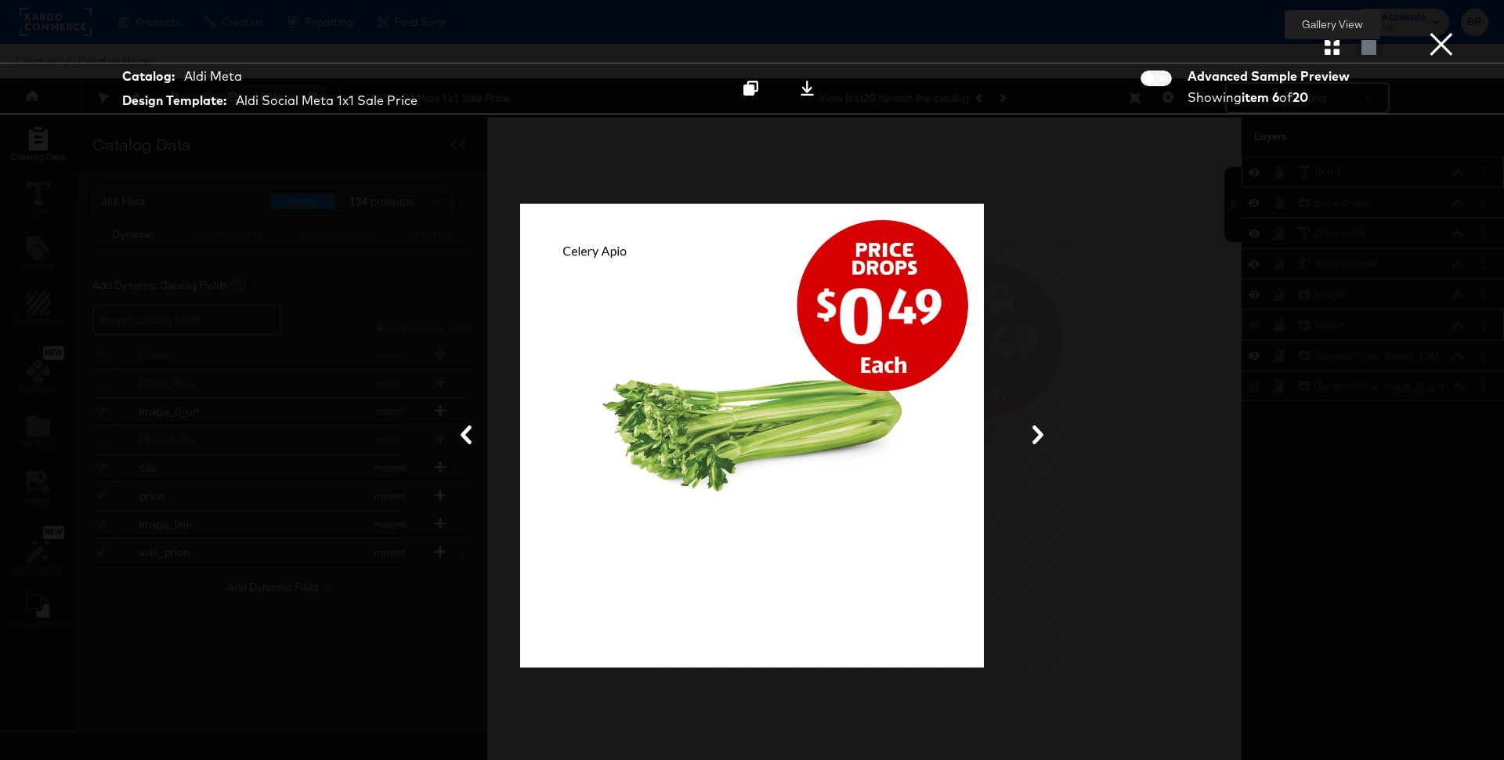
click at [1324, 52] on icon "button" at bounding box center [1331, 47] width 15 height 15
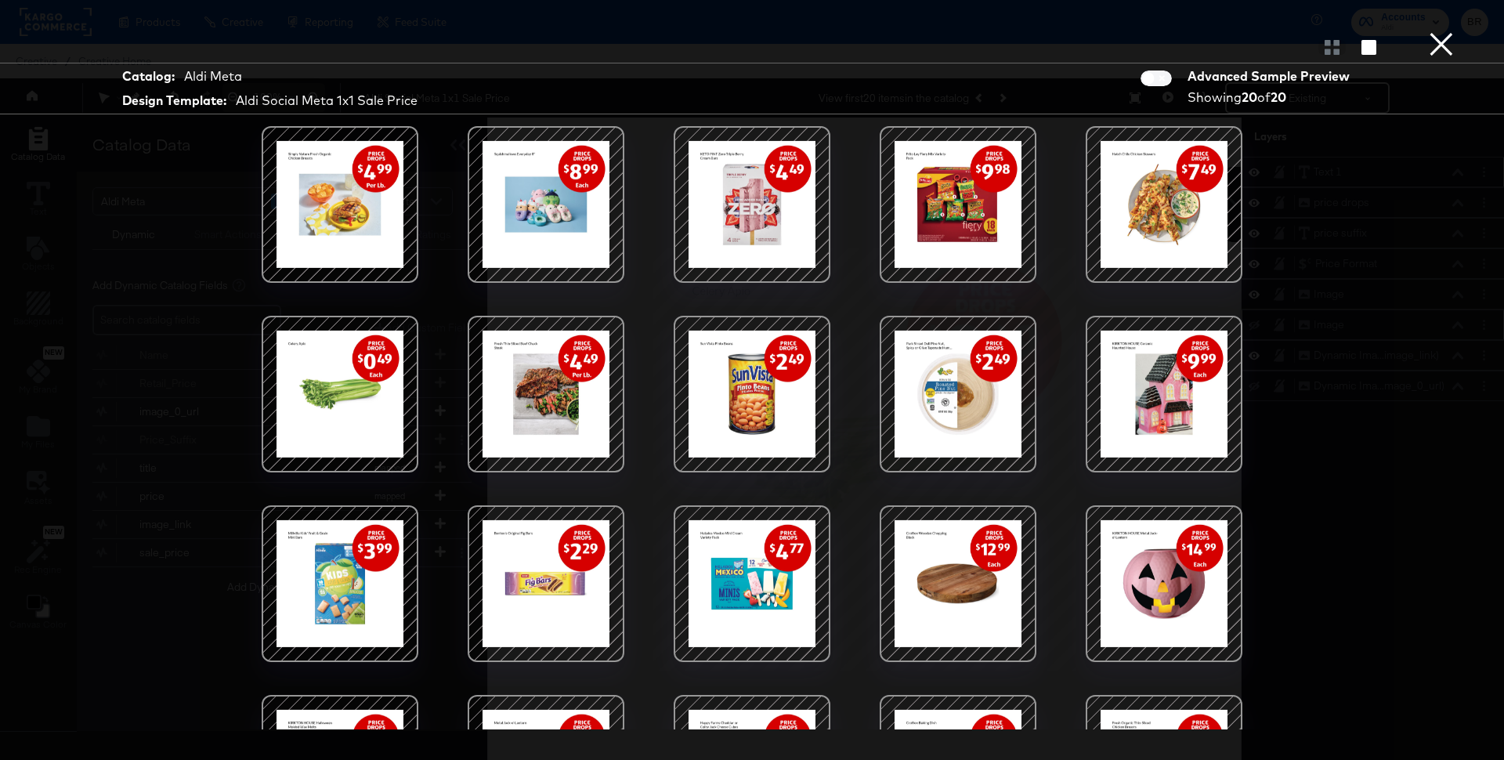
click at [972, 199] on div at bounding box center [957, 204] width 133 height 133
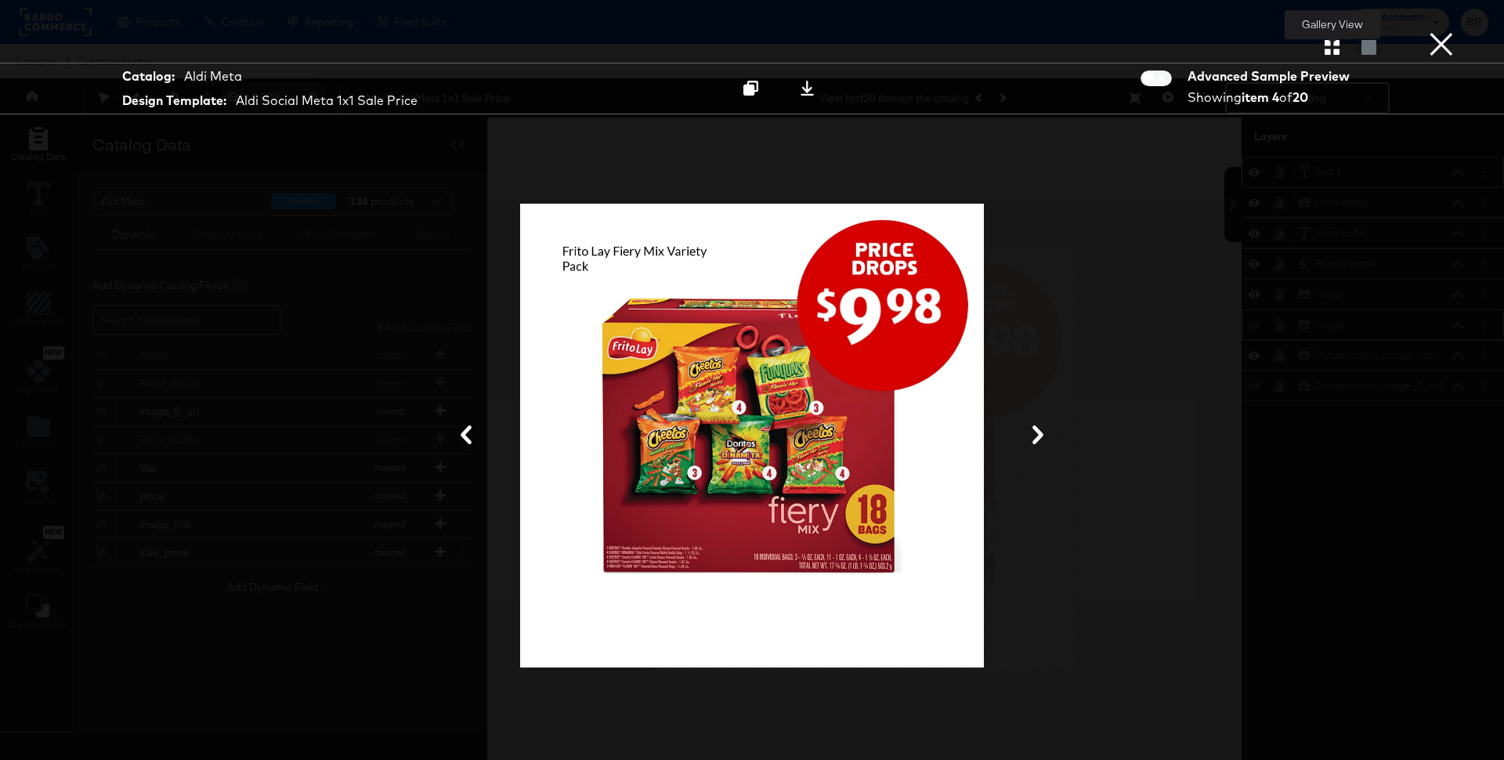
click at [1327, 49] on icon "button" at bounding box center [1331, 47] width 15 height 15
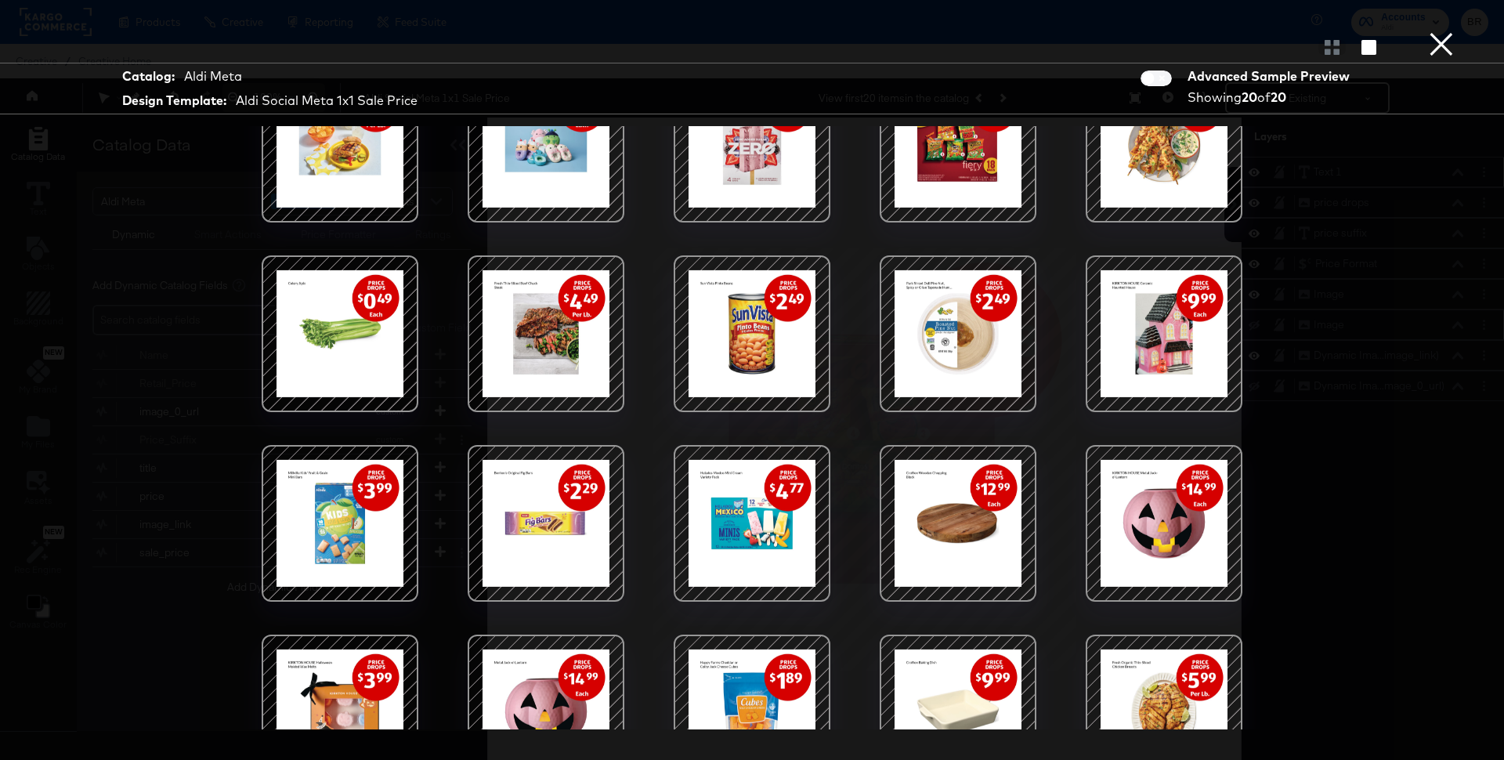
scroll to position [122, 0]
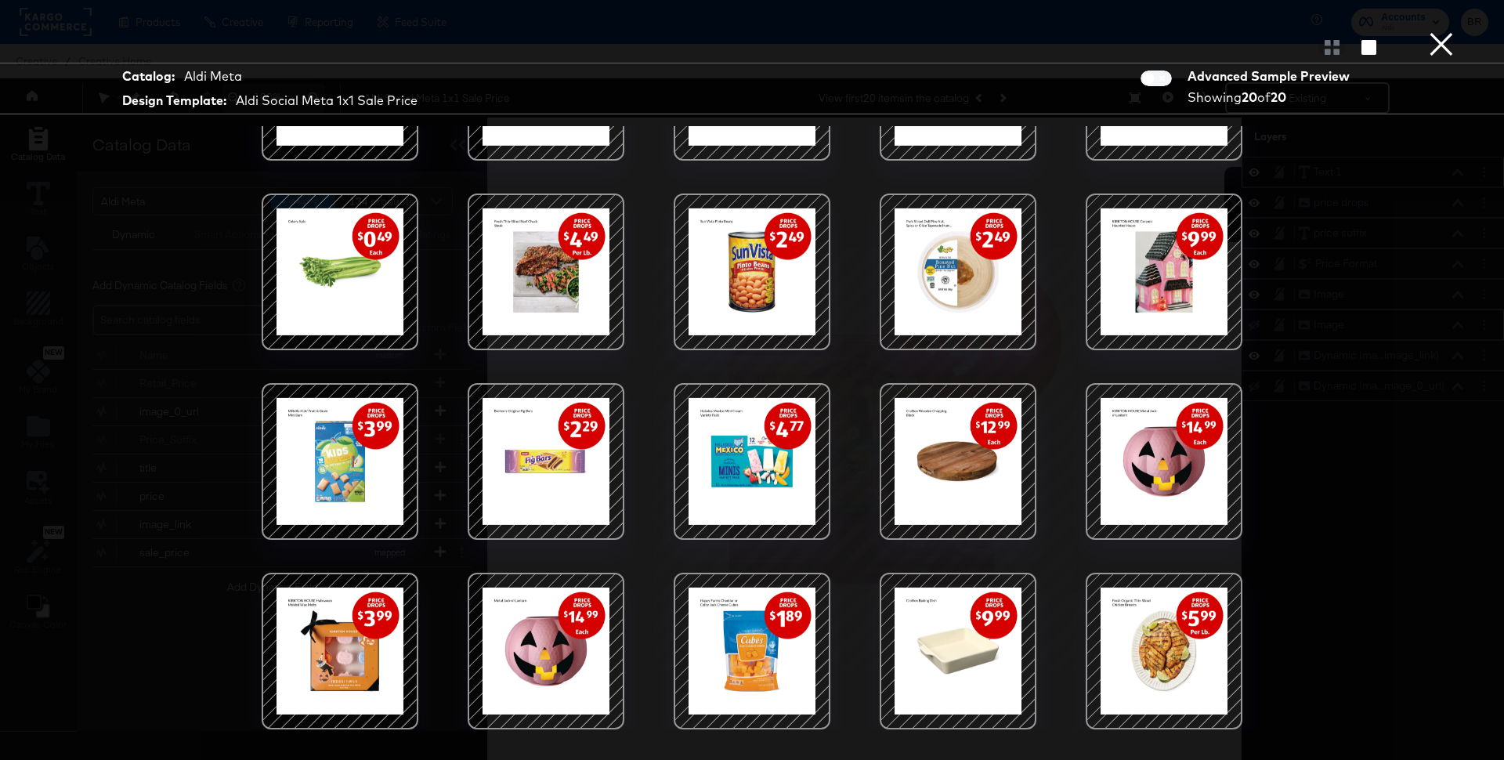
click at [737, 638] on div at bounding box center [751, 650] width 133 height 133
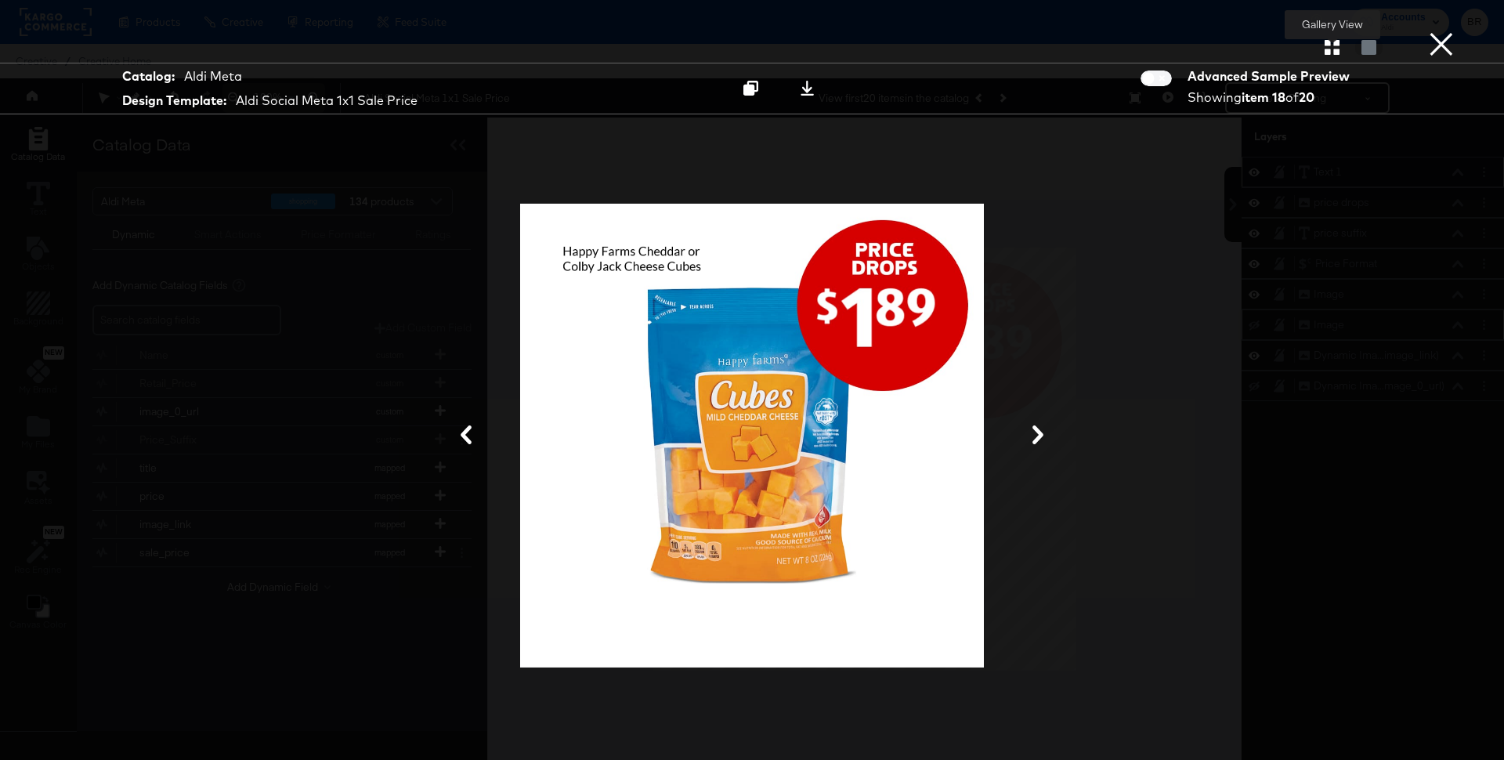
click at [1328, 56] on div "Gallery View" at bounding box center [752, 46] width 1504 height 31
click at [1328, 45] on icon "button" at bounding box center [1331, 47] width 15 height 15
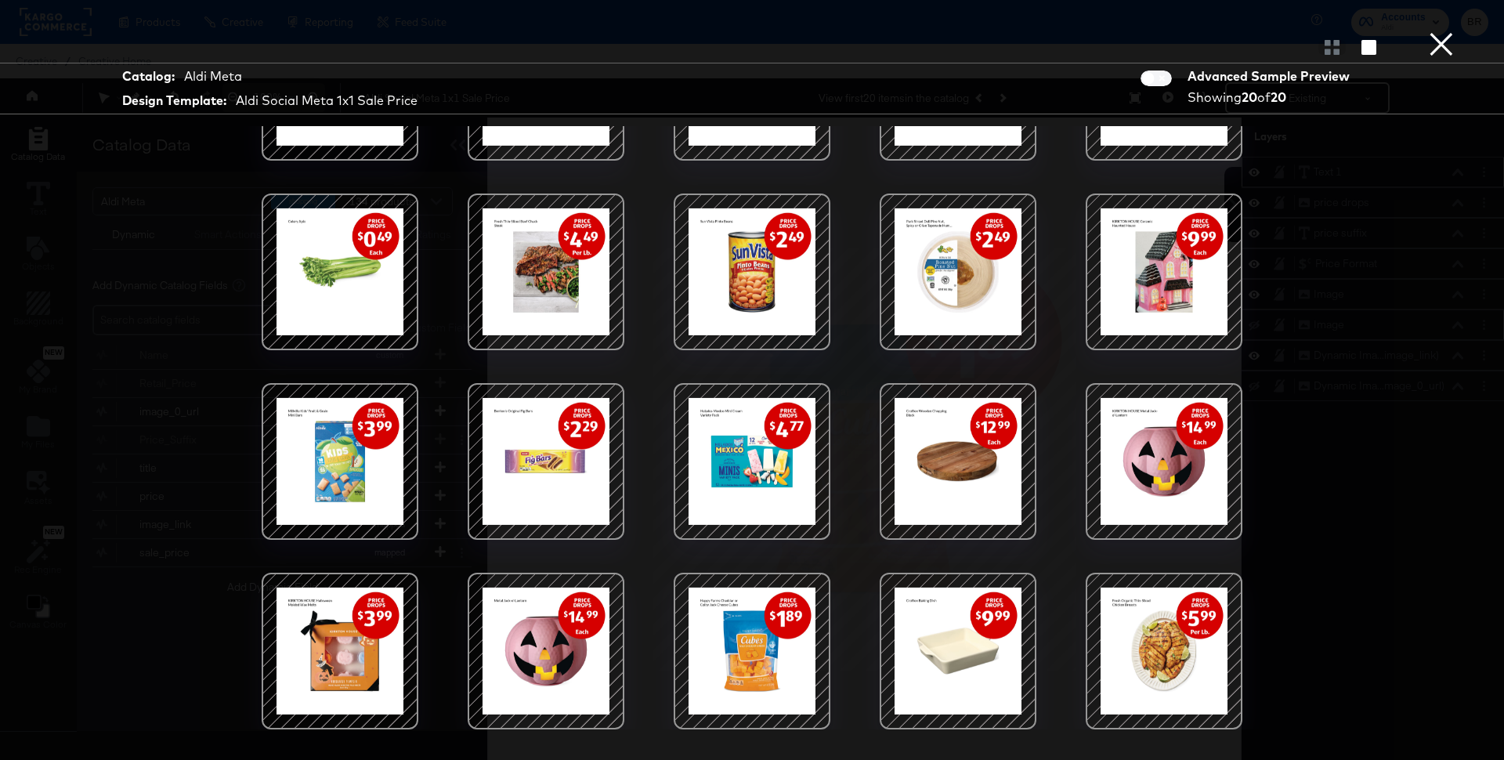
click at [338, 631] on div at bounding box center [339, 650] width 133 height 133
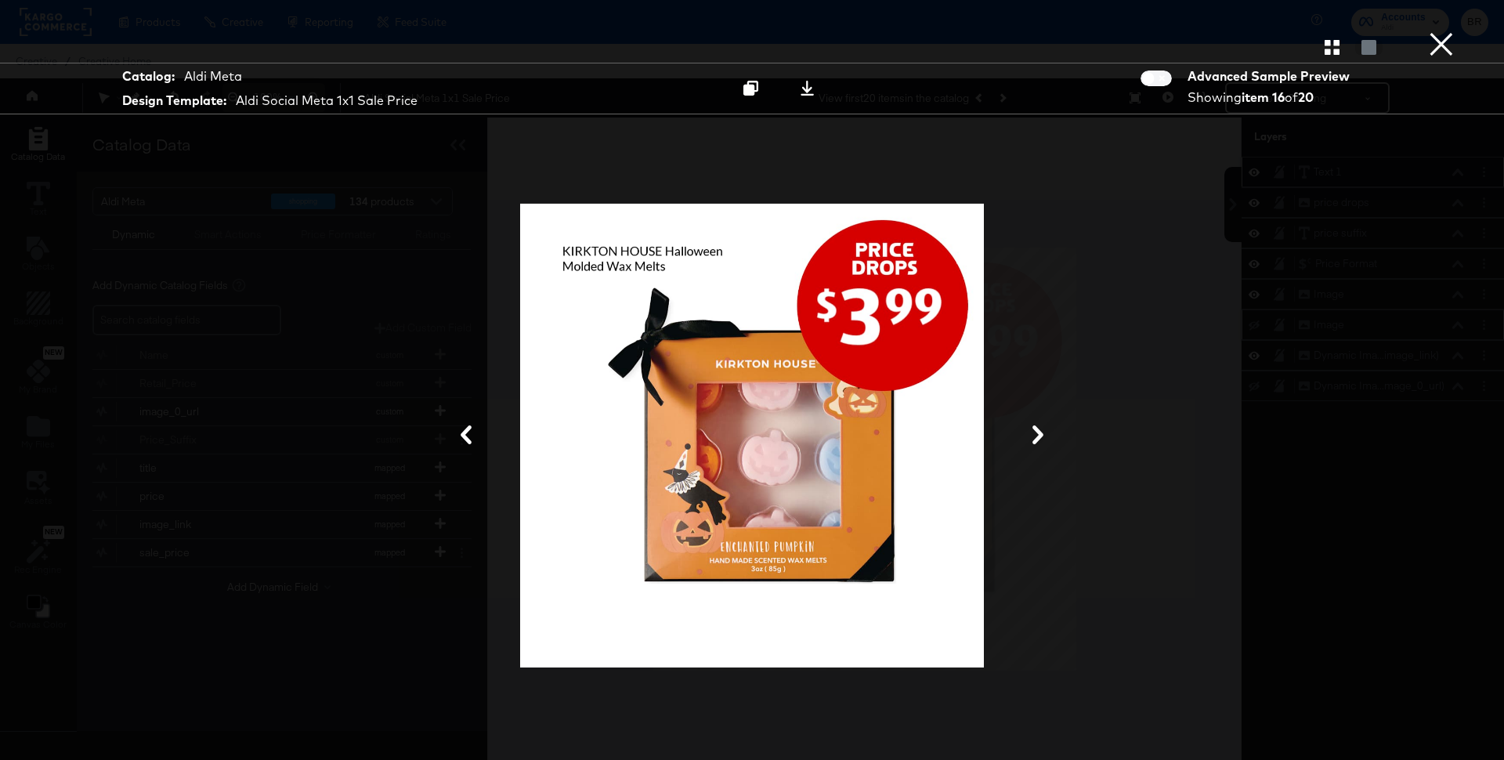
click at [1334, 58] on div "Gallery View" at bounding box center [752, 46] width 1504 height 31
click at [1332, 49] on icon "button" at bounding box center [1331, 47] width 15 height 15
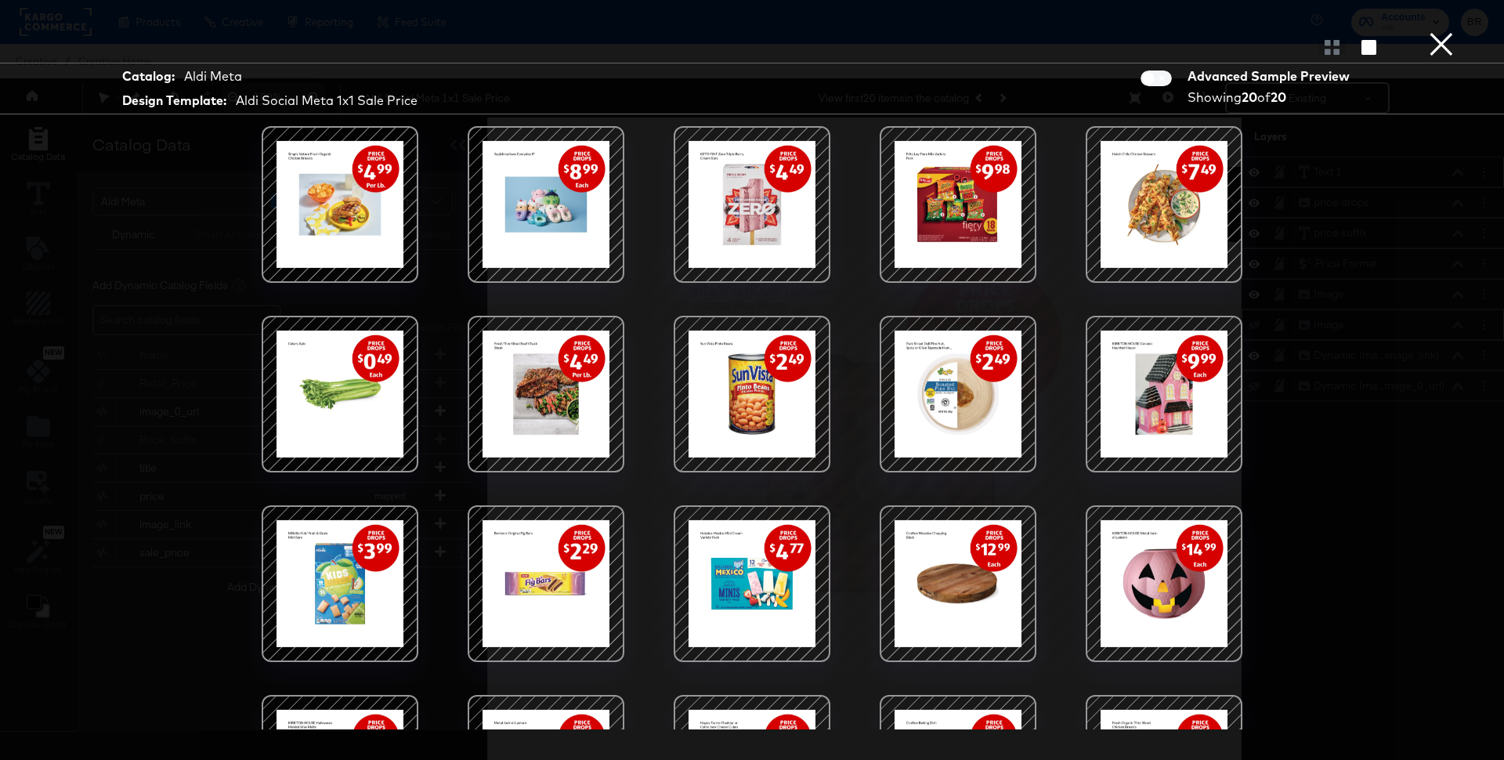
click at [944, 347] on div at bounding box center [957, 393] width 133 height 133
